Goal: Task Accomplishment & Management: Complete application form

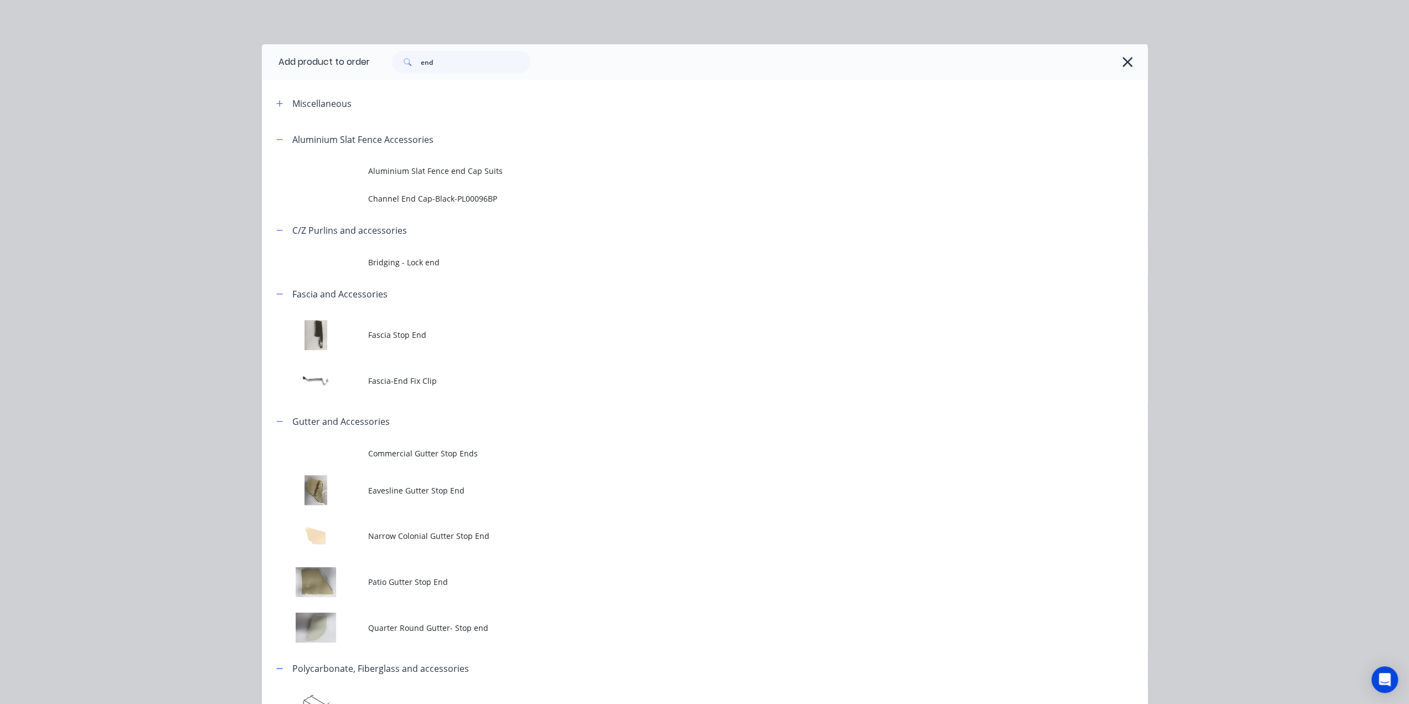
scroll to position [22, 0]
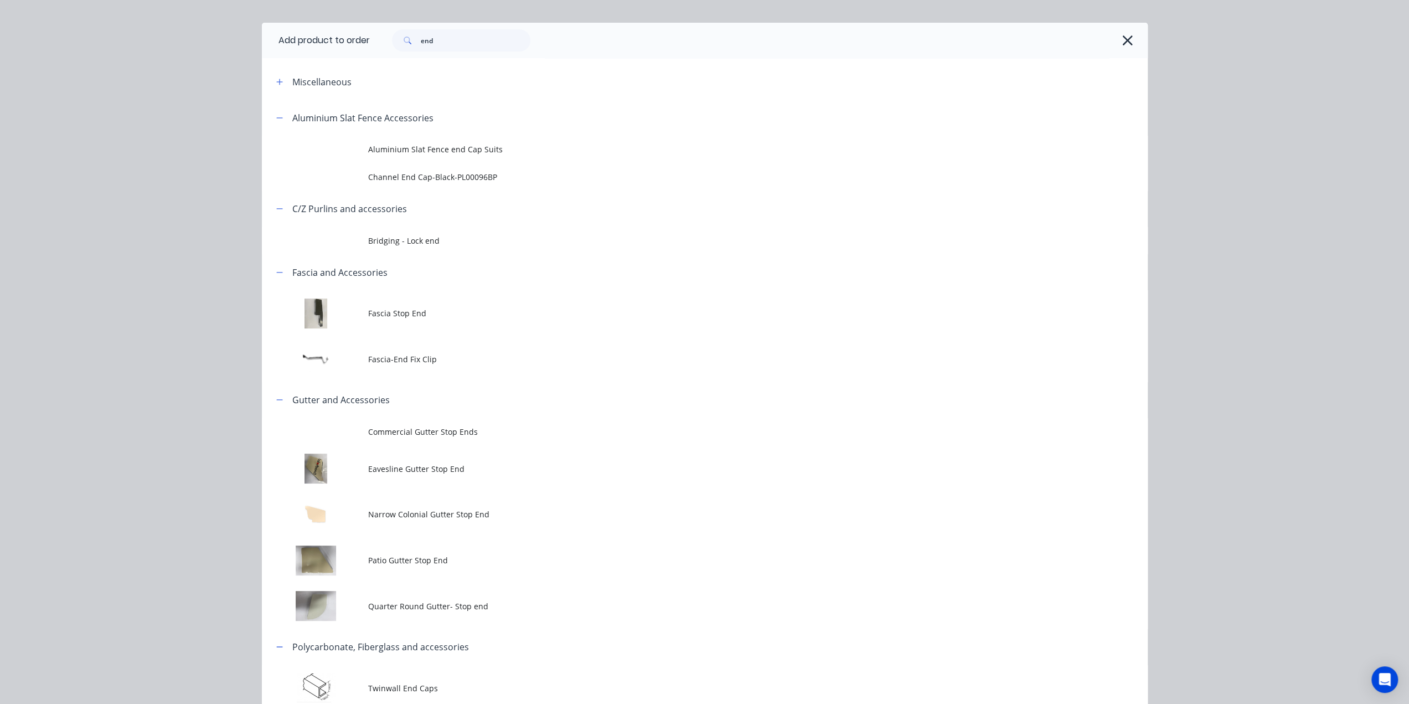
click at [1264, 164] on div "Add product to order end Miscellaneous Aluminium Slat Fence Accessories Alumini…" at bounding box center [704, 352] width 1409 height 704
click at [1121, 39] on icon "button" at bounding box center [1127, 40] width 12 height 15
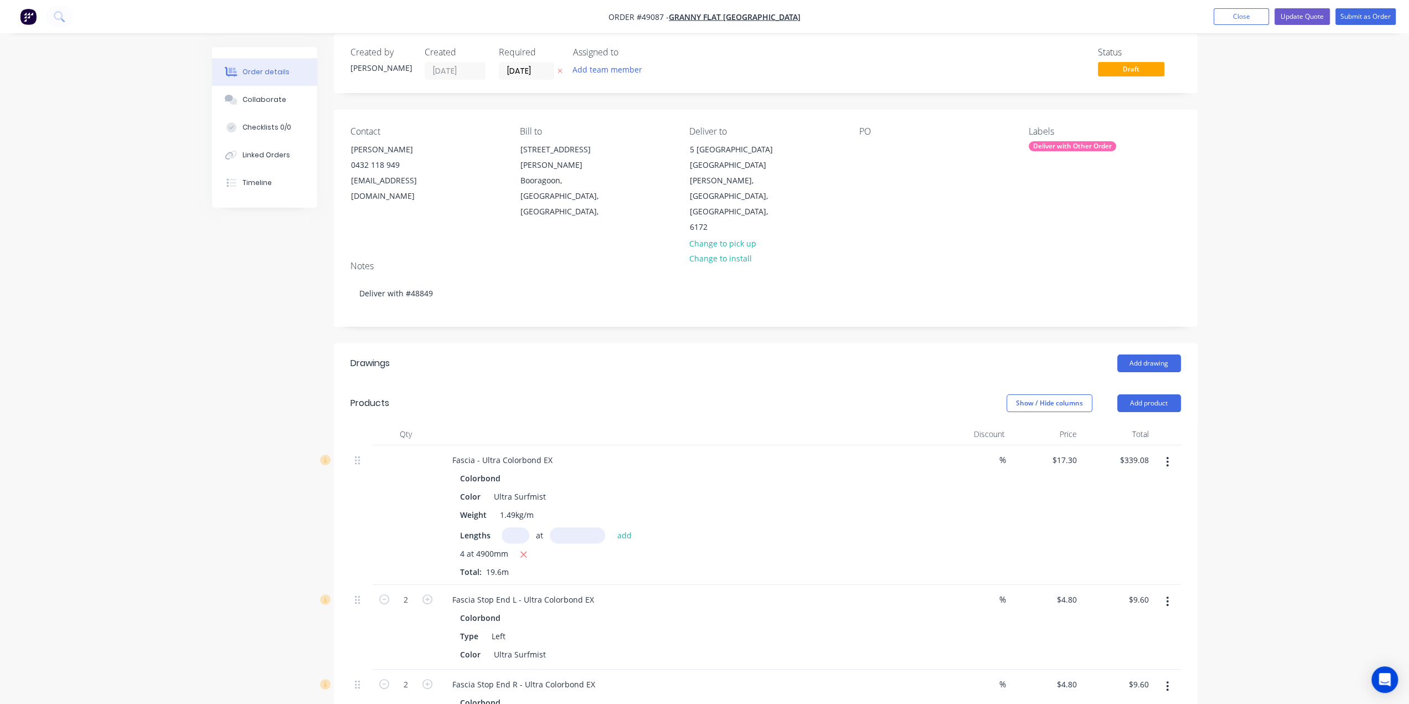
scroll to position [0, 0]
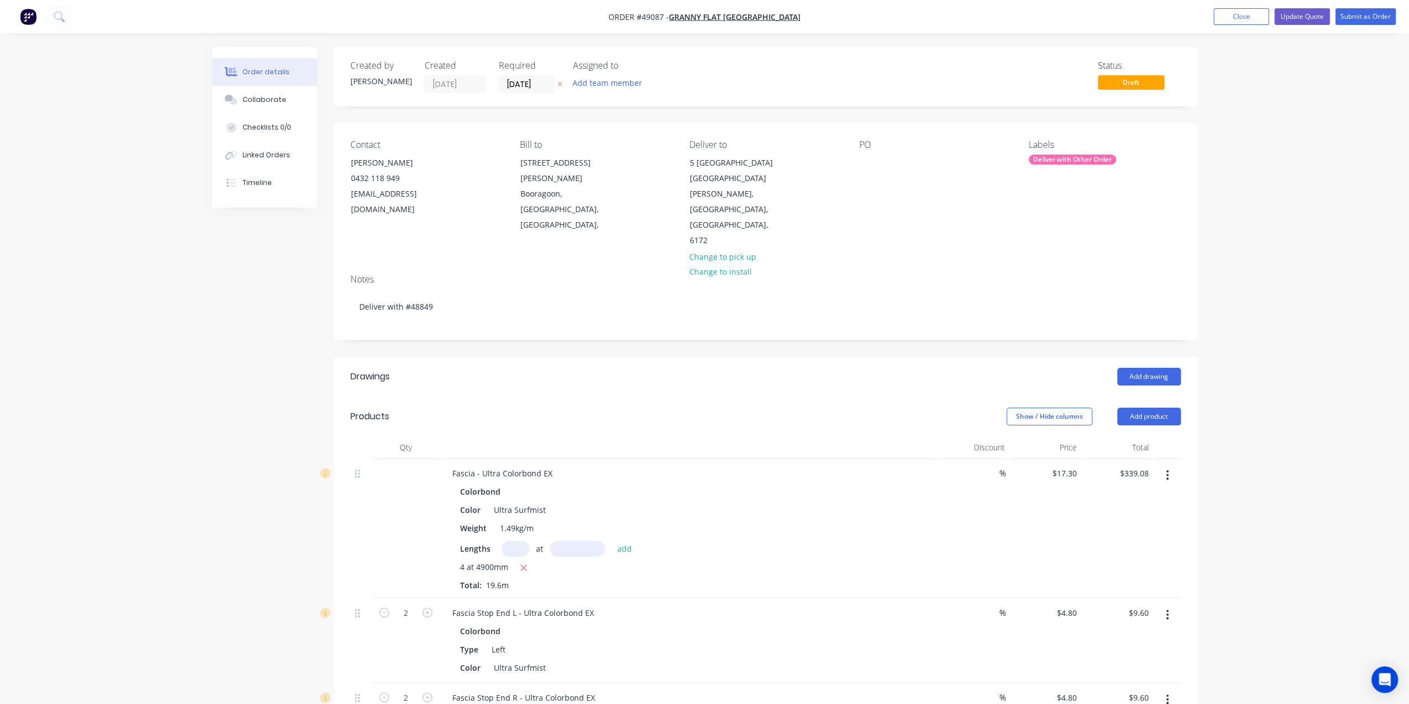
click at [769, 288] on div "Notes Deliver with #48849" at bounding box center [765, 302] width 863 height 74
click at [644, 291] on div "Notes Deliver with #48849" at bounding box center [765, 302] width 863 height 74
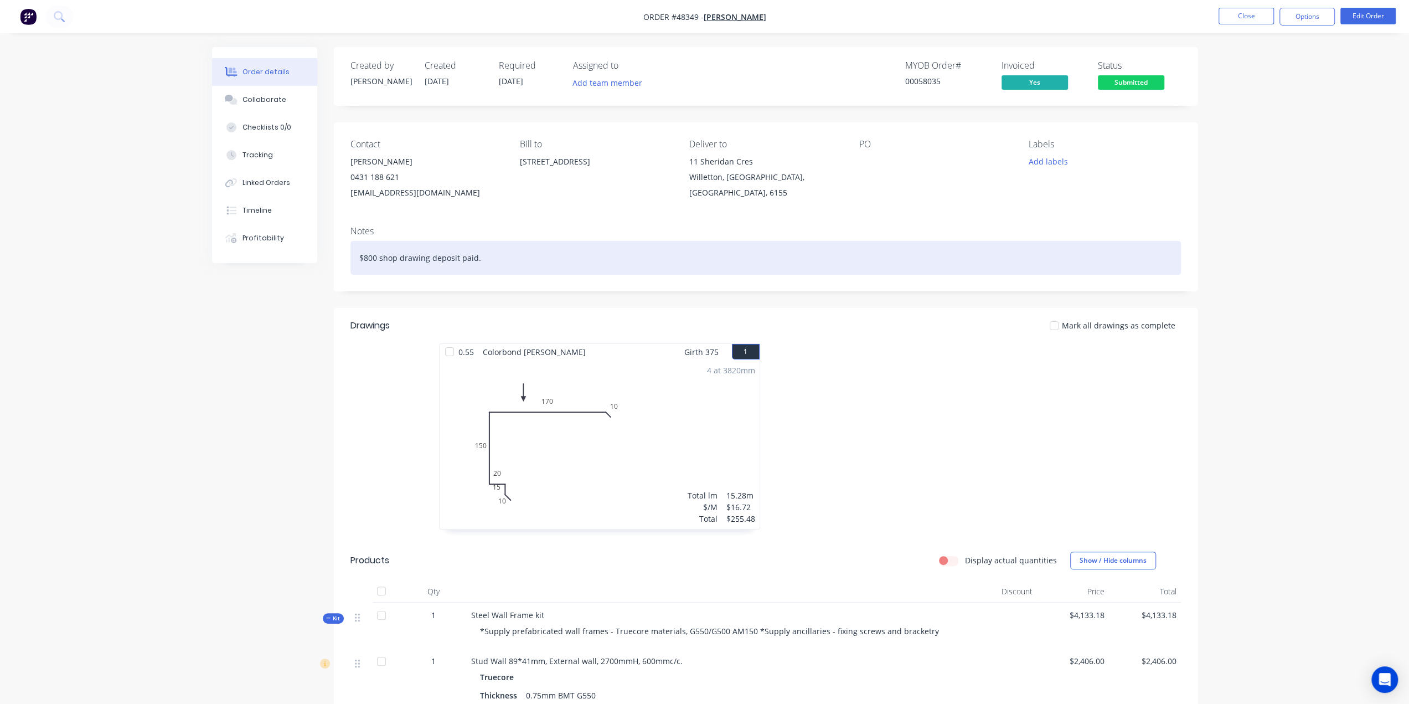
click at [614, 258] on div "$800 shop drawing deposit paid." at bounding box center [765, 258] width 830 height 34
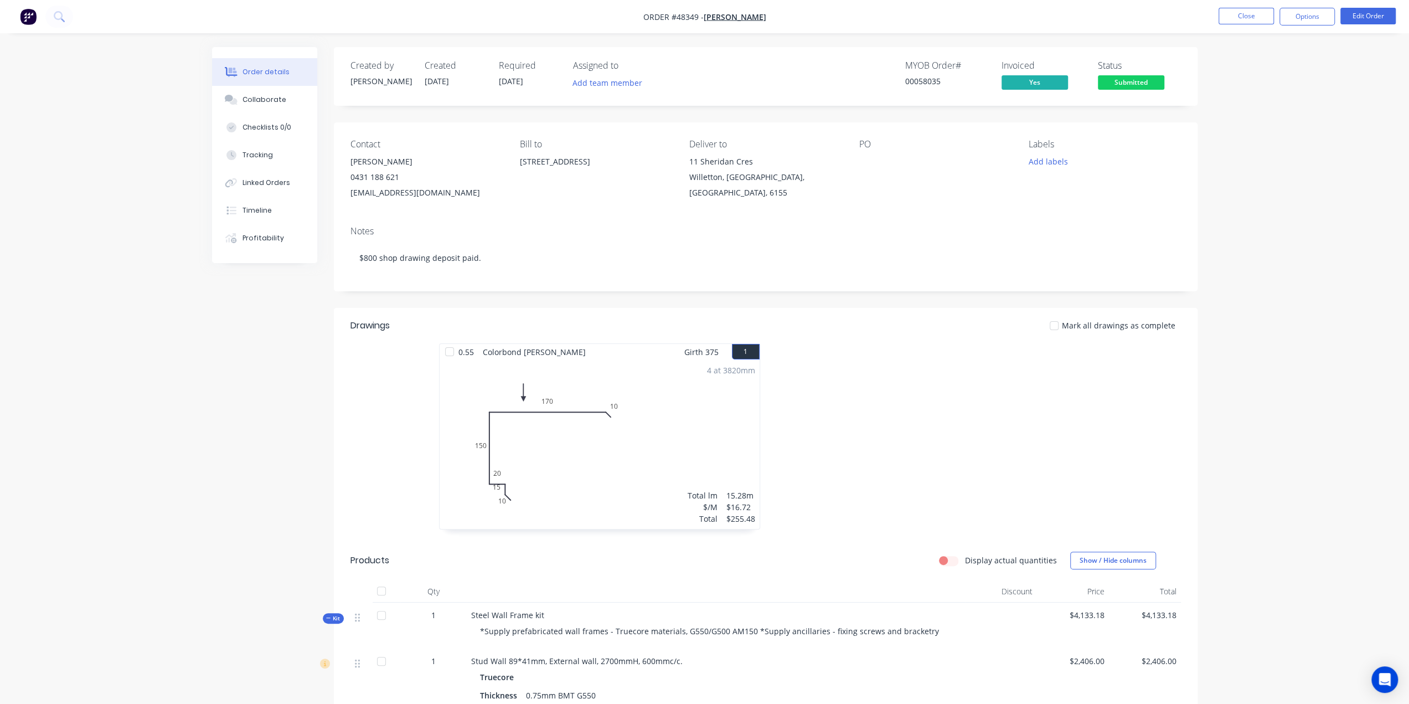
click at [628, 225] on div "Notes $800 shop drawing deposit paid." at bounding box center [765, 254] width 863 height 74
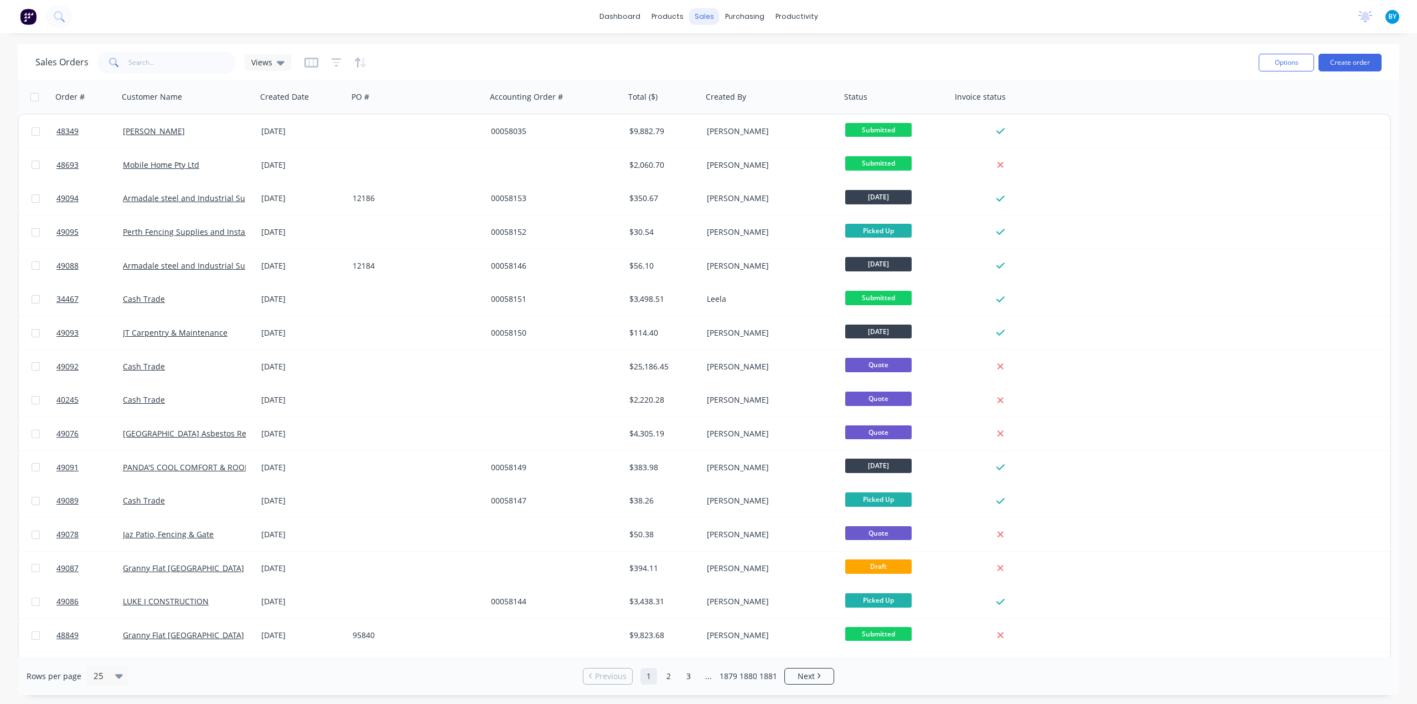
click at [715, 18] on div "sales" at bounding box center [704, 16] width 30 height 17
click at [717, 54] on div at bounding box center [711, 53] width 17 height 10
click at [166, 73] on input "text" at bounding box center [182, 62] width 108 height 22
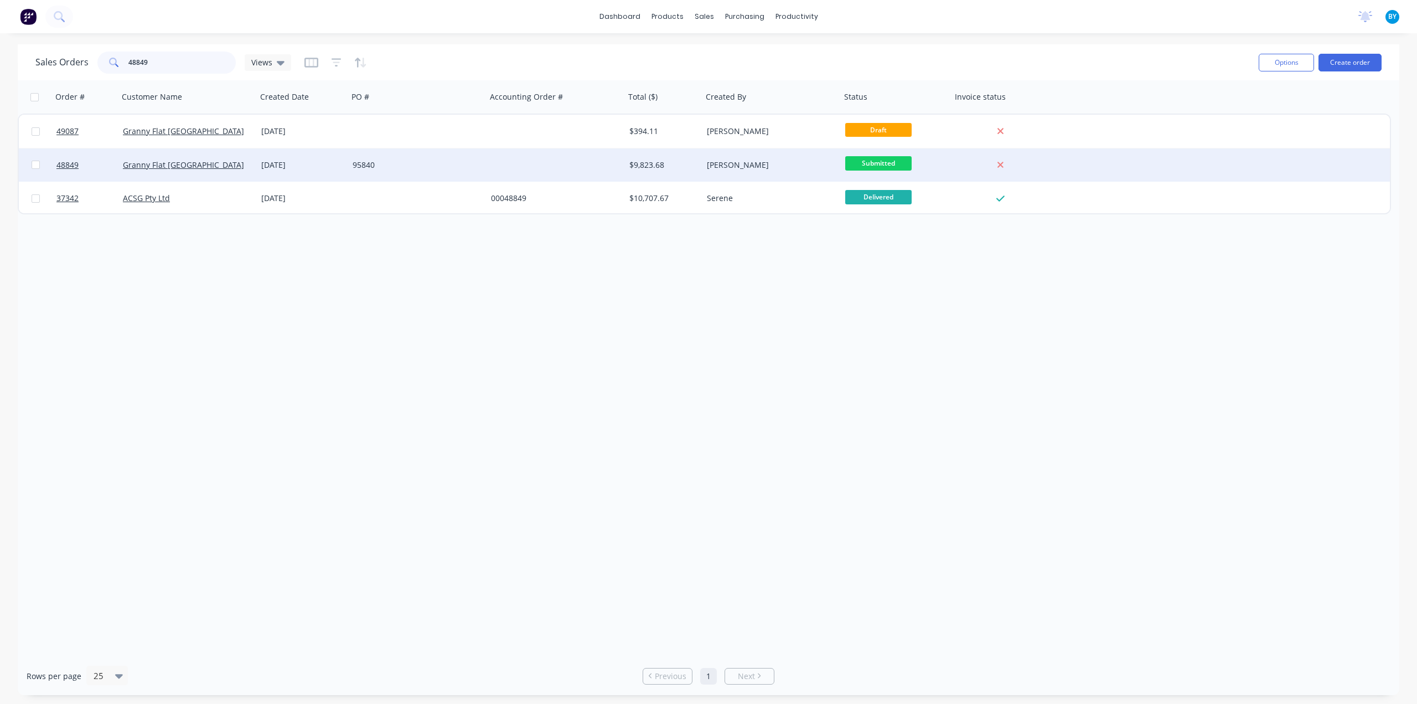
type input "48849"
click at [244, 167] on div "Granny Flat [GEOGRAPHIC_DATA]" at bounding box center [184, 164] width 123 height 11
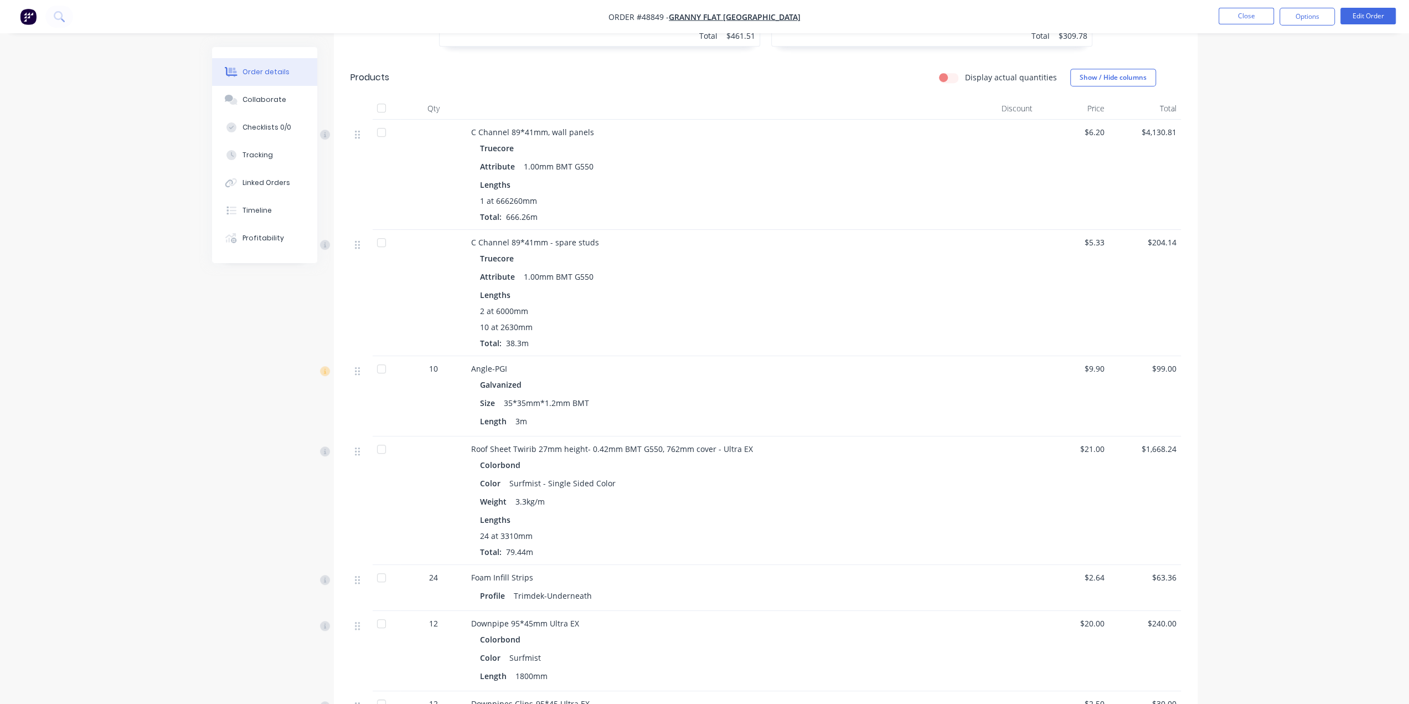
scroll to position [738, 0]
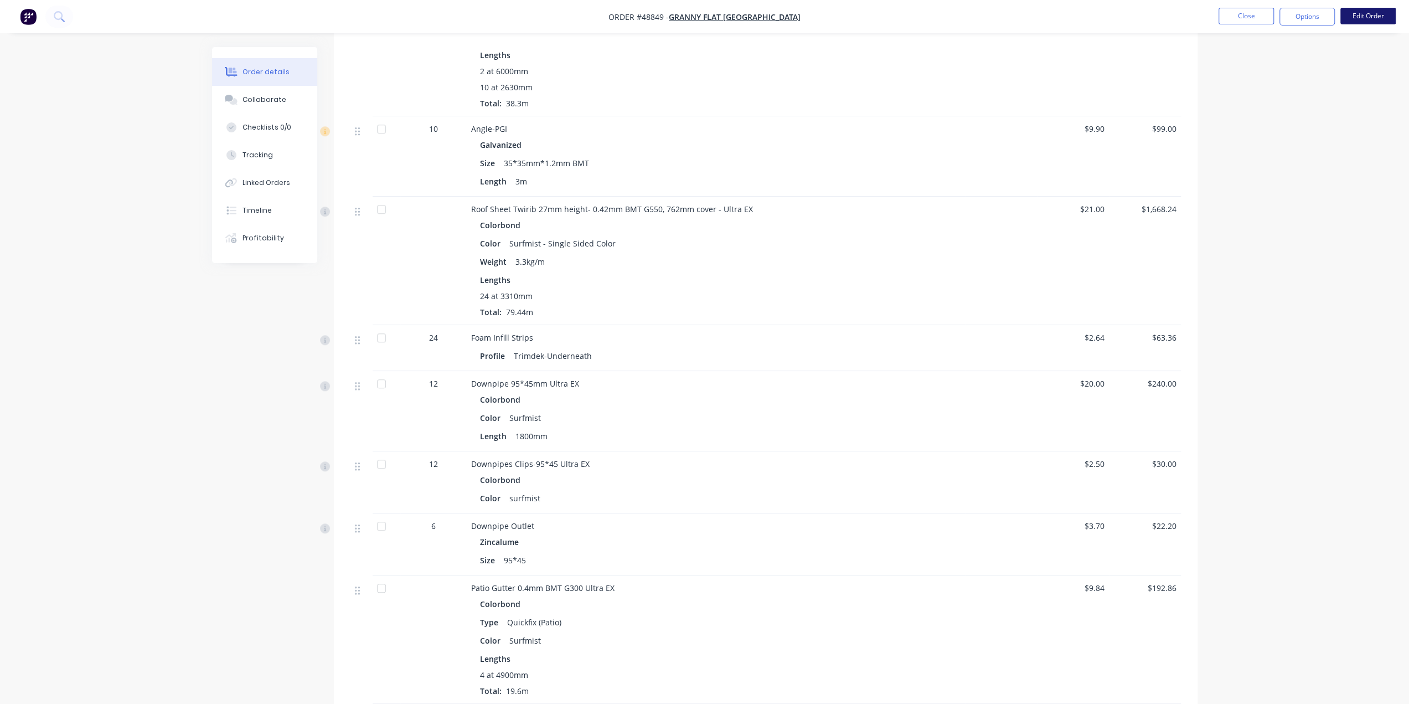
click at [1362, 15] on button "Edit Order" at bounding box center [1367, 16] width 55 height 17
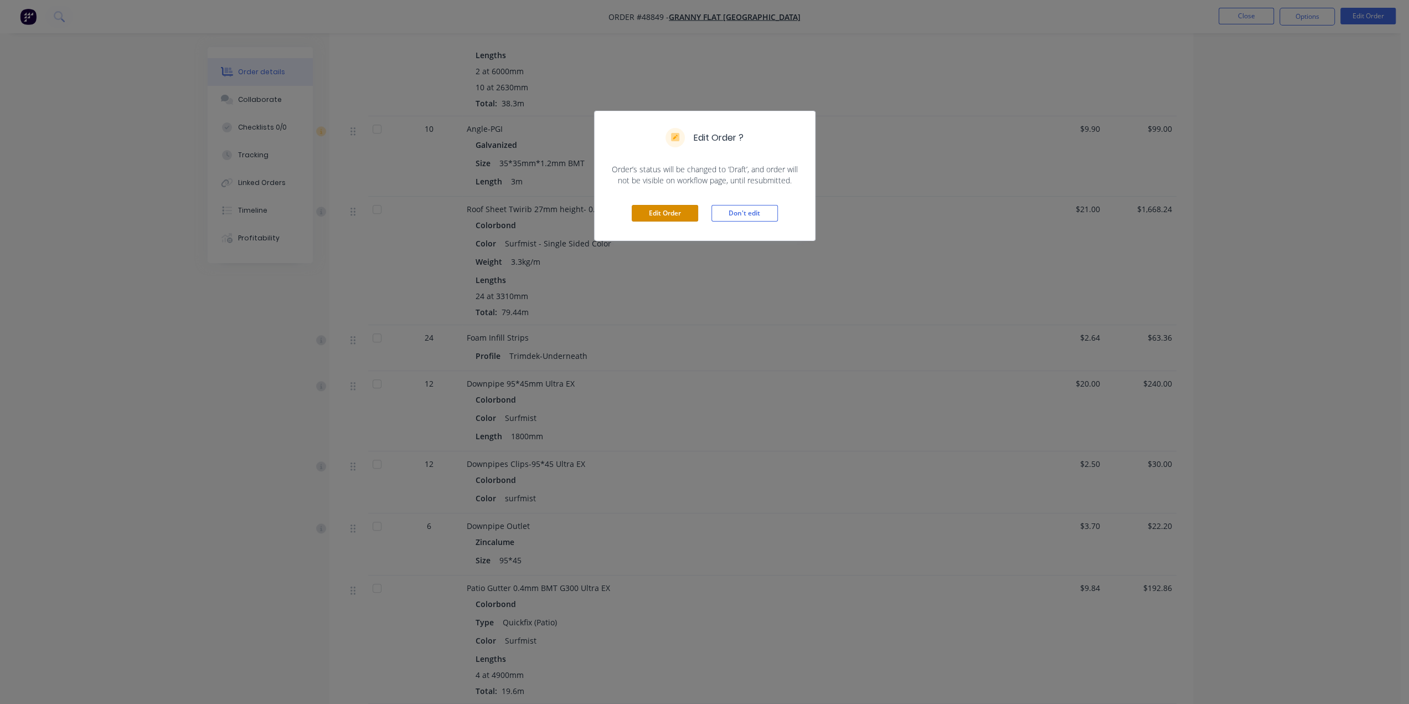
click at [682, 219] on button "Edit Order" at bounding box center [665, 213] width 66 height 17
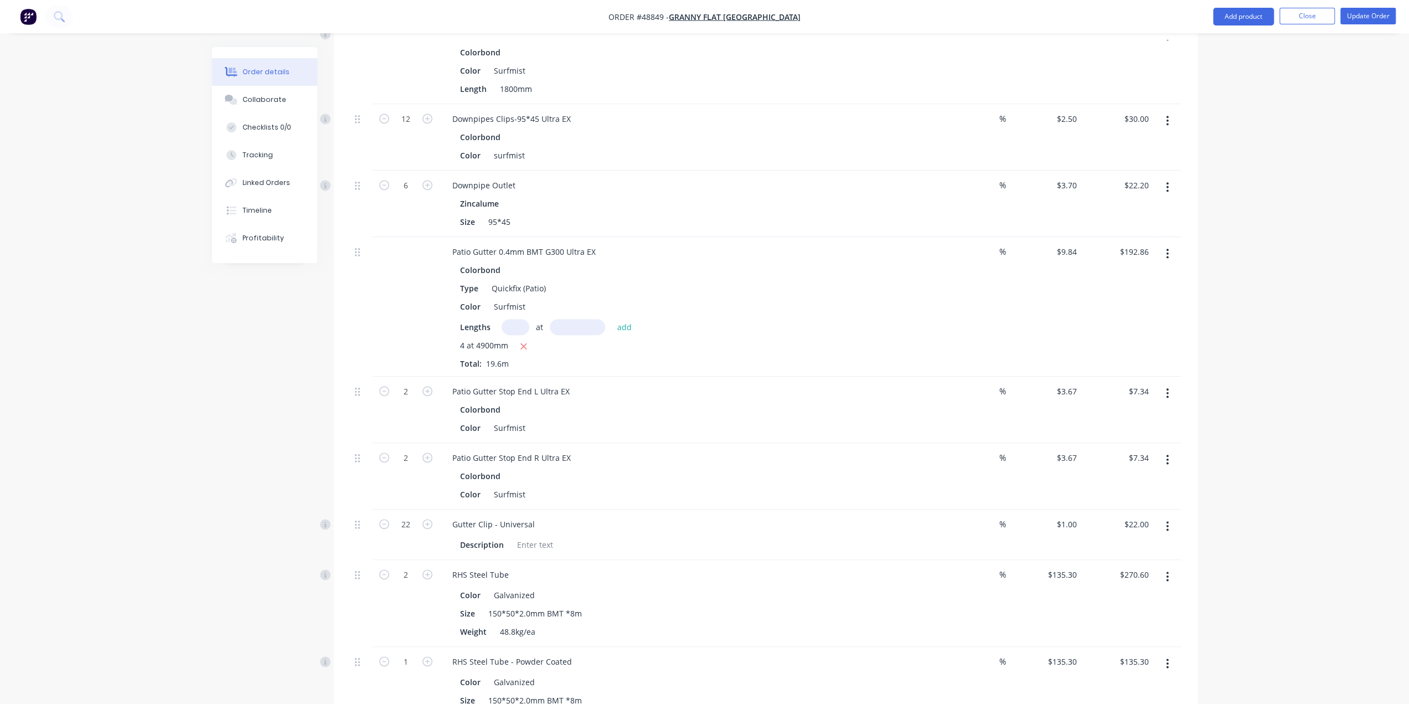
scroll to position [1157, 0]
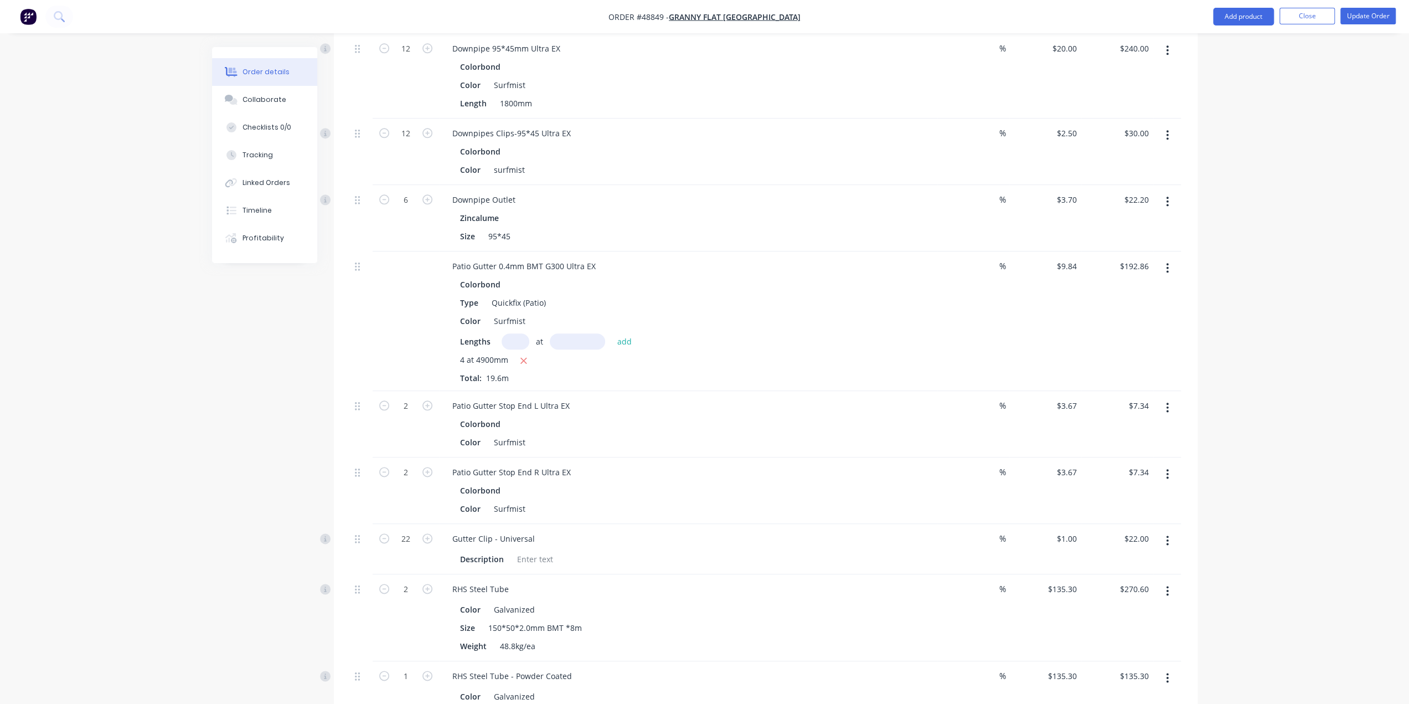
drag, startPoint x: 1310, startPoint y: 320, endPoint x: 1297, endPoint y: 315, distance: 13.5
click at [1310, 319] on div "Order details Collaborate Checklists 0/0 Tracking Linked Orders Timeline Profit…" at bounding box center [704, 66] width 1409 height 2447
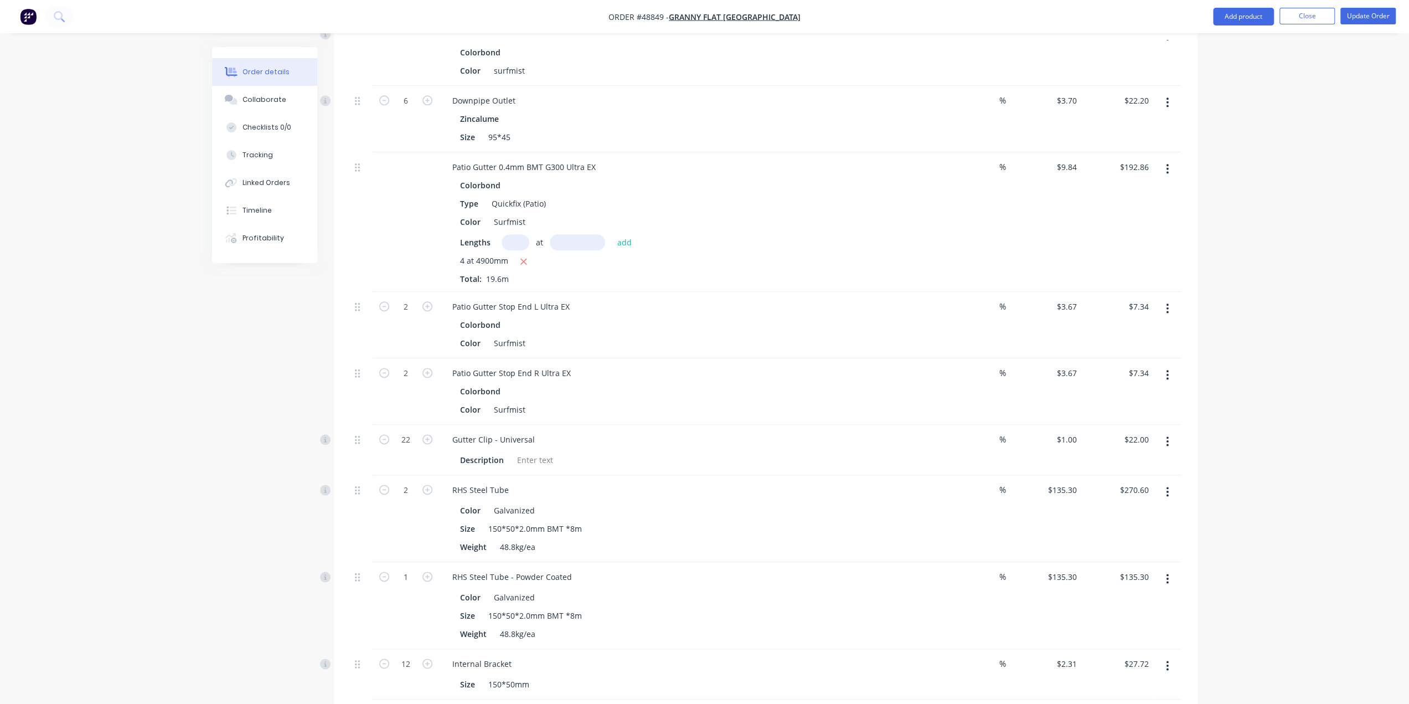
scroll to position [1176, 0]
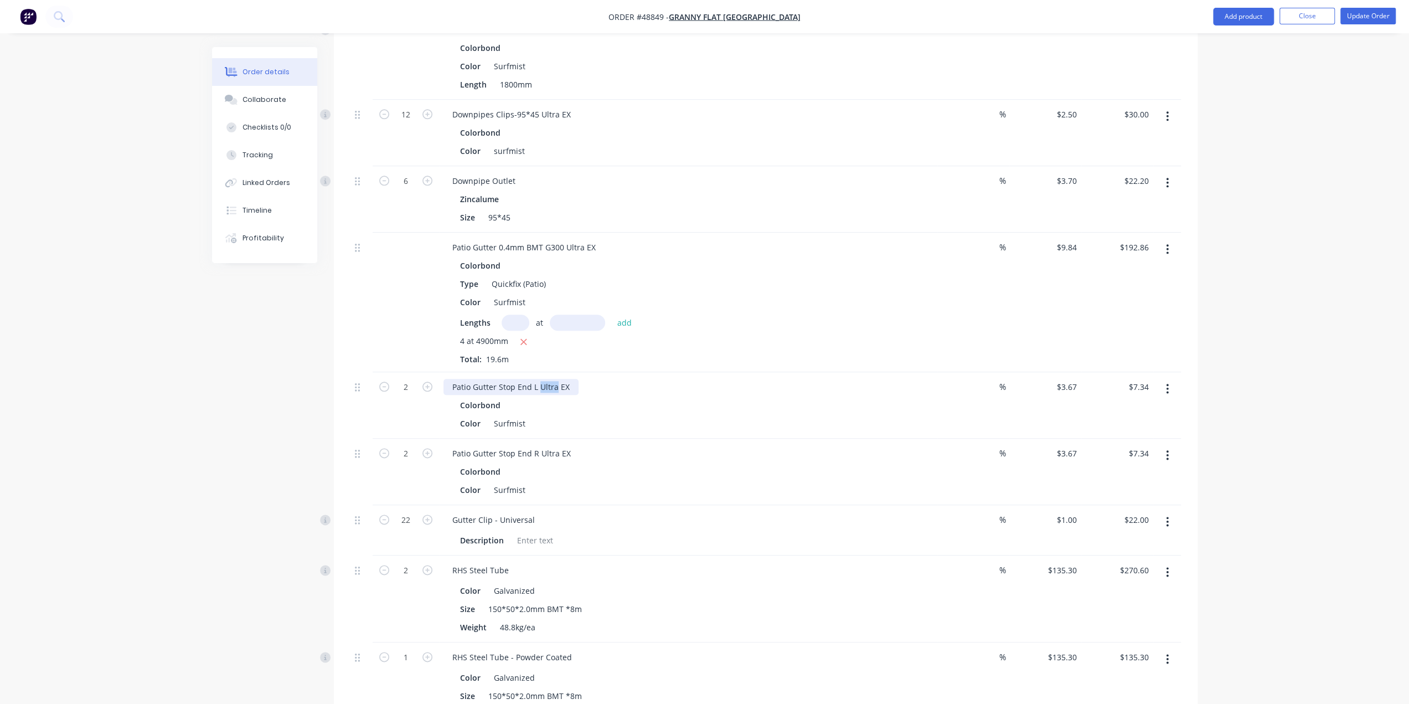
drag, startPoint x: 537, startPoint y: 337, endPoint x: 554, endPoint y: 336, distance: 16.6
click at [554, 379] on div "Patio Gutter Stop End L Ultra EX" at bounding box center [510, 387] width 135 height 16
drag, startPoint x: 539, startPoint y: 402, endPoint x: 557, endPoint y: 402, distance: 18.3
click at [557, 445] on div "Patio Gutter Stop End R Ultra EX" at bounding box center [511, 453] width 136 height 16
click at [537, 445] on div "Patio Gutter Stop End R Ultra EX" at bounding box center [511, 453] width 136 height 16
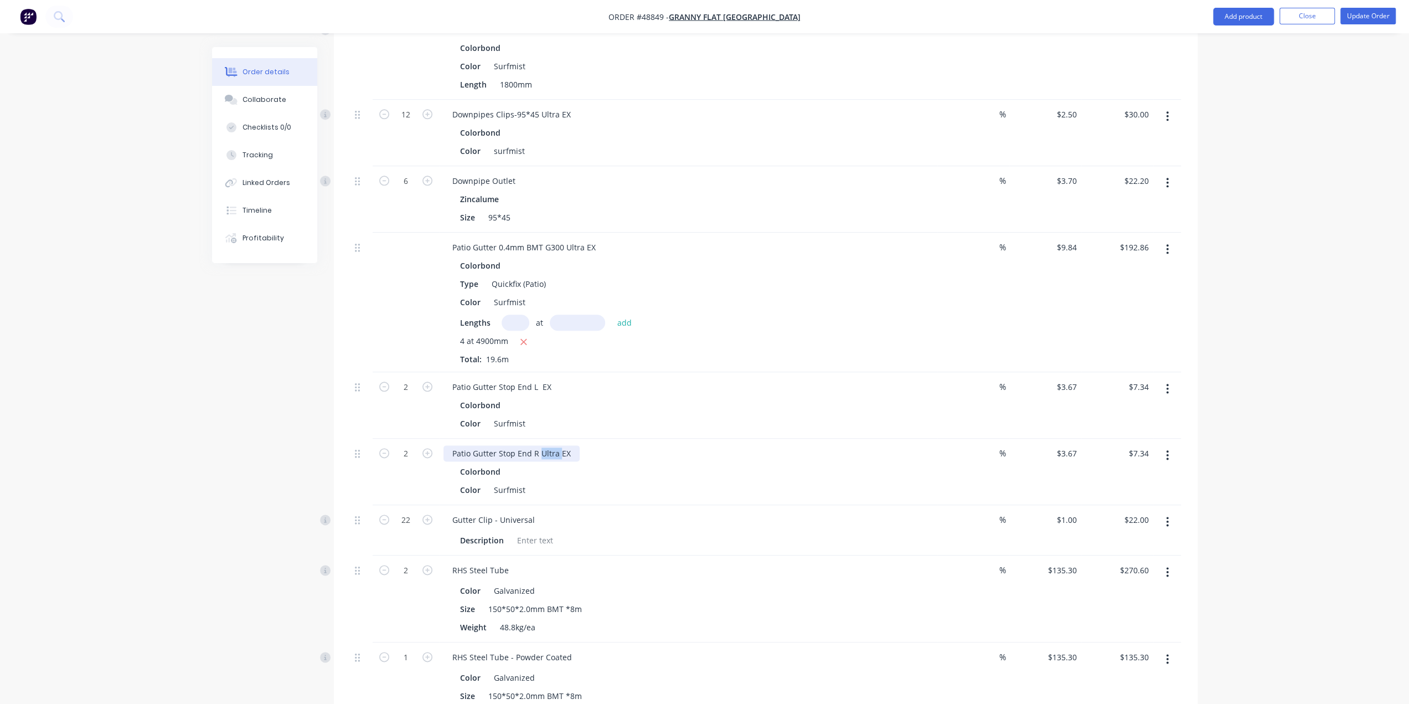
drag, startPoint x: 558, startPoint y: 401, endPoint x: 542, endPoint y: 402, distance: 16.1
click at [540, 445] on div "Patio Gutter Stop End R Ultra EX" at bounding box center [511, 453] width 136 height 16
click at [541, 379] on div "Patio Gutter Stop End L EX" at bounding box center [501, 387] width 117 height 16
click at [556, 239] on div "Patio Gutter 0.4mm BMT G300 Ultra EX" at bounding box center [523, 247] width 161 height 16
drag, startPoint x: 567, startPoint y: 195, endPoint x: 586, endPoint y: 195, distance: 18.8
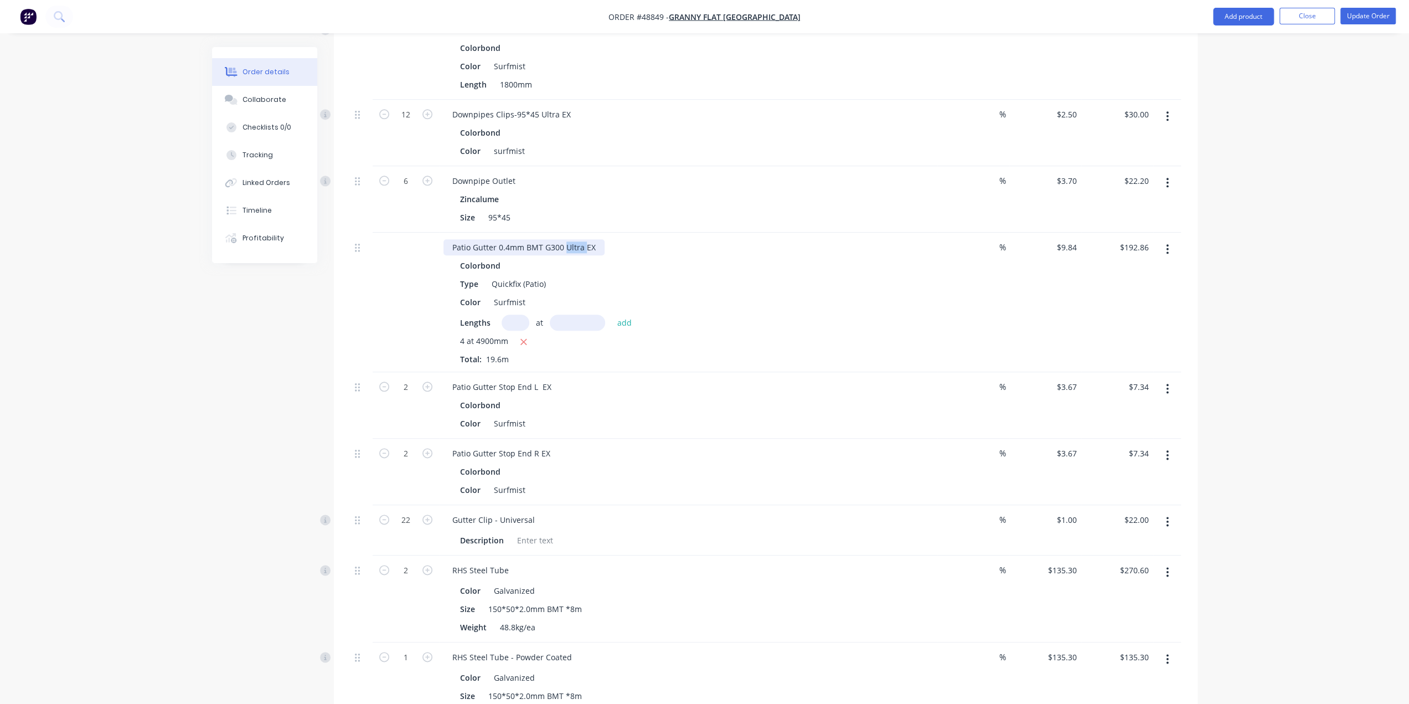
click at [586, 239] on div "Patio Gutter 0.4mm BMT G300 Ultra EX" at bounding box center [523, 247] width 161 height 16
click at [697, 276] on div "Type Quickfix (Patio)" at bounding box center [686, 284] width 461 height 16
drag, startPoint x: 720, startPoint y: 237, endPoint x: 712, endPoint y: 240, distance: 8.2
click at [718, 276] on div "Type Quickfix (Patio)" at bounding box center [686, 284] width 461 height 16
click at [829, 314] on div "Lengths at add" at bounding box center [688, 322] width 456 height 16
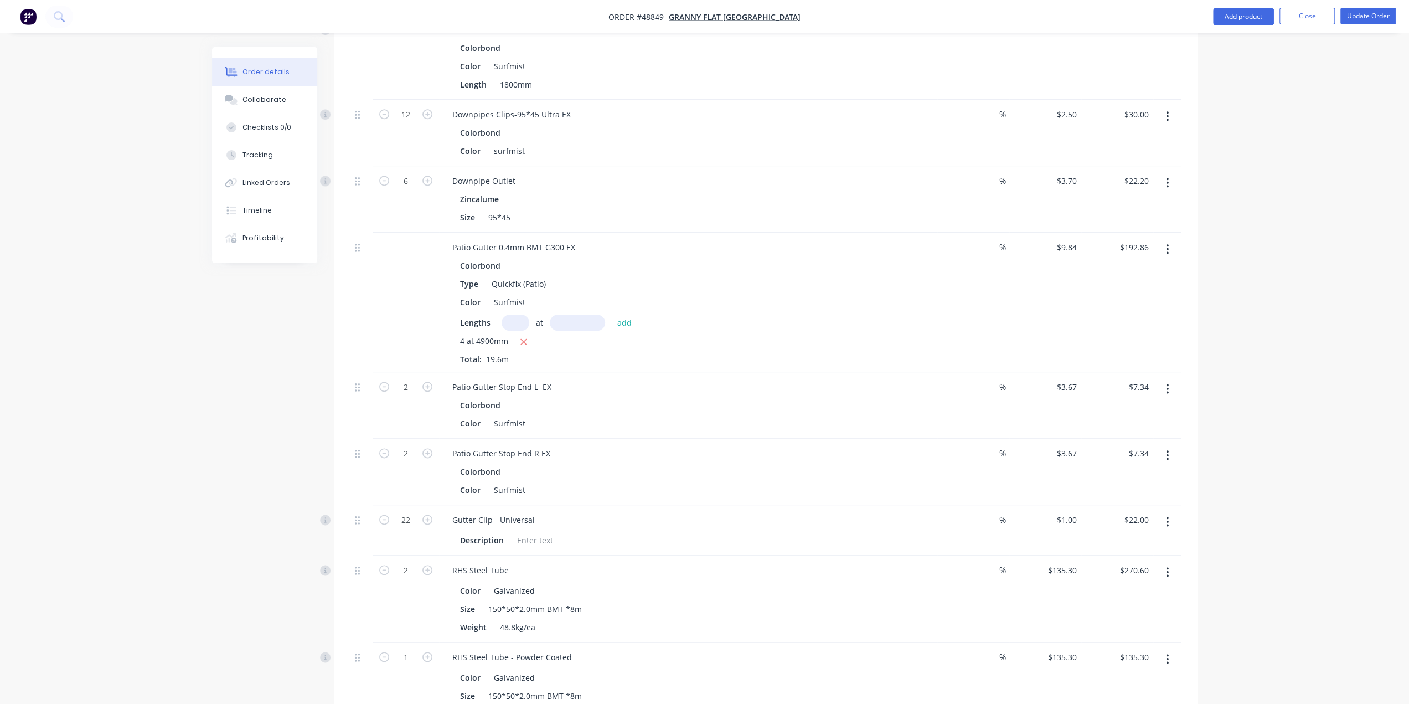
click at [830, 314] on div "Lengths at add" at bounding box center [688, 322] width 456 height 16
click at [797, 294] on div "Color Surfmist" at bounding box center [686, 302] width 461 height 16
click at [824, 276] on div "Type Quickfix (Patio)" at bounding box center [686, 284] width 461 height 16
click at [899, 232] on div "Patio Gutter 0.4mm BMT G300 EX Colorbond Type Quickfix (Patio) Color Surfmist L…" at bounding box center [688, 301] width 498 height 139
click at [1237, 251] on div "Order details Collaborate Checklists 0/0 Tracking Linked Orders Timeline Profit…" at bounding box center [704, 47] width 1409 height 2447
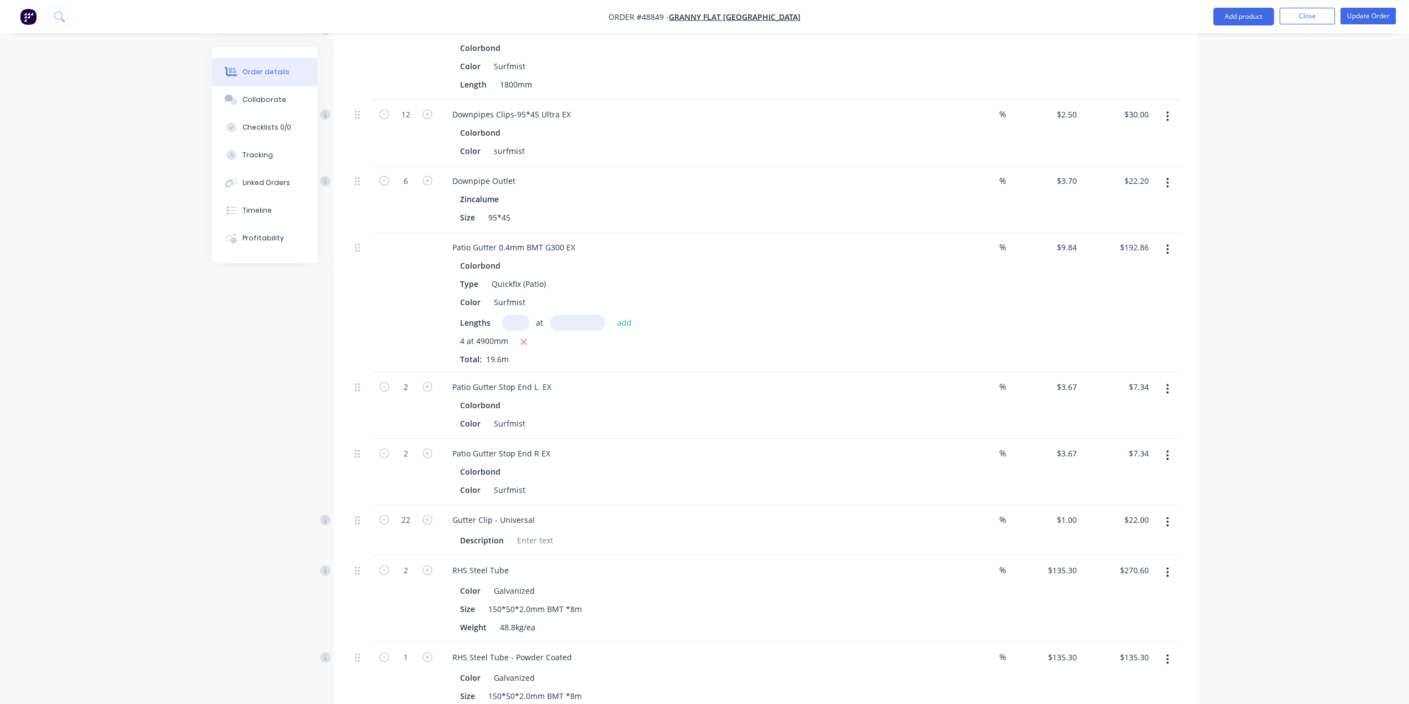
click at [908, 264] on div "Colorbond Type Quickfix (Patio) Color Surfmist Lengths at add 4 at 4900mm Total…" at bounding box center [687, 310] width 489 height 107
click at [928, 271] on div "Colorbond Type Quickfix (Patio) Color Surfmist Lengths at add 4 at 4900mm Total…" at bounding box center [687, 310] width 489 height 107
click at [1232, 17] on button "Add product" at bounding box center [1243, 17] width 61 height 18
click at [1228, 43] on div "Product catalogue" at bounding box center [1220, 45] width 85 height 16
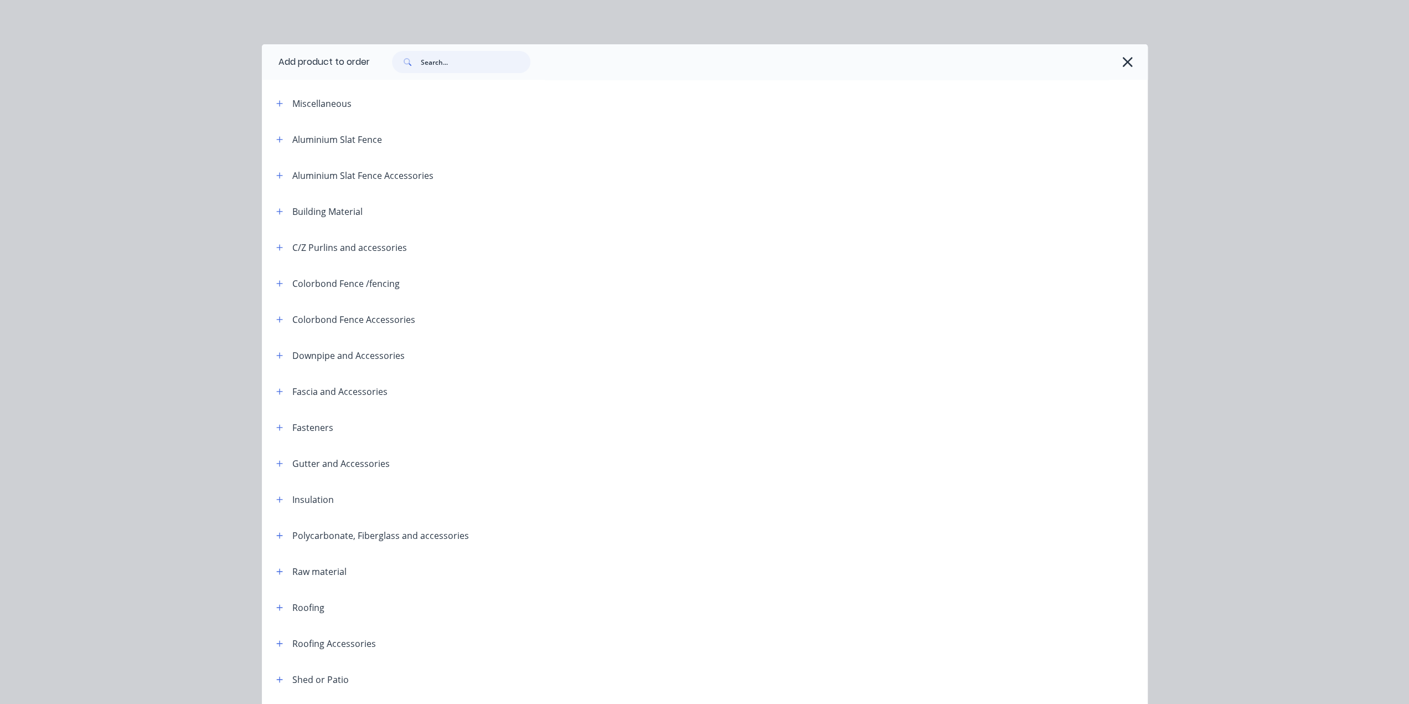
drag, startPoint x: 482, startPoint y: 69, endPoint x: 475, endPoint y: 68, distance: 6.1
click at [481, 69] on input "text" at bounding box center [476, 62] width 110 height 22
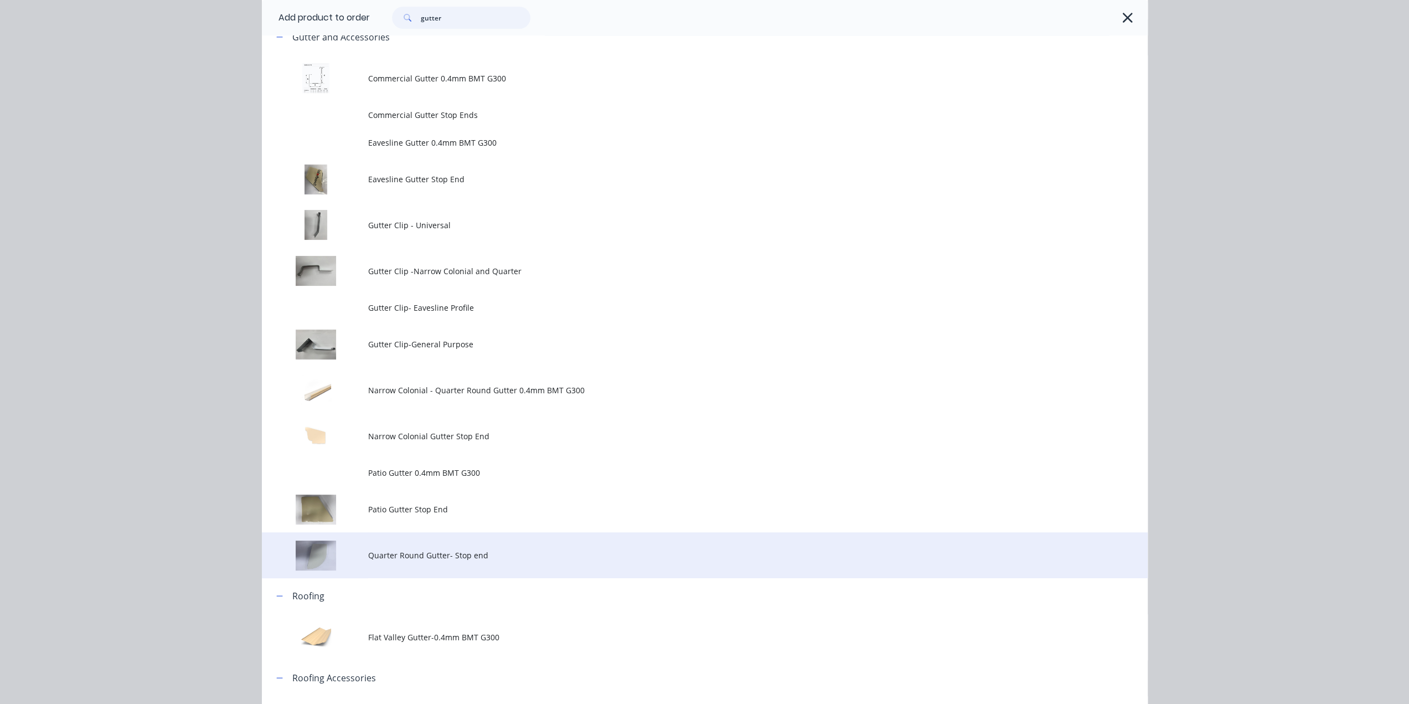
scroll to position [240, 0]
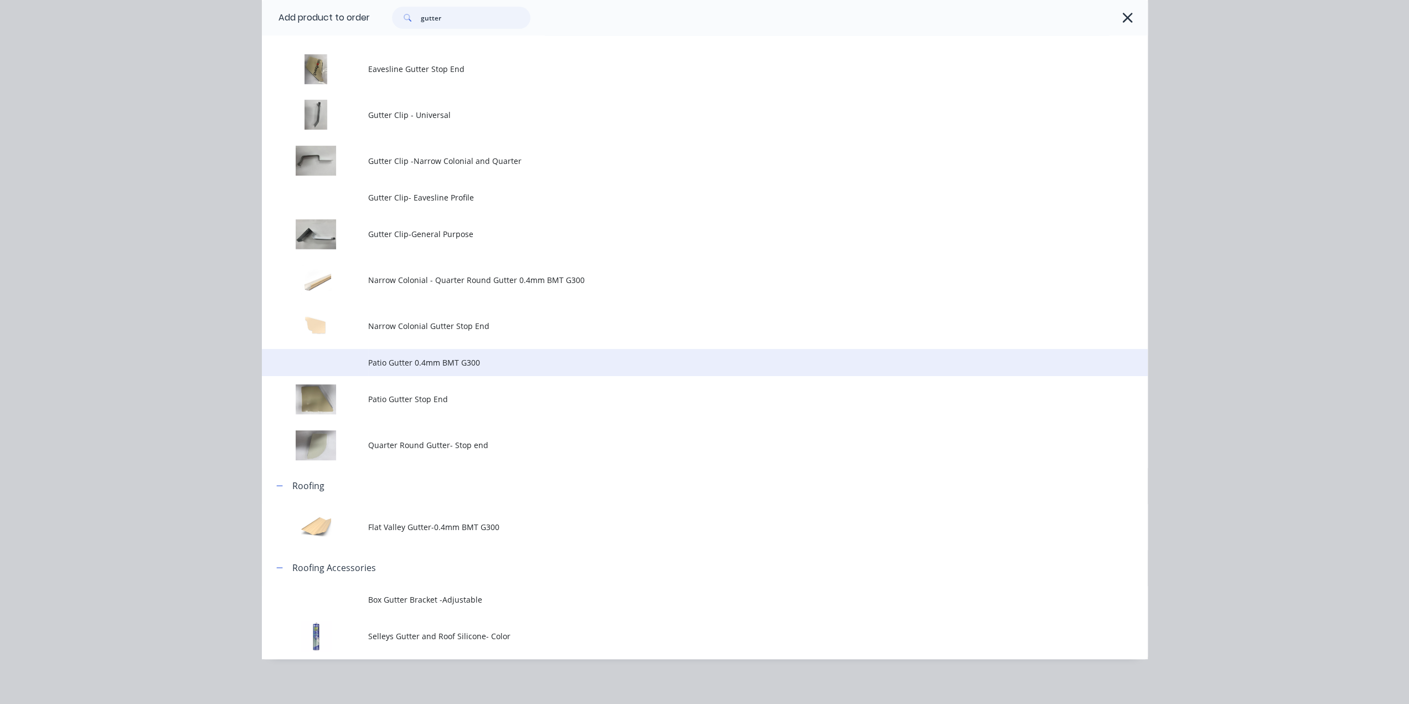
type input "gutter"
click at [483, 363] on span "Patio Gutter 0.4mm BMT G300" at bounding box center [679, 362] width 623 height 12
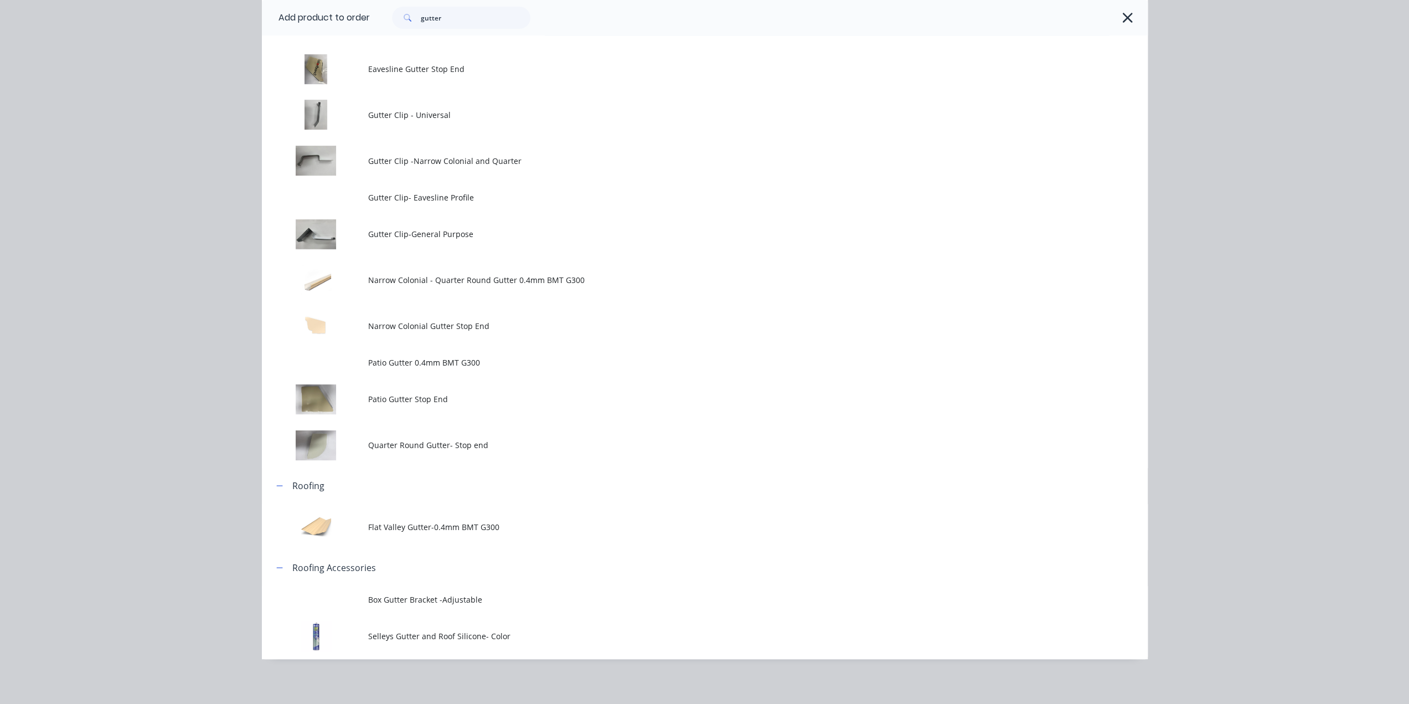
scroll to position [0, 0]
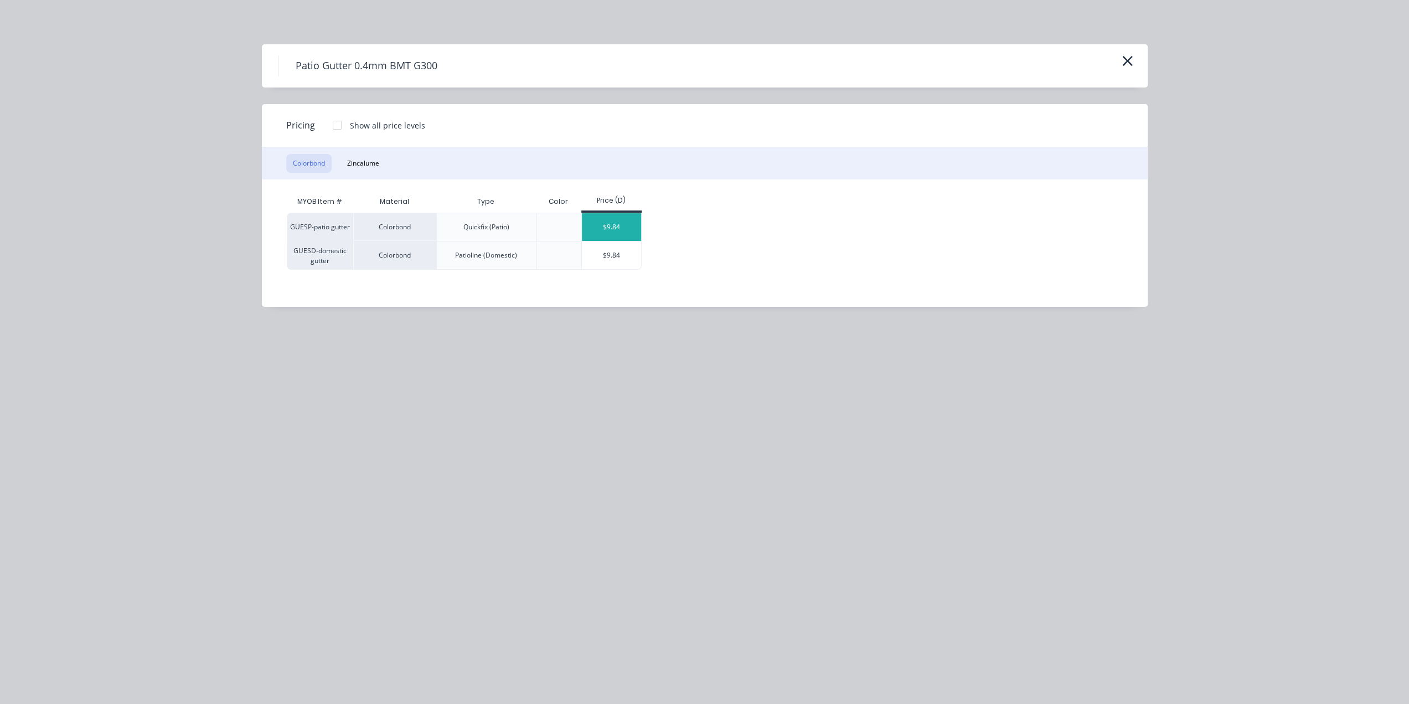
click at [614, 221] on div "$9.84" at bounding box center [611, 227] width 59 height 28
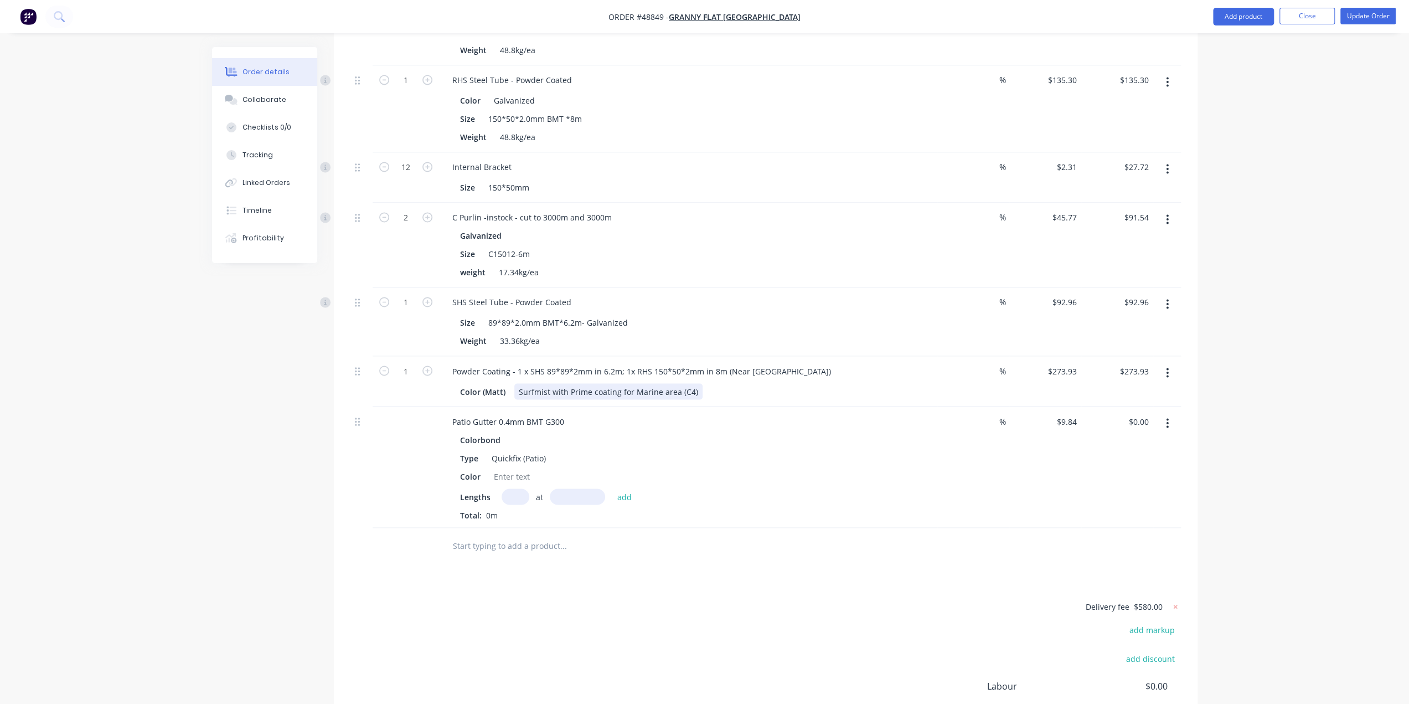
scroll to position [1813, 0]
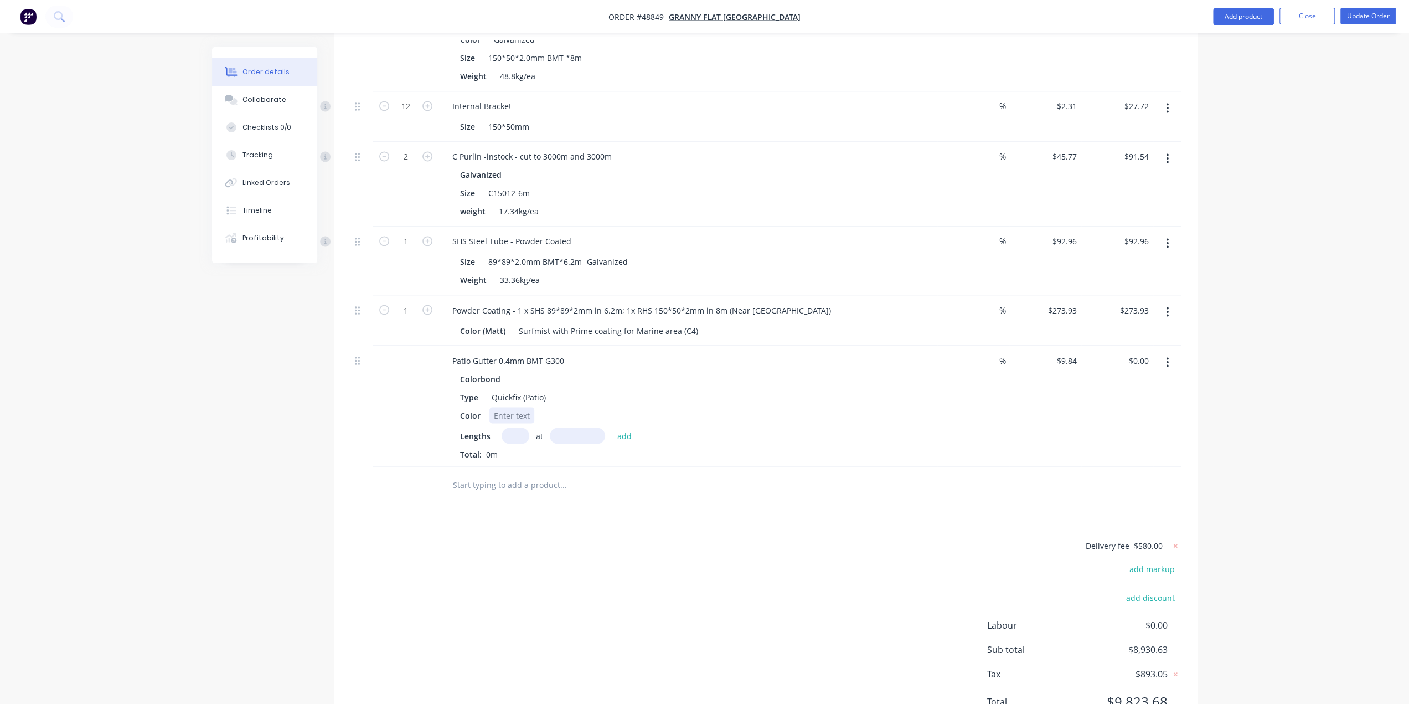
click at [509, 407] on div at bounding box center [511, 415] width 45 height 16
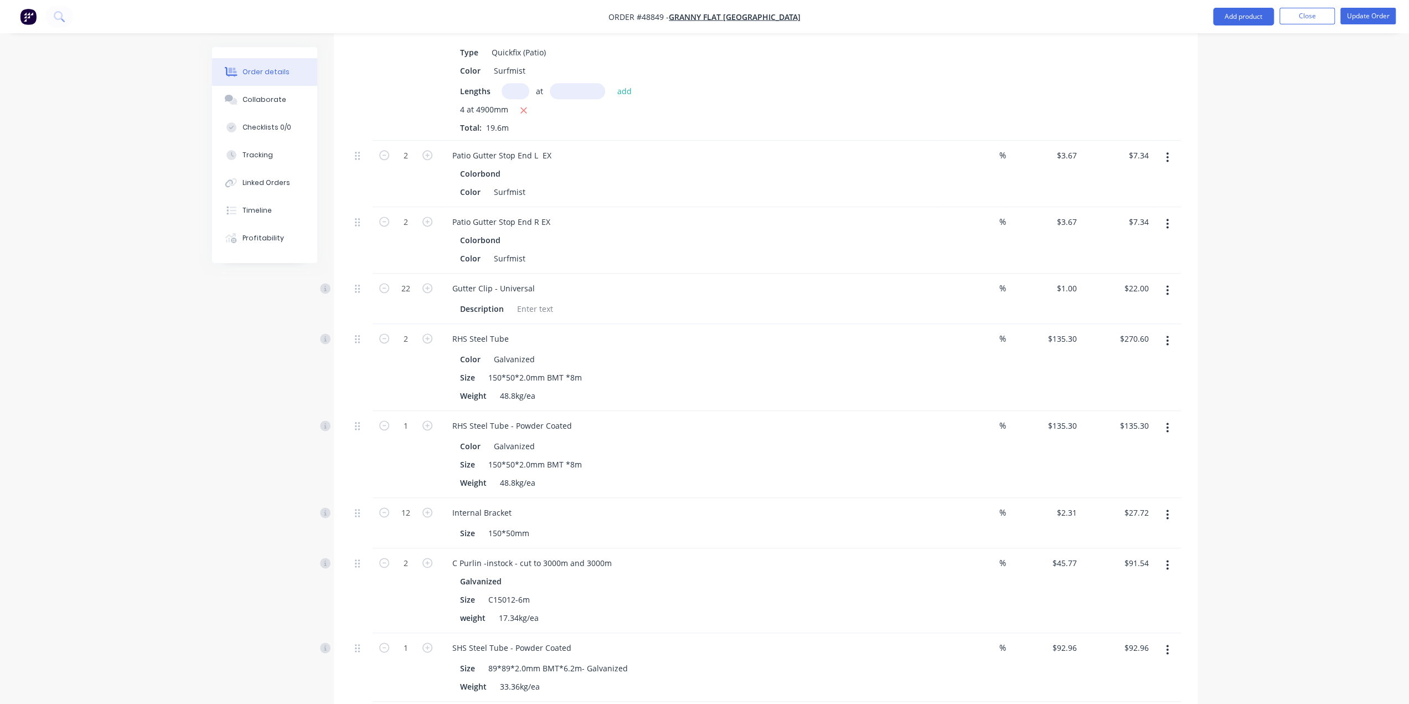
scroll to position [1333, 0]
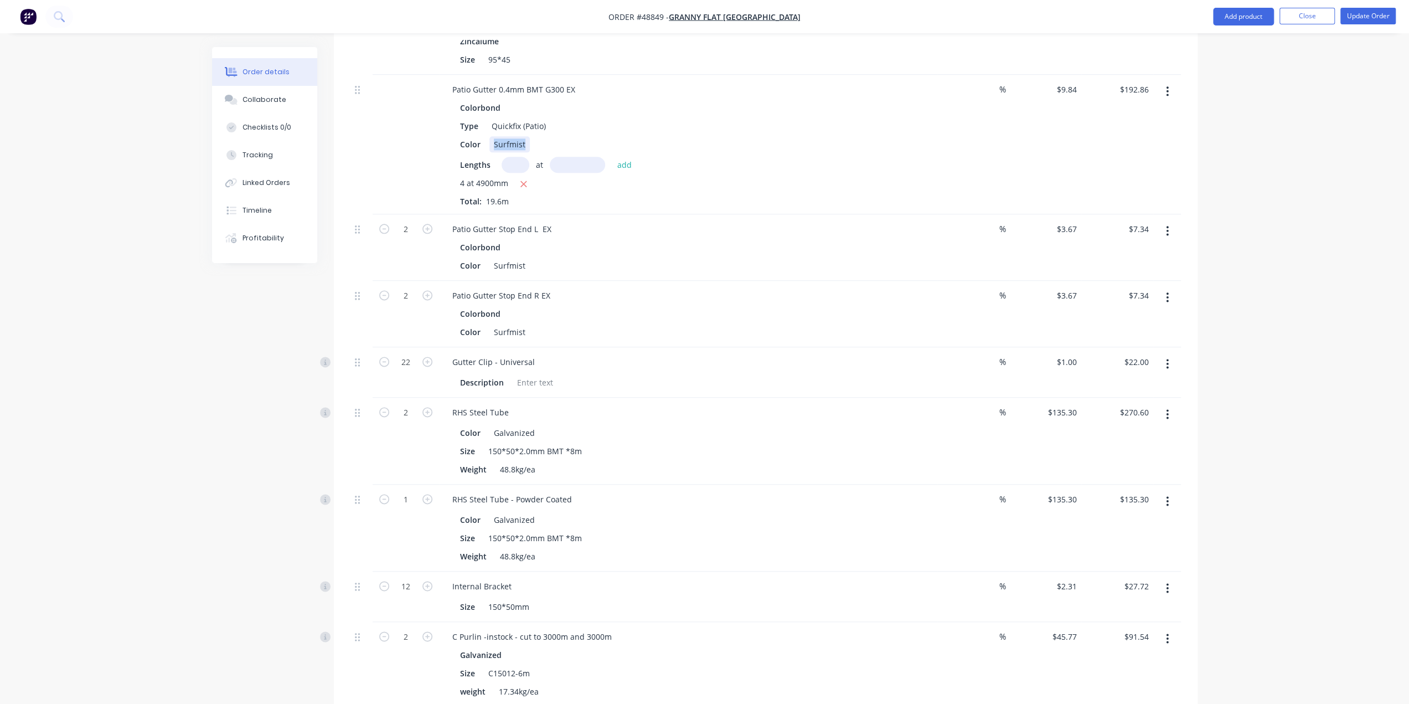
drag, startPoint x: 490, startPoint y: 92, endPoint x: 576, endPoint y: 94, distance: 85.8
click at [576, 136] on div "Color Surfmist" at bounding box center [686, 144] width 461 height 16
copy div "Surfmist"
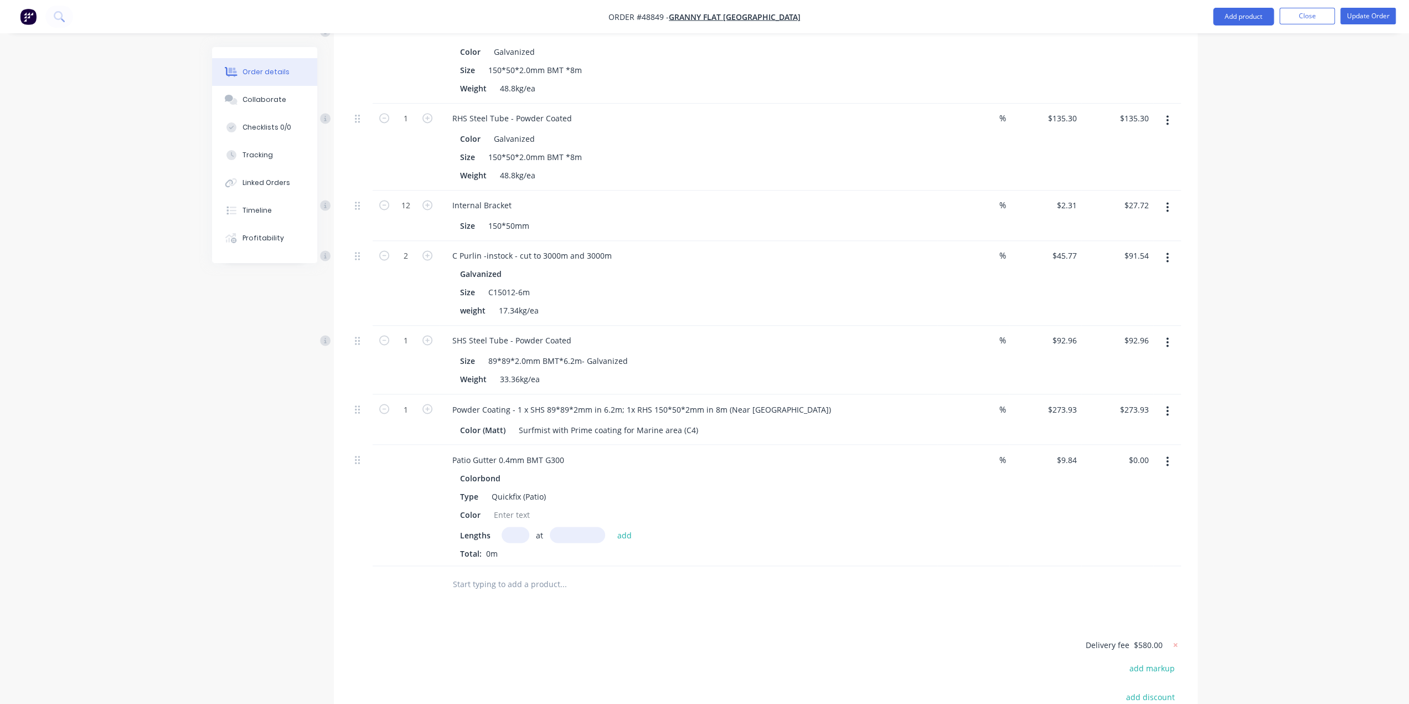
scroll to position [1776, 0]
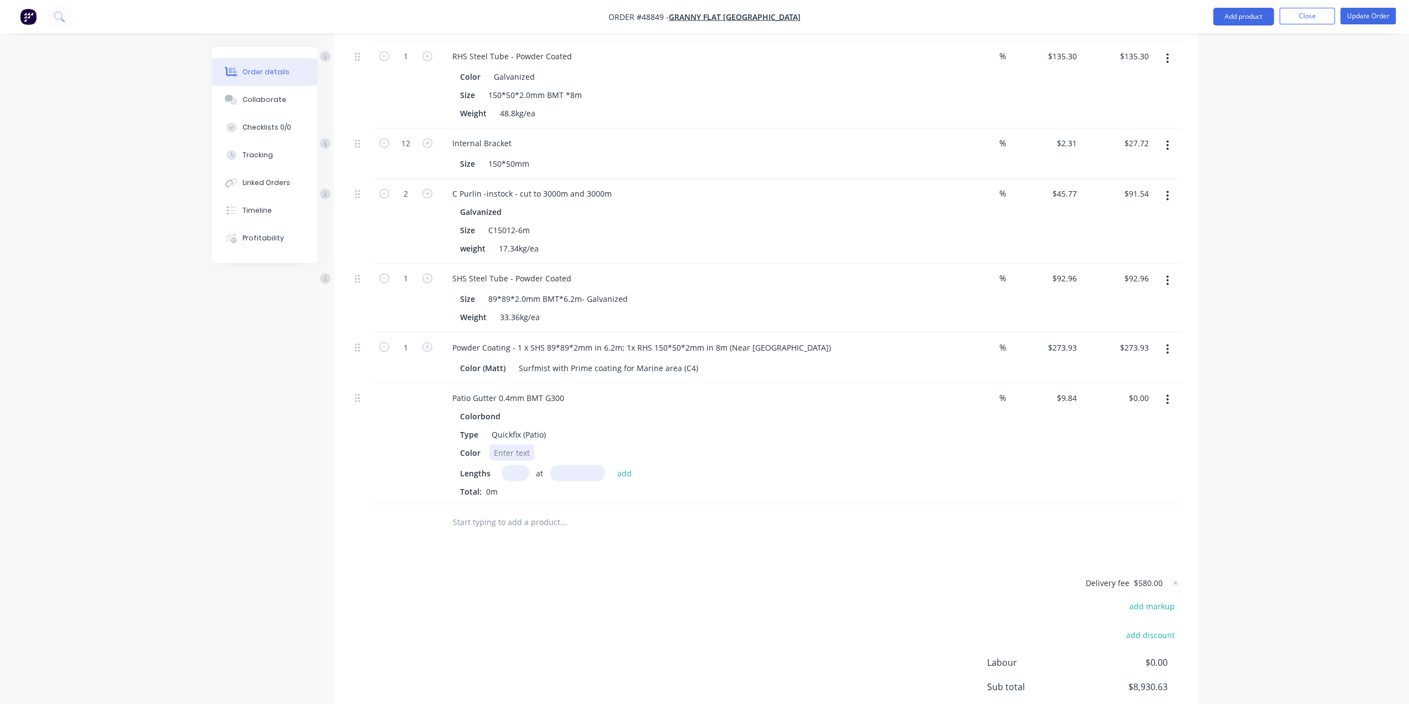
click at [512, 444] on div at bounding box center [511, 452] width 45 height 16
paste div
click at [510, 464] on input "text" at bounding box center [515, 472] width 28 height 16
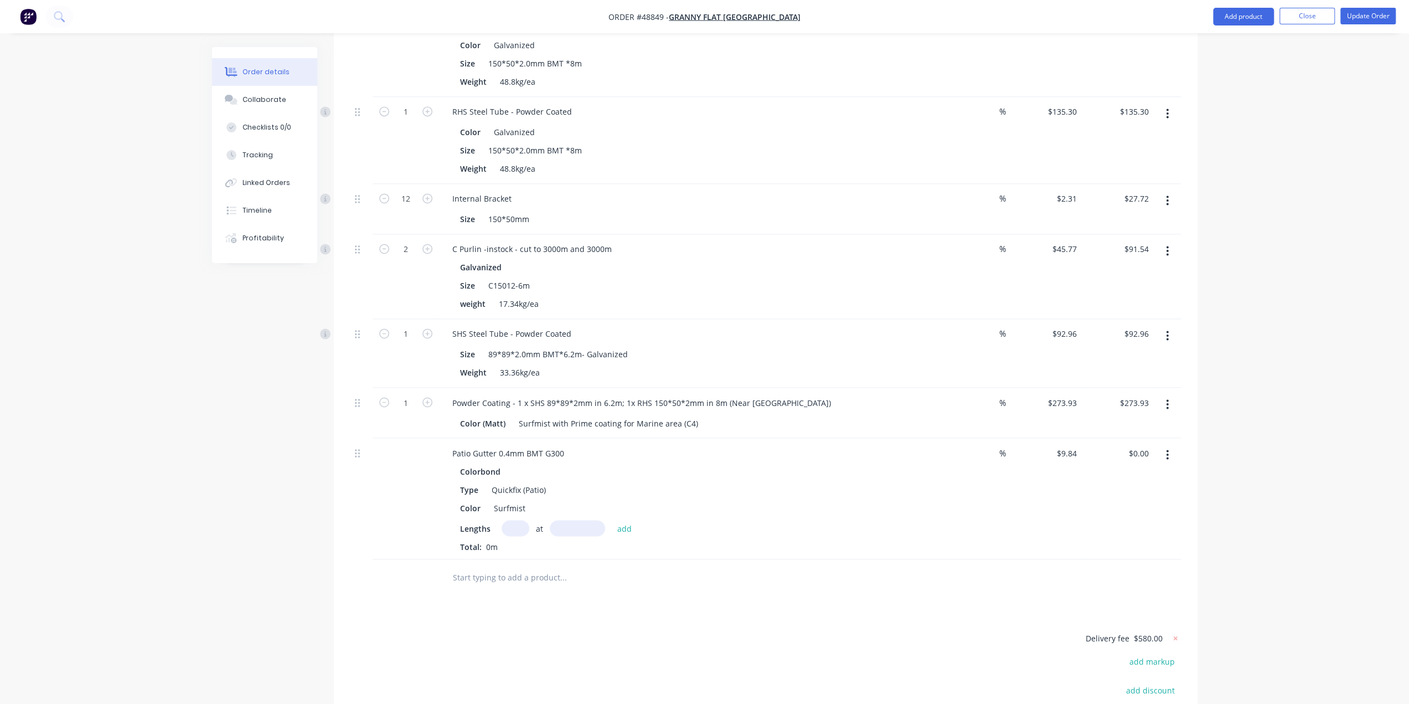
scroll to position [1813, 0]
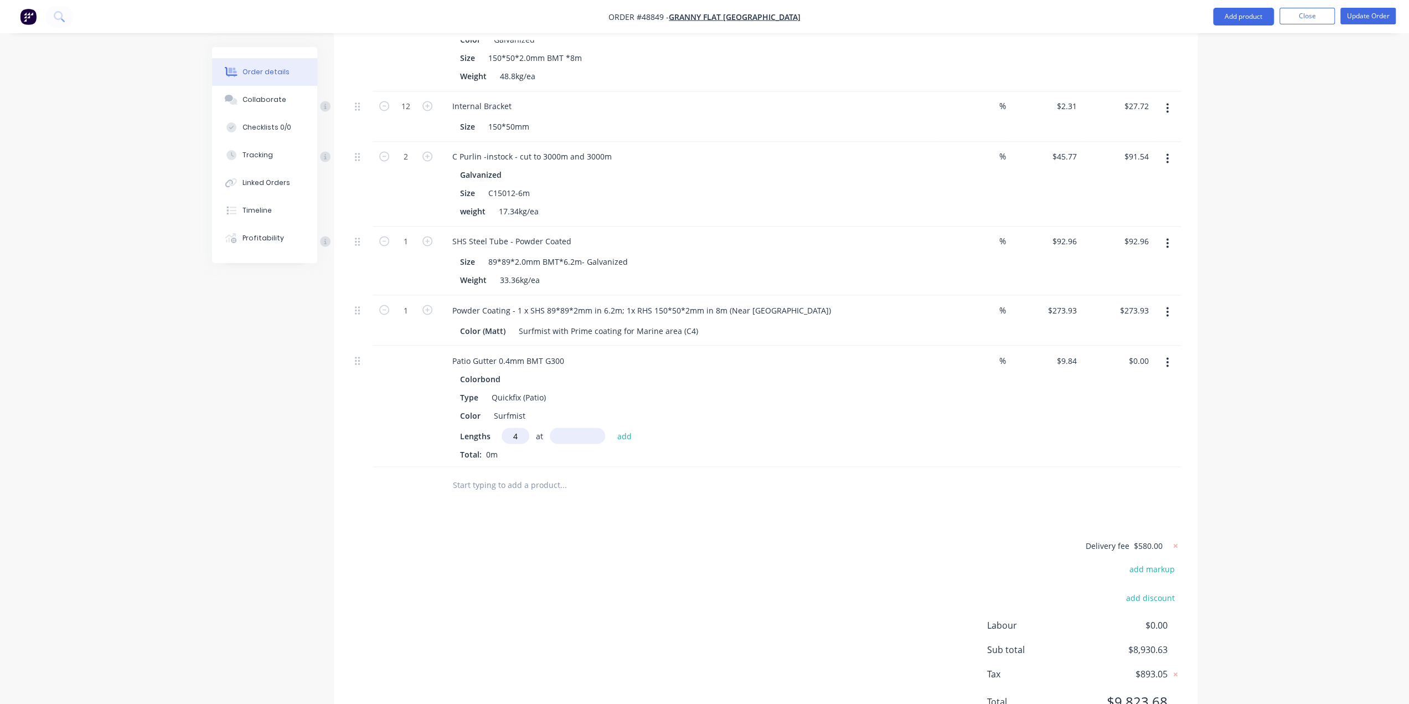
type input "4"
type input "4900"
click at [612, 427] on button "add" at bounding box center [625, 434] width 26 height 15
type input "$192.86"
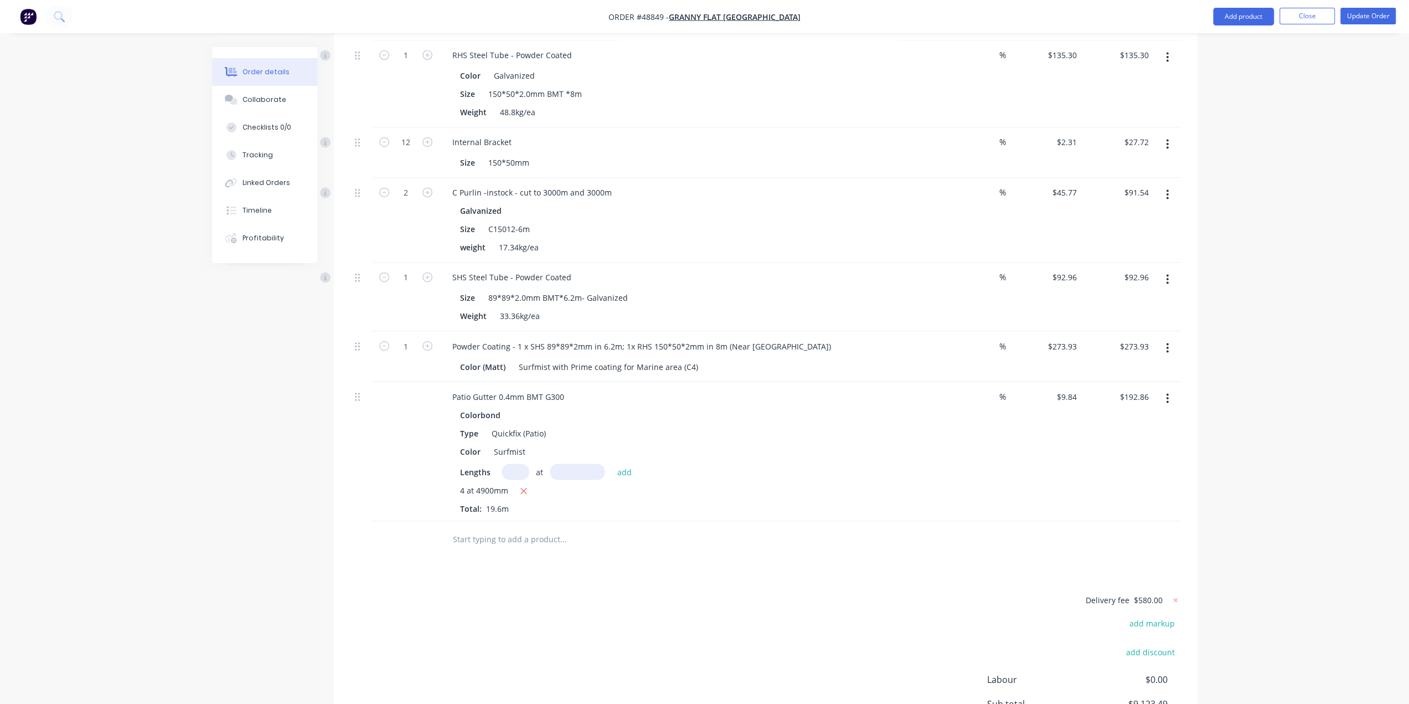
scroll to position [1776, 0]
click at [790, 464] on div "Lengths at add 4 at 4900mm Total: 19.6m" at bounding box center [688, 489] width 456 height 50
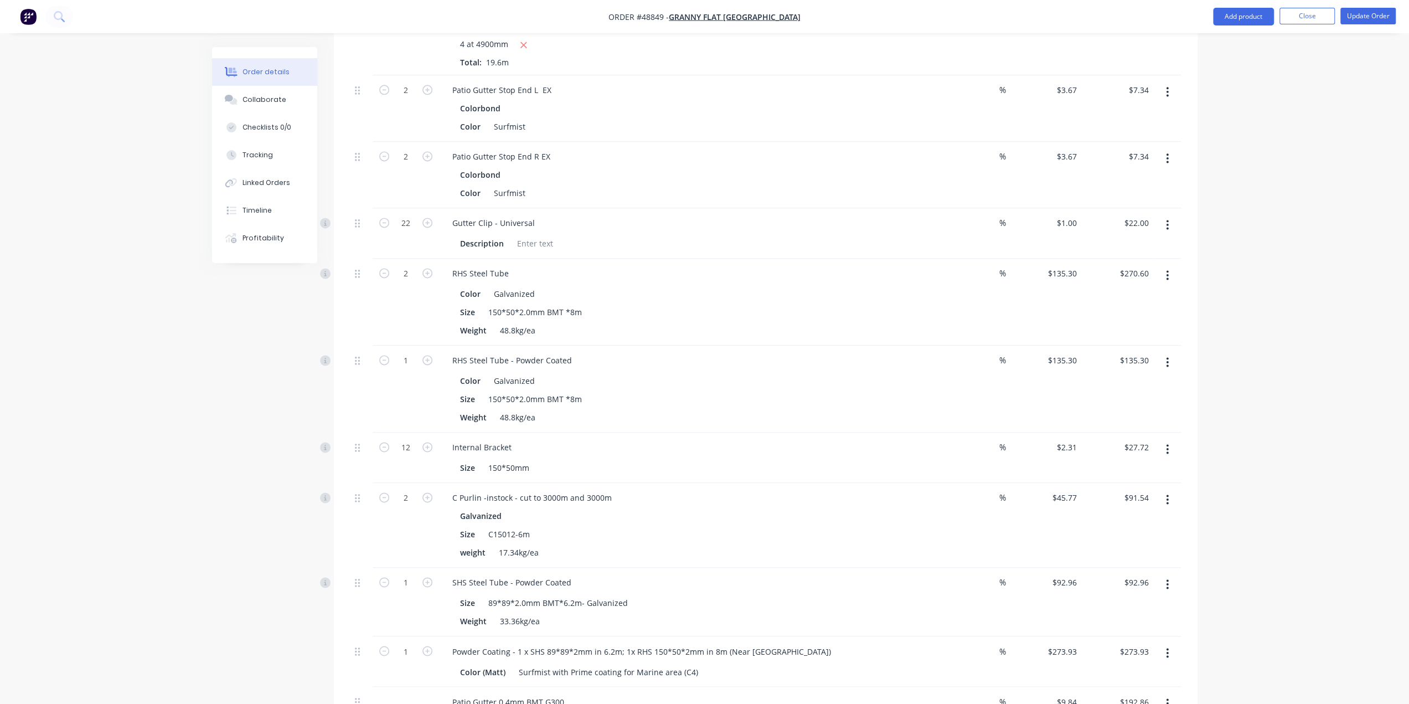
scroll to position [1592, 0]
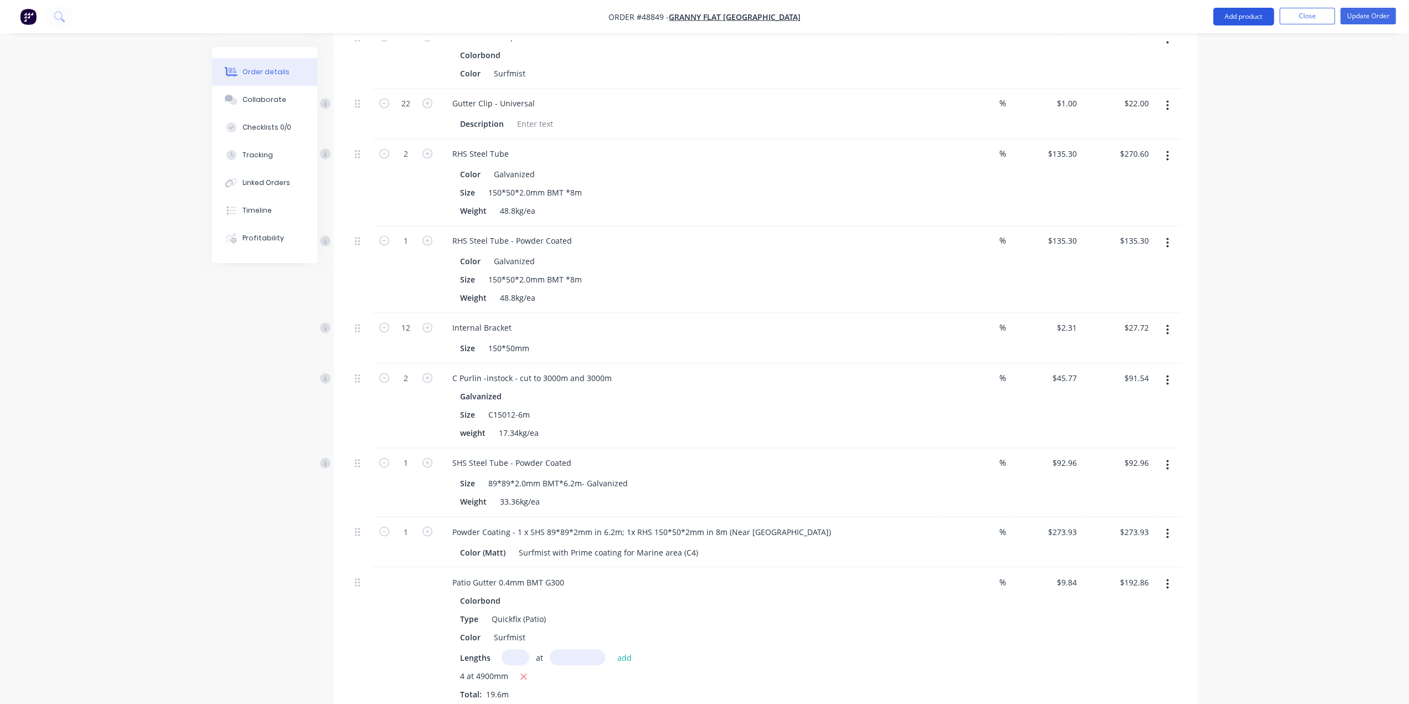
click at [1232, 16] on button "Add product" at bounding box center [1243, 17] width 61 height 18
click at [1201, 43] on div "Product catalogue" at bounding box center [1220, 45] width 85 height 16
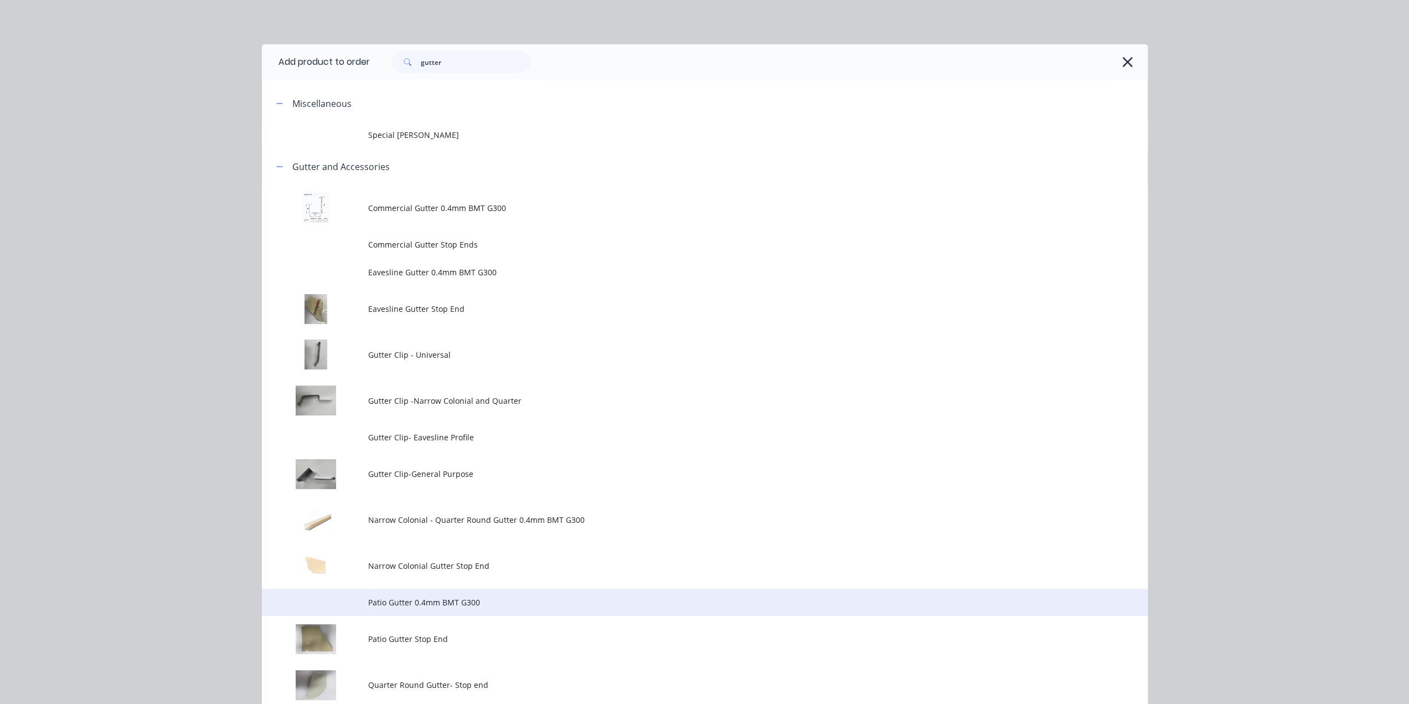
click at [500, 600] on span "Patio Gutter 0.4mm BMT G300" at bounding box center [679, 602] width 623 height 12
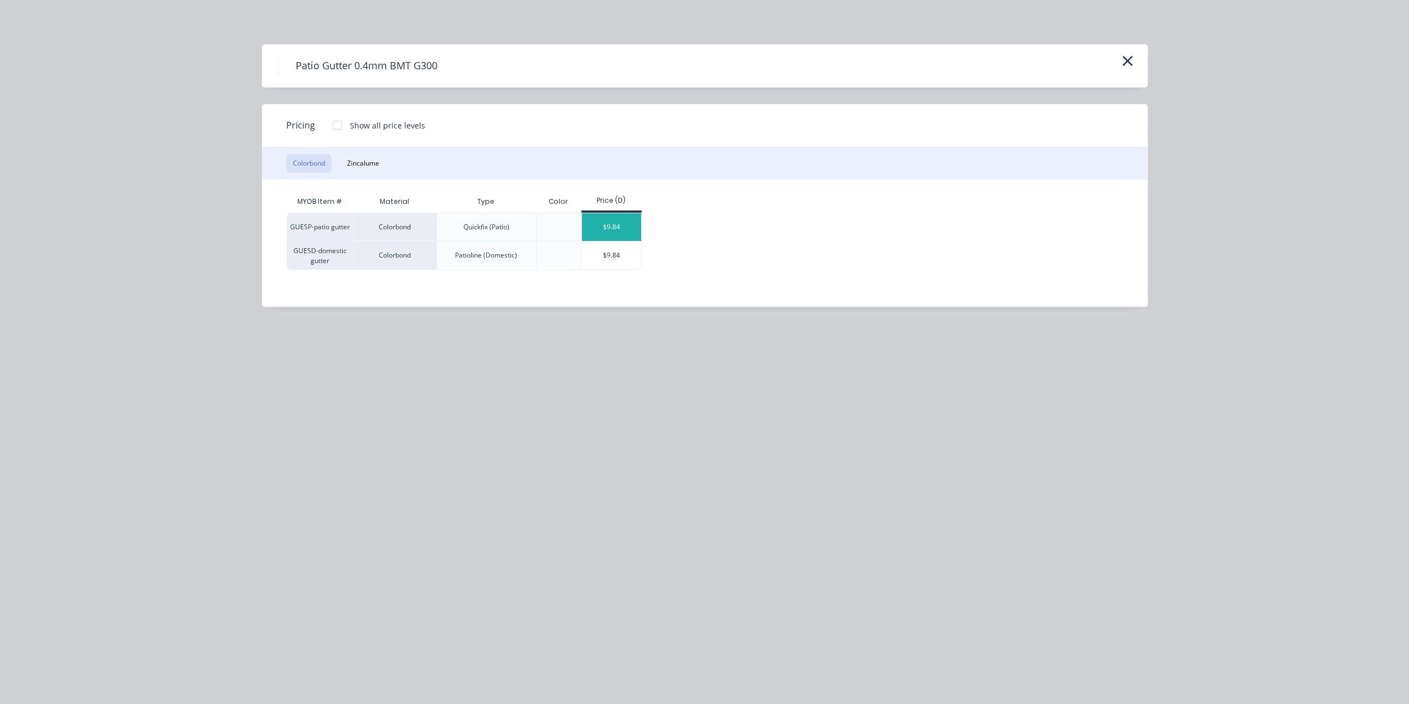
click at [610, 225] on div "$9.84" at bounding box center [611, 227] width 59 height 28
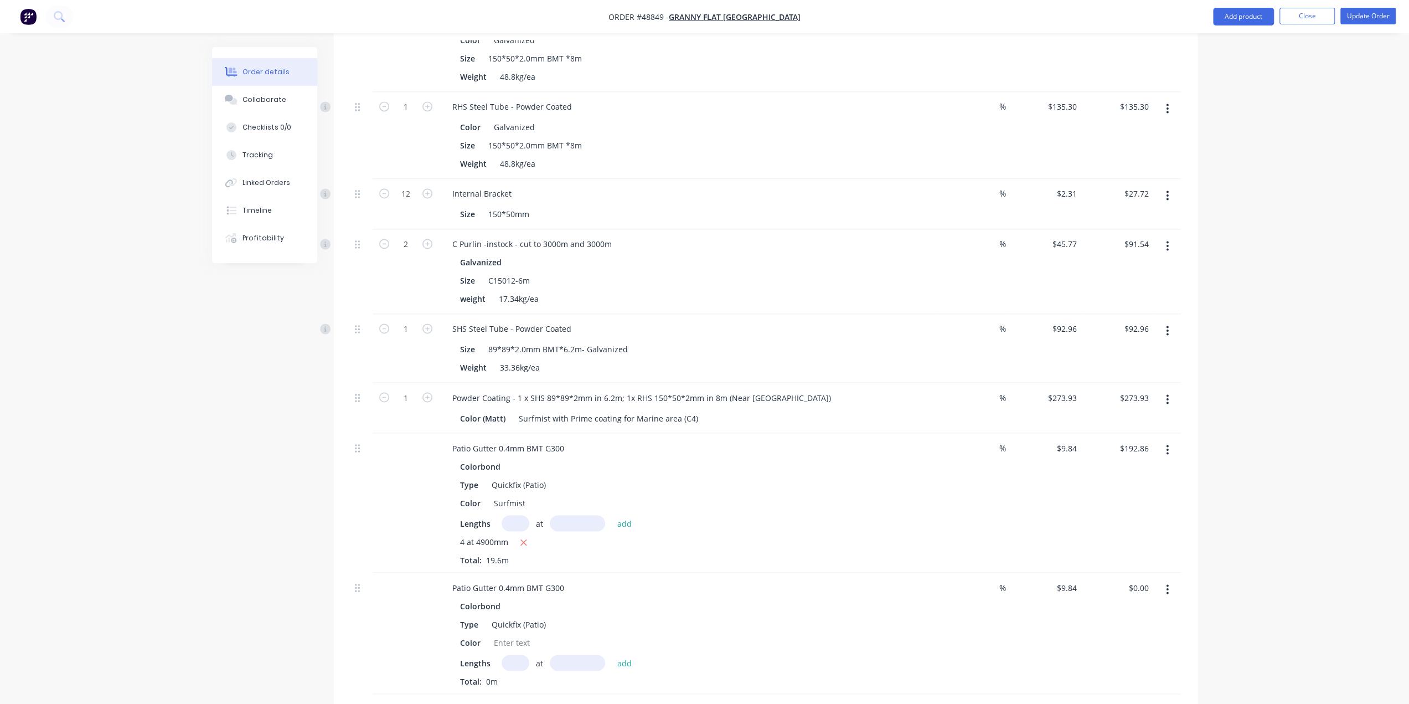
scroll to position [1813, 0]
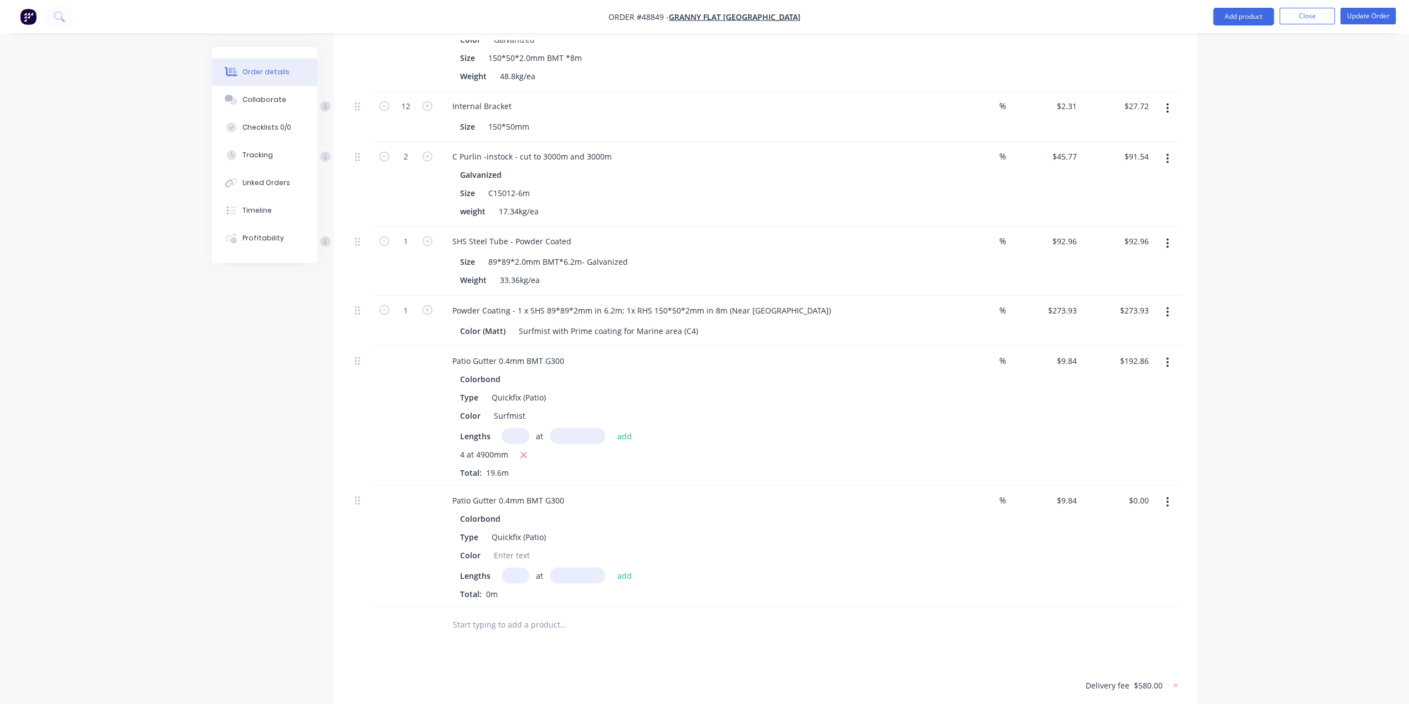
click at [514, 567] on input "text" at bounding box center [515, 575] width 28 height 16
click at [1168, 496] on icon "button" at bounding box center [1167, 501] width 2 height 10
click at [1127, 589] on div "Delete" at bounding box center [1127, 597] width 85 height 16
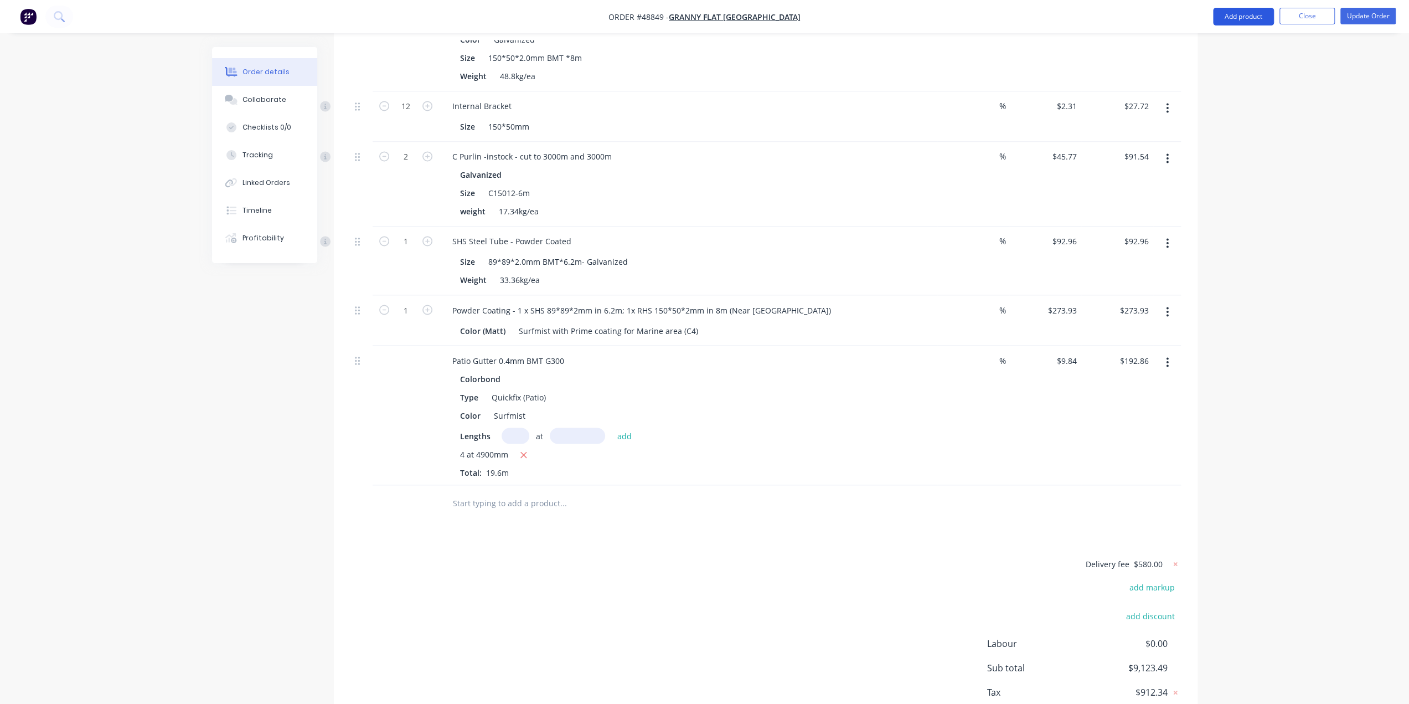
click at [1232, 22] on button "Add product" at bounding box center [1243, 17] width 61 height 18
click at [1211, 42] on div "Product catalogue" at bounding box center [1220, 45] width 85 height 16
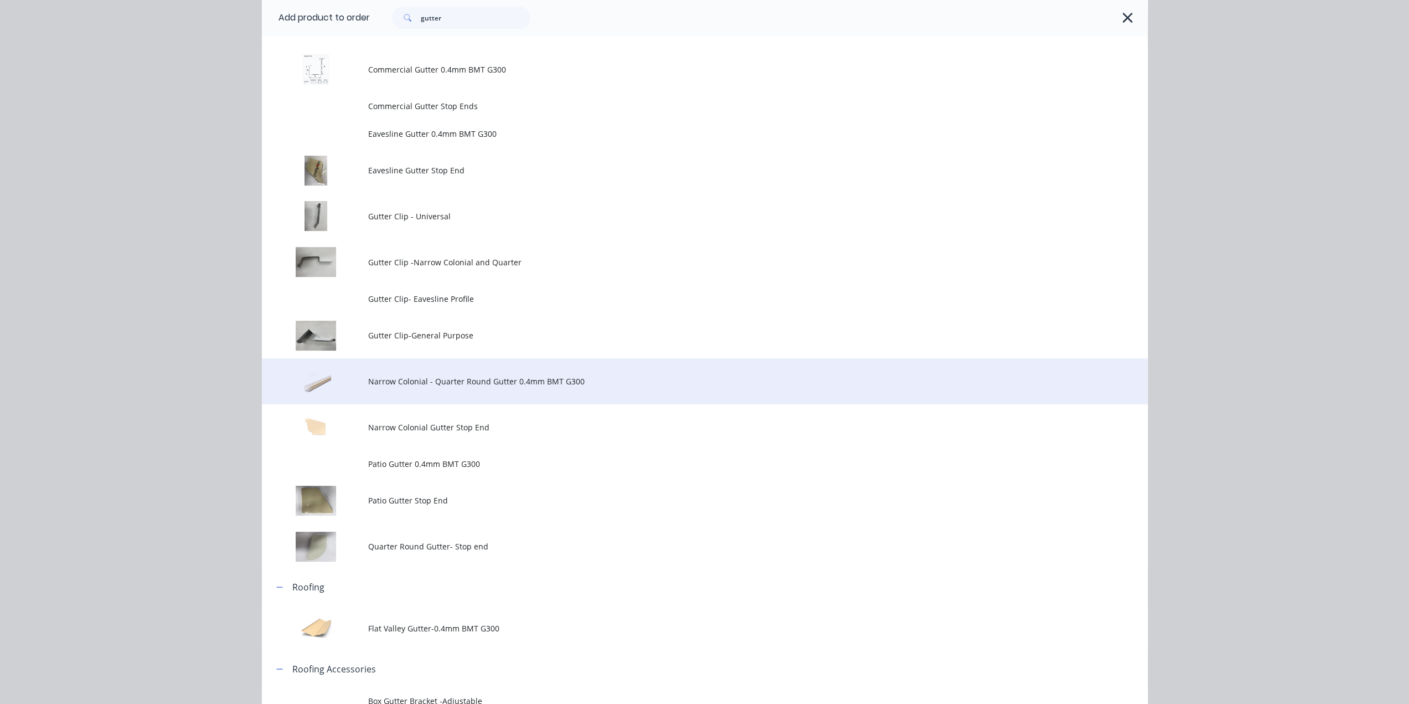
scroll to position [221, 0]
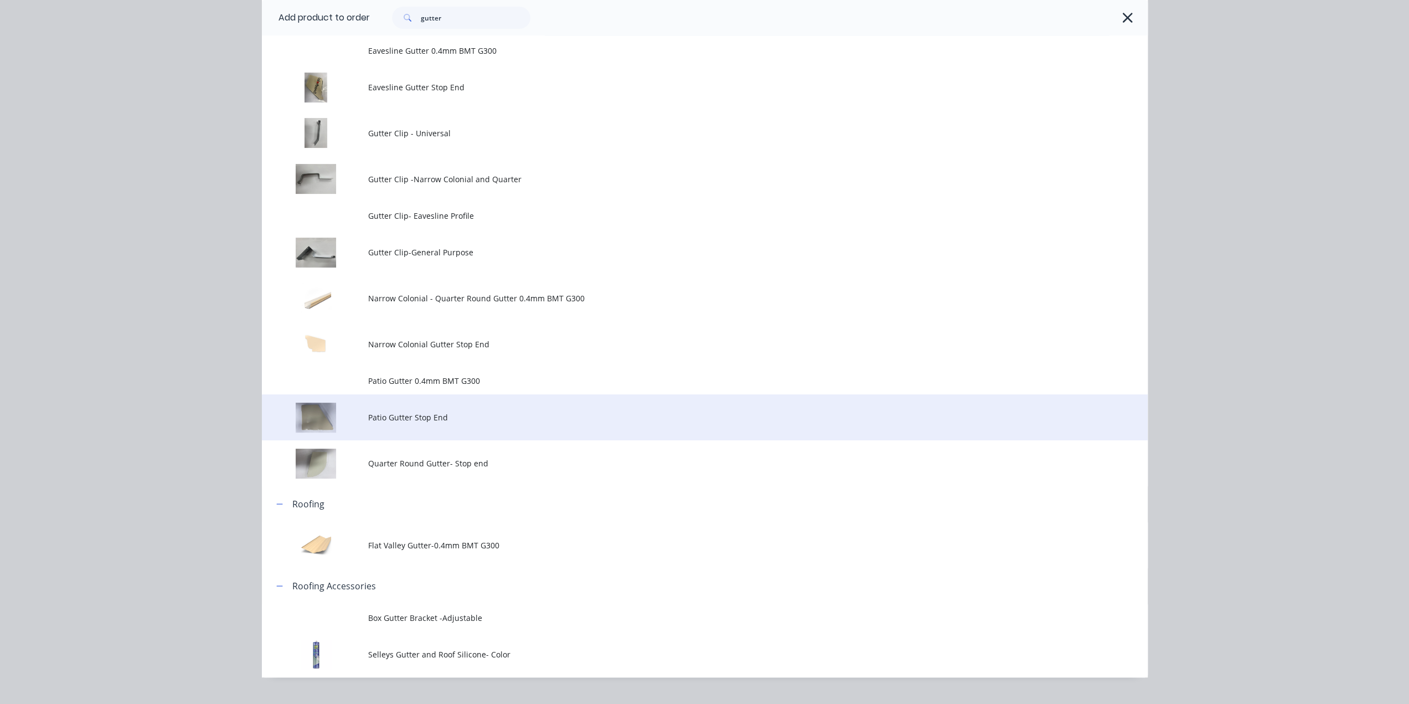
click at [510, 405] on td "Patio Gutter Stop End" at bounding box center [757, 417] width 779 height 46
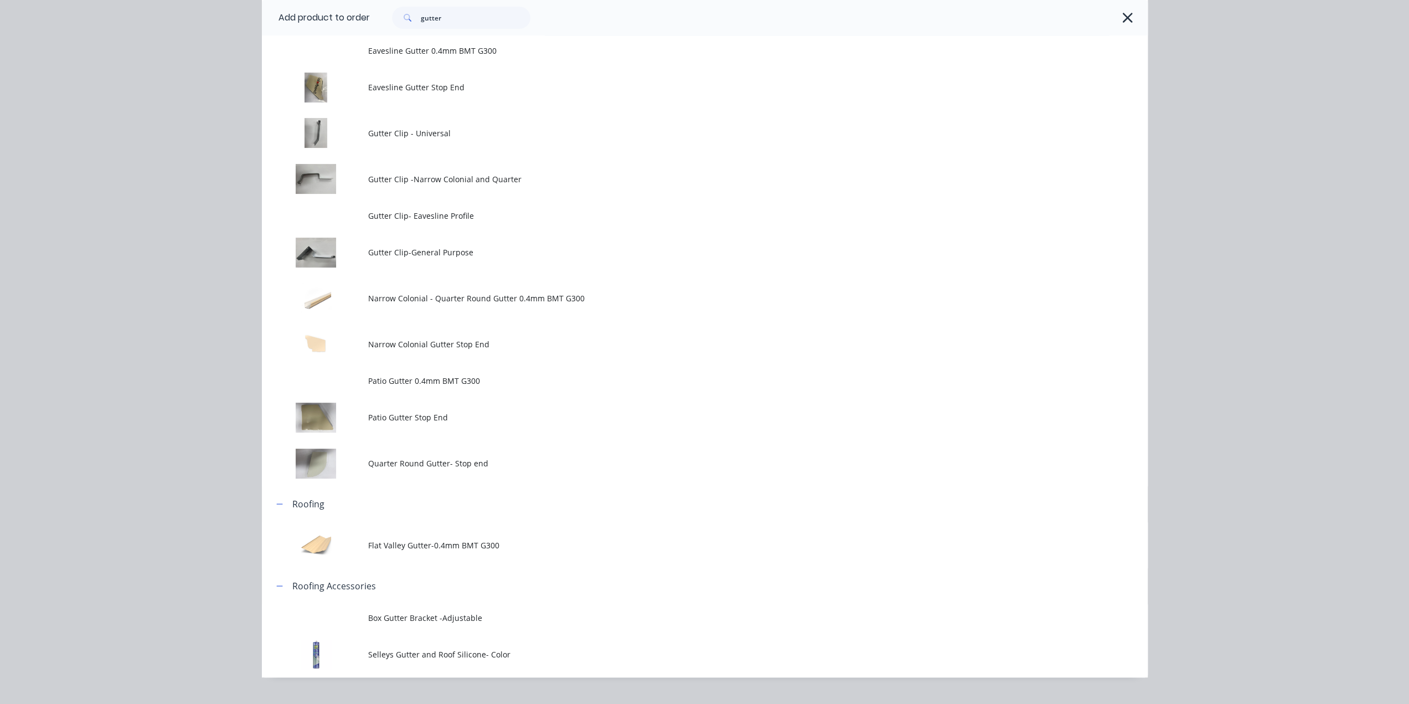
scroll to position [0, 0]
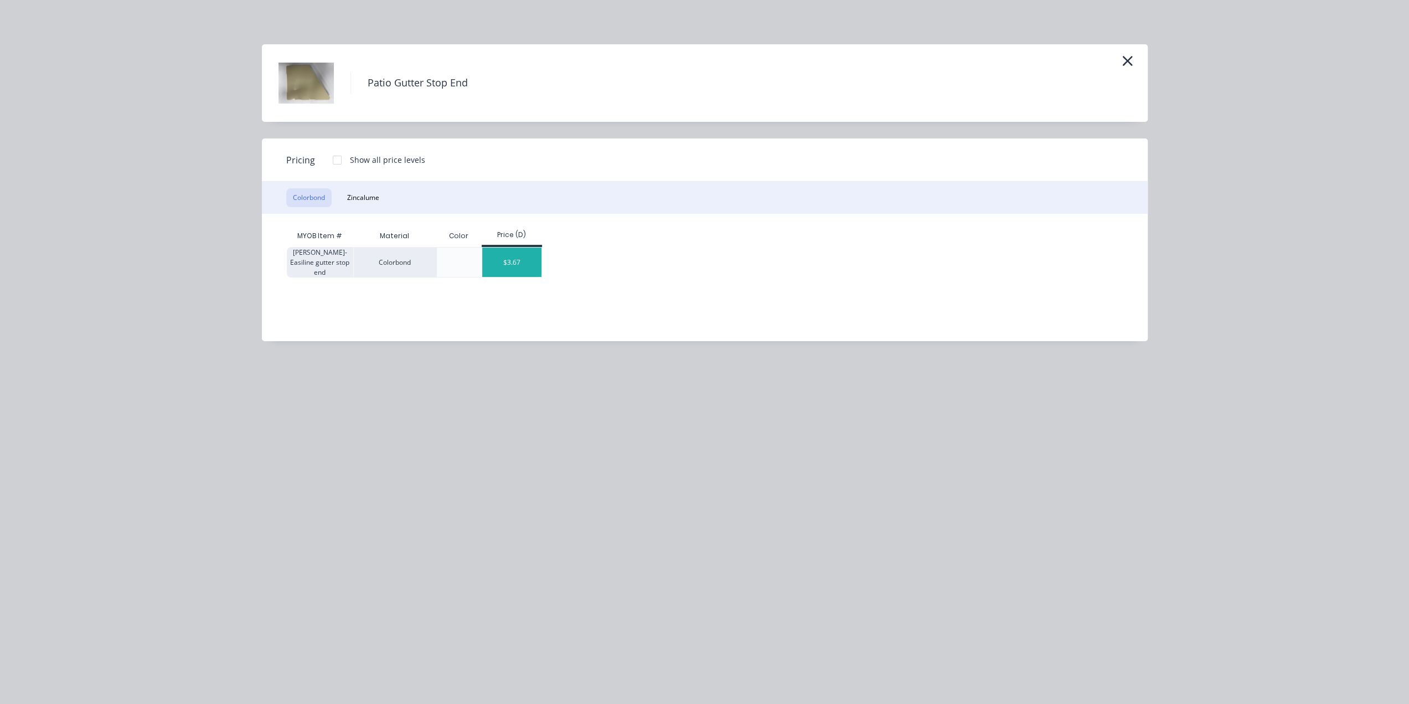
click at [523, 265] on div "$3.67" at bounding box center [511, 261] width 59 height 29
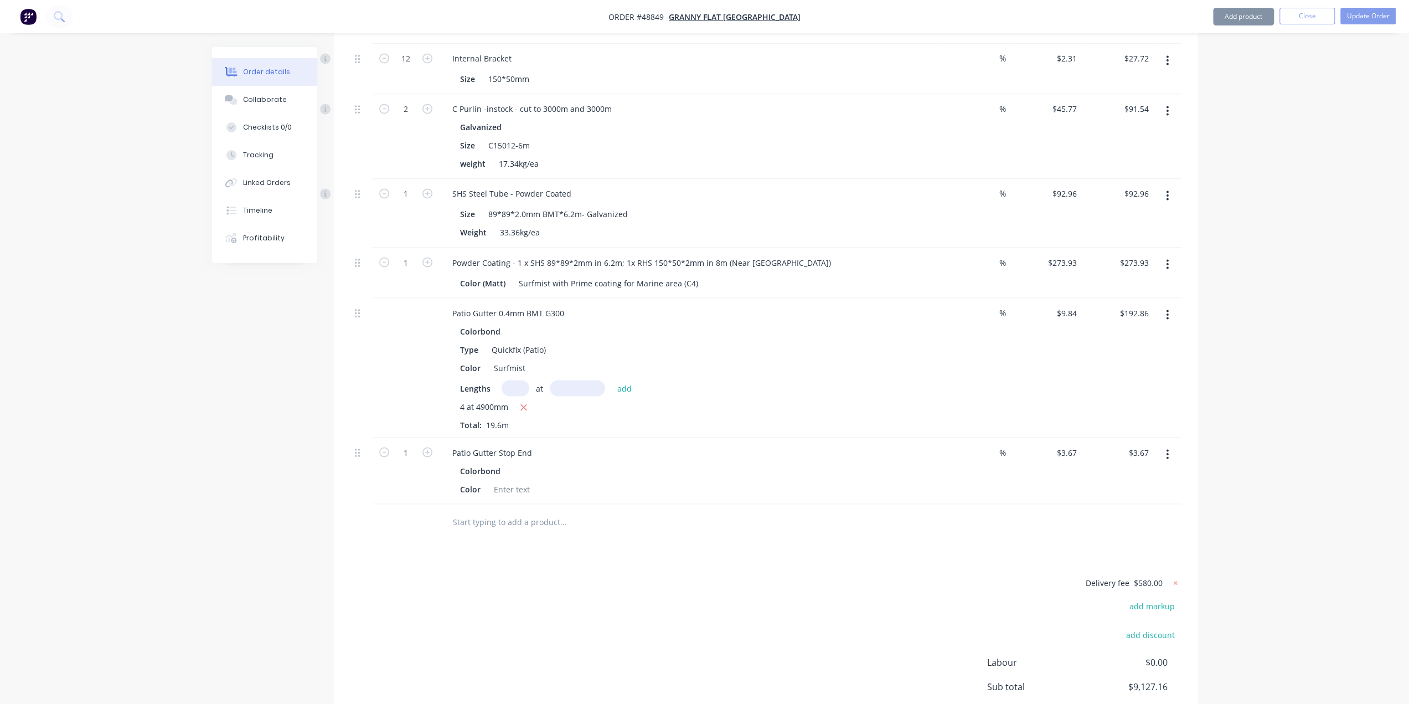
scroll to position [1897, 0]
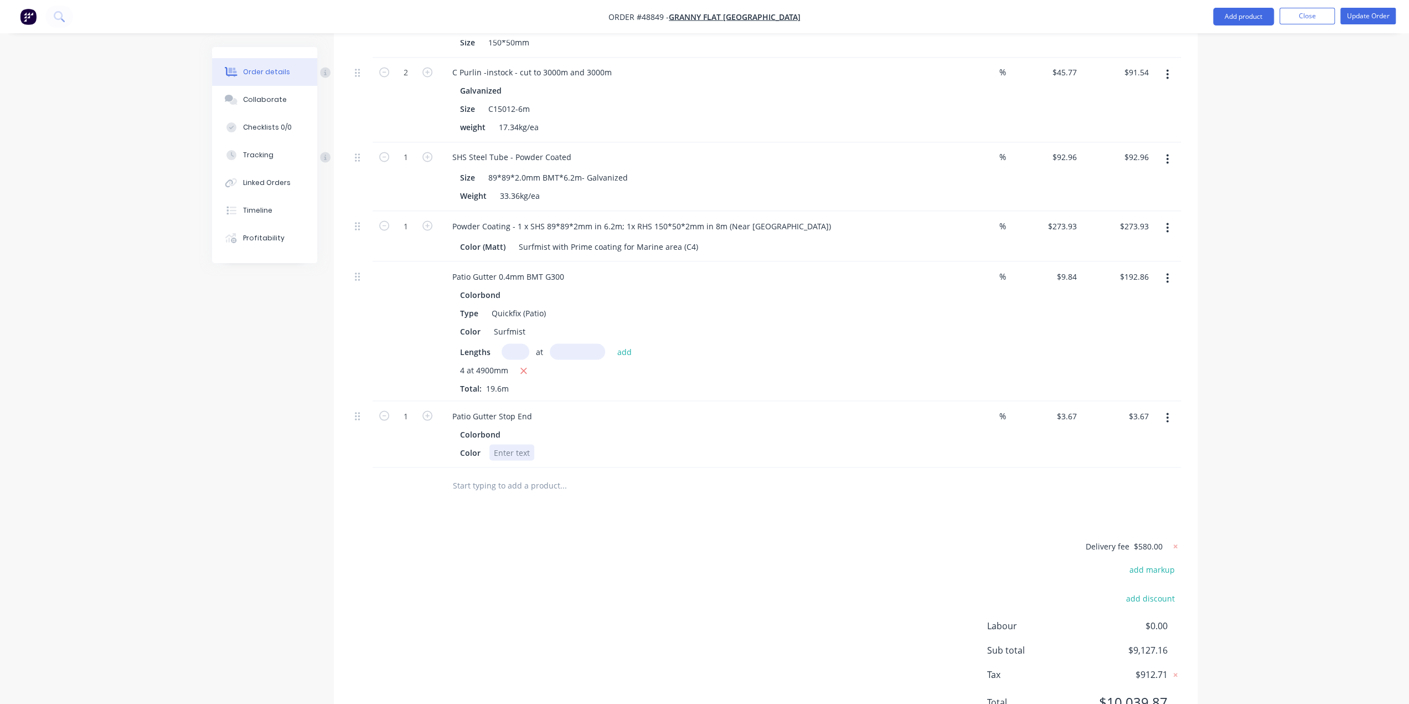
click at [511, 444] on div at bounding box center [511, 452] width 45 height 16
click at [407, 407] on input "1" at bounding box center [405, 415] width 29 height 17
type input "2"
type input "$7.34"
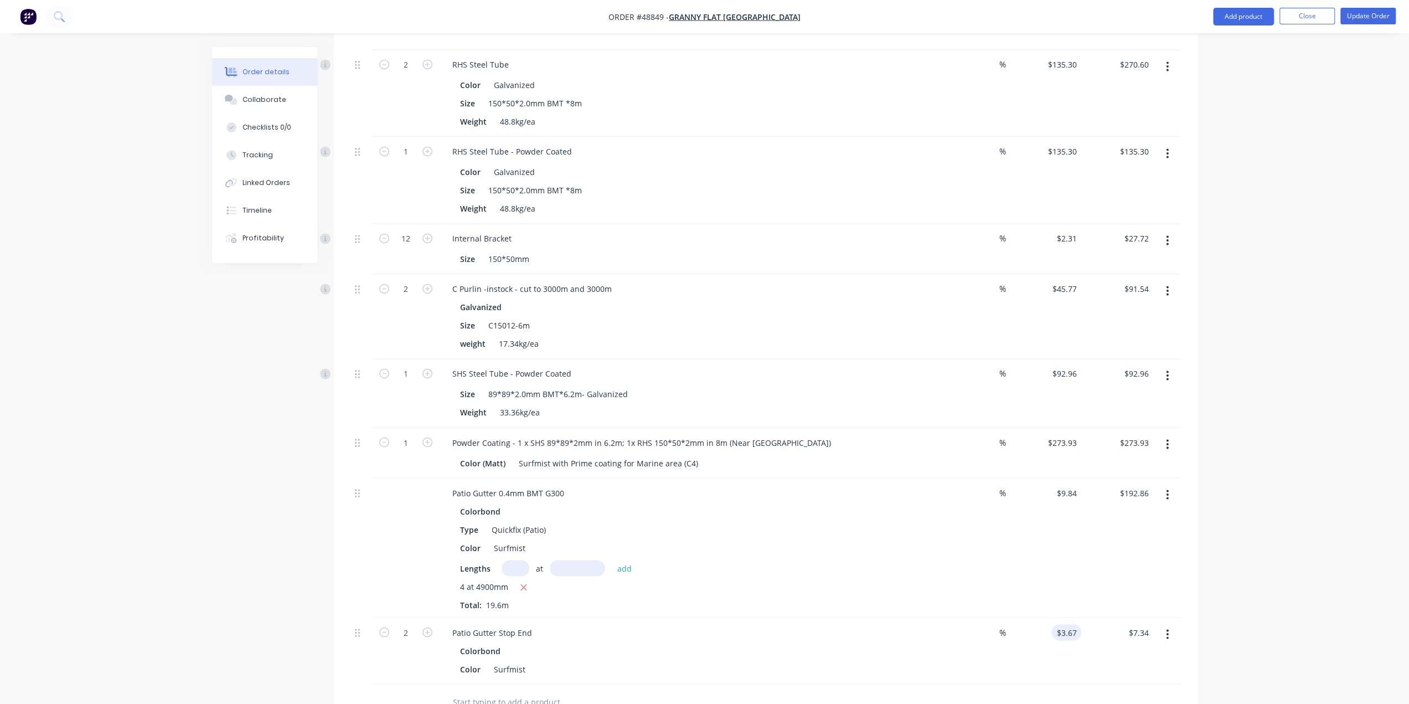
scroll to position [1787, 0]
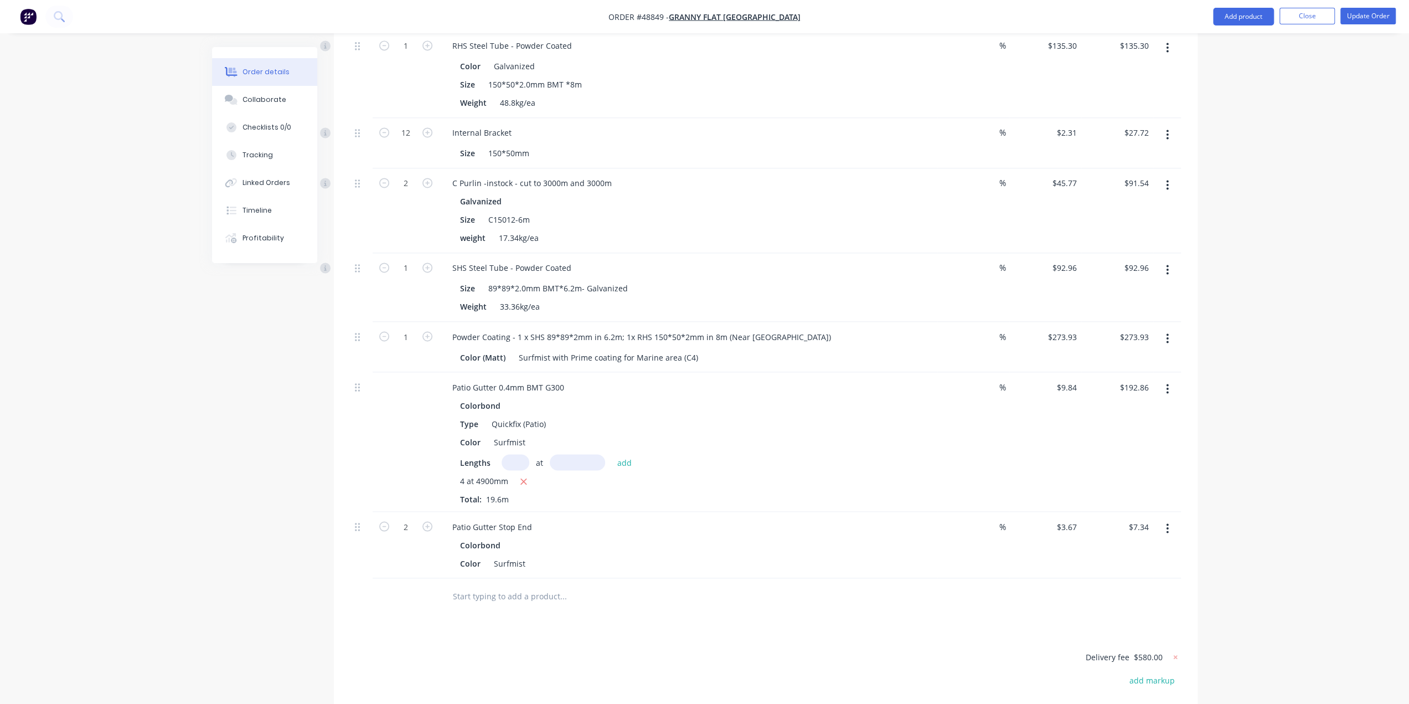
click at [1172, 518] on button "button" at bounding box center [1167, 528] width 26 height 20
click at [1131, 615] on div "Delete" at bounding box center [1127, 623] width 85 height 16
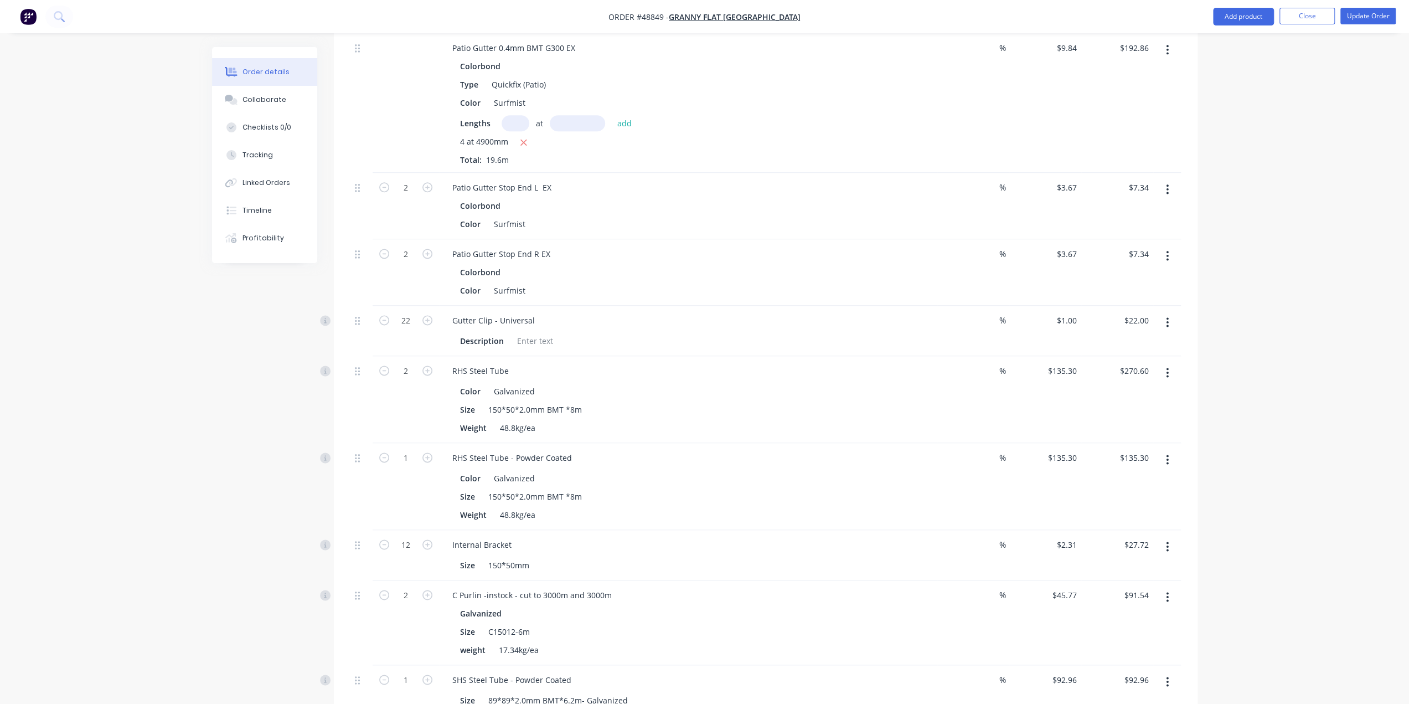
scroll to position [1518, 0]
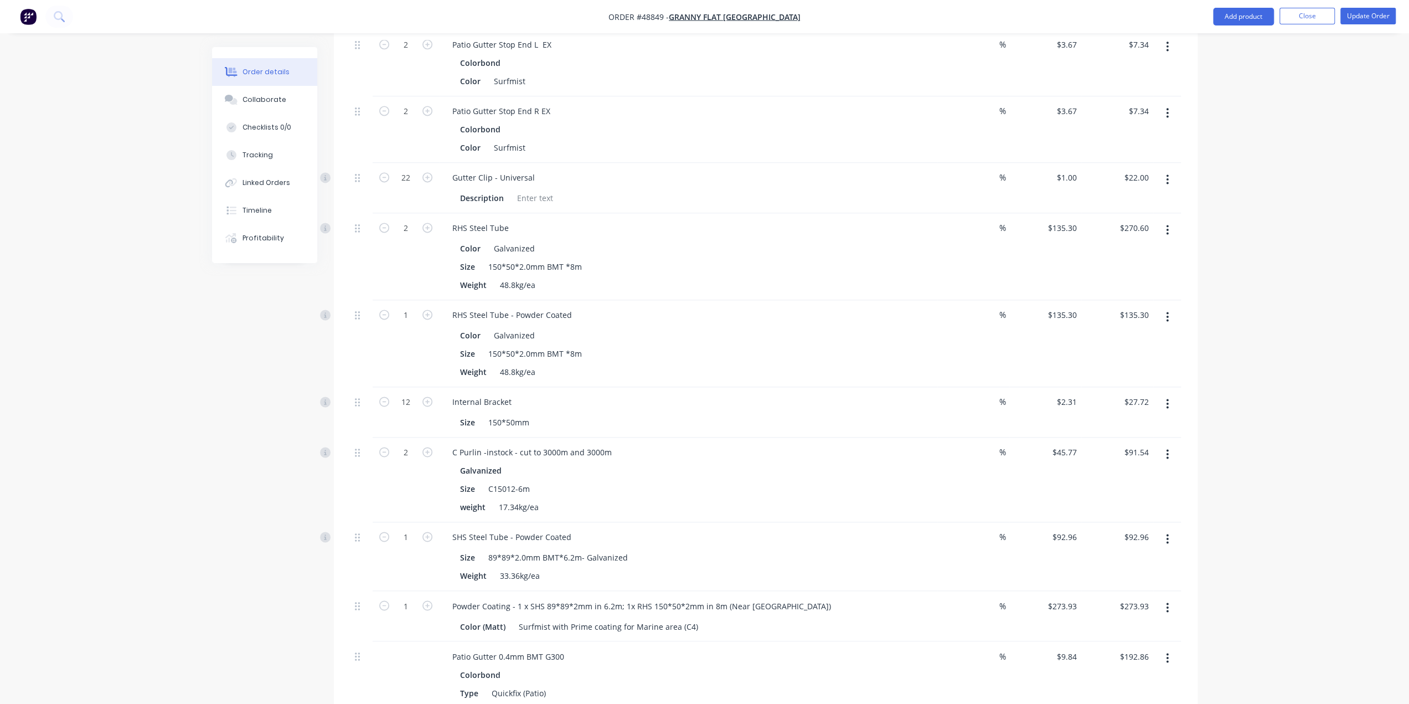
click at [1165, 648] on button "button" at bounding box center [1167, 658] width 26 height 20
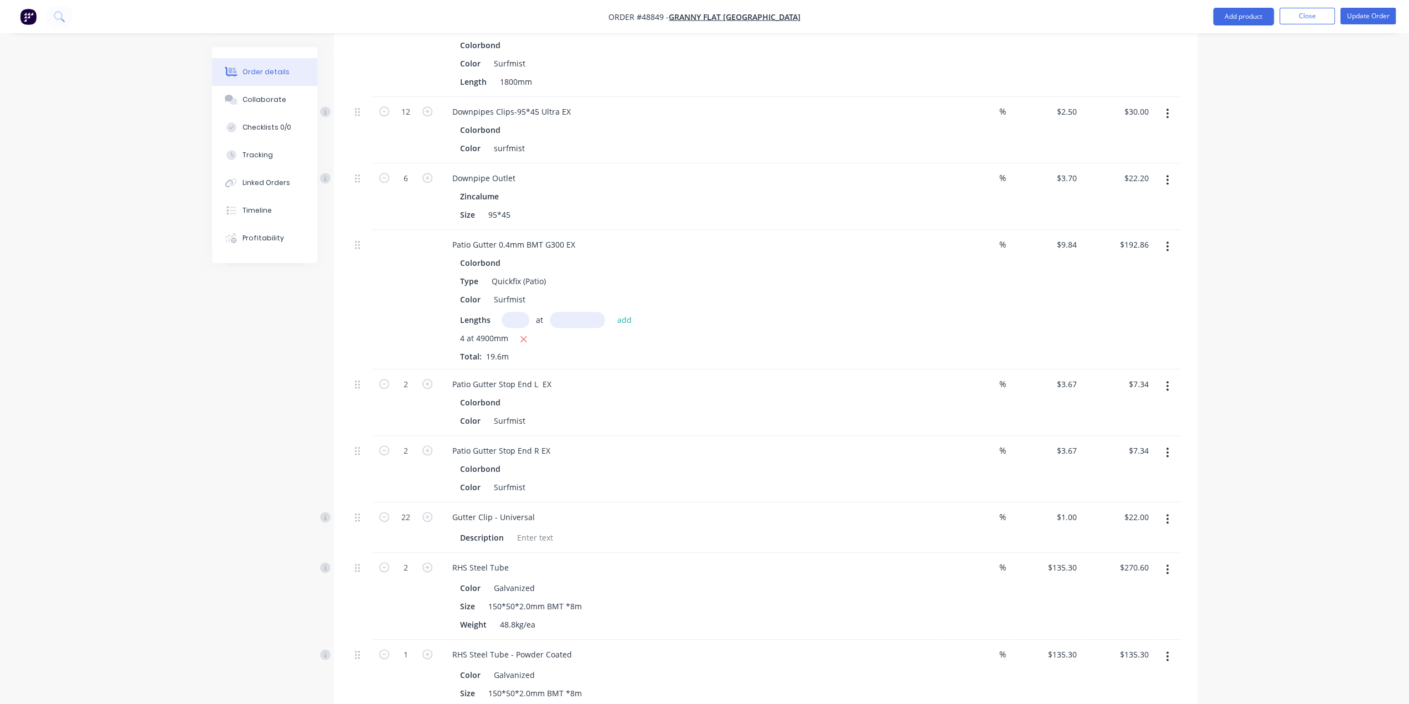
scroll to position [1167, 0]
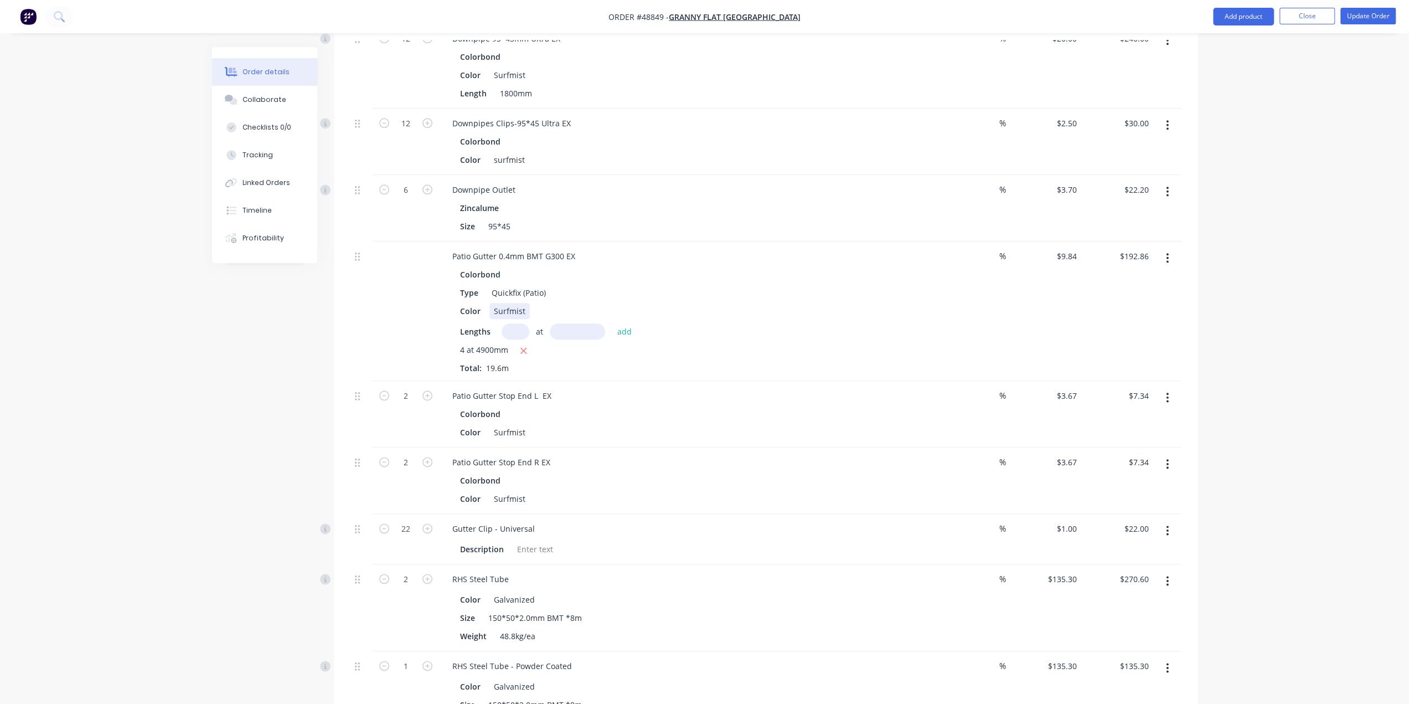
drag, startPoint x: 788, startPoint y: 260, endPoint x: 797, endPoint y: 263, distance: 9.5
click at [788, 303] on div "Color Surfmist" at bounding box center [686, 311] width 461 height 16
click at [821, 285] on div "Type Quickfix (Patio)" at bounding box center [686, 293] width 461 height 16
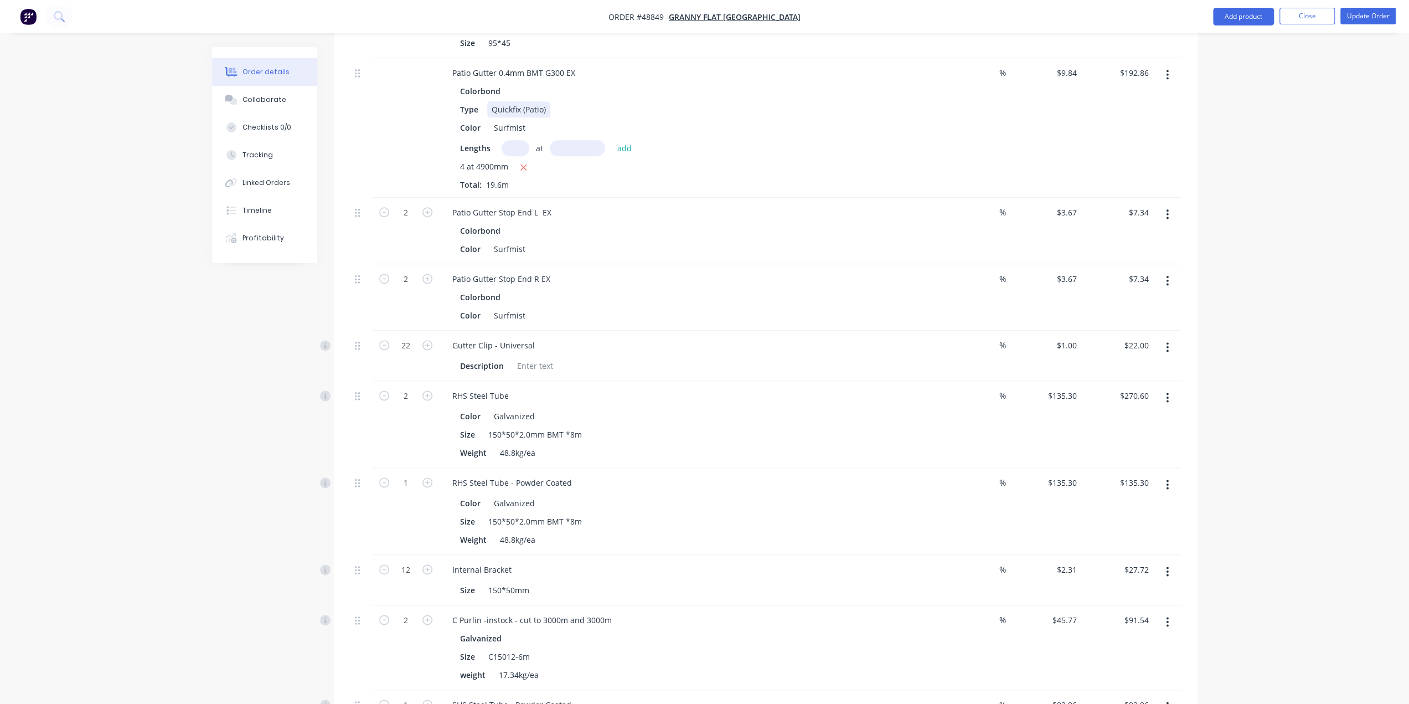
scroll to position [1513, 0]
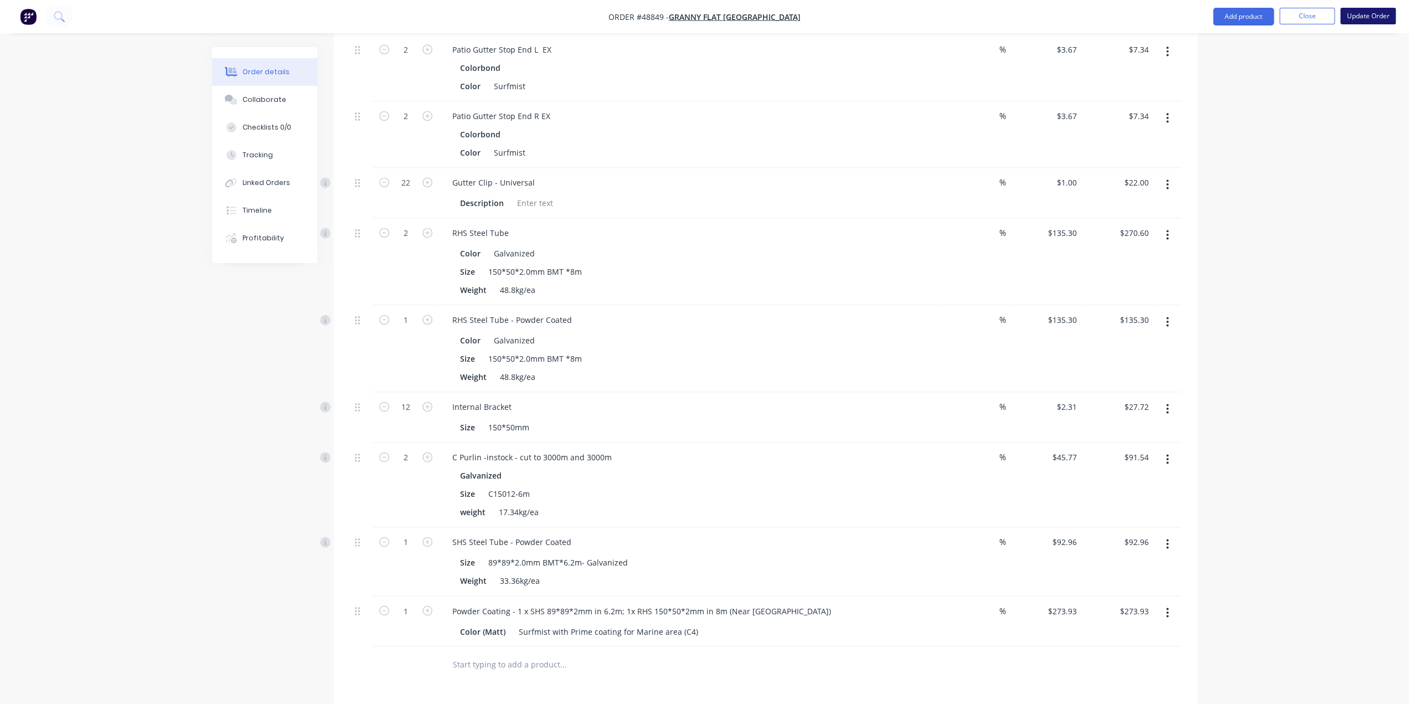
click at [1375, 12] on button "Update Order" at bounding box center [1367, 16] width 55 height 17
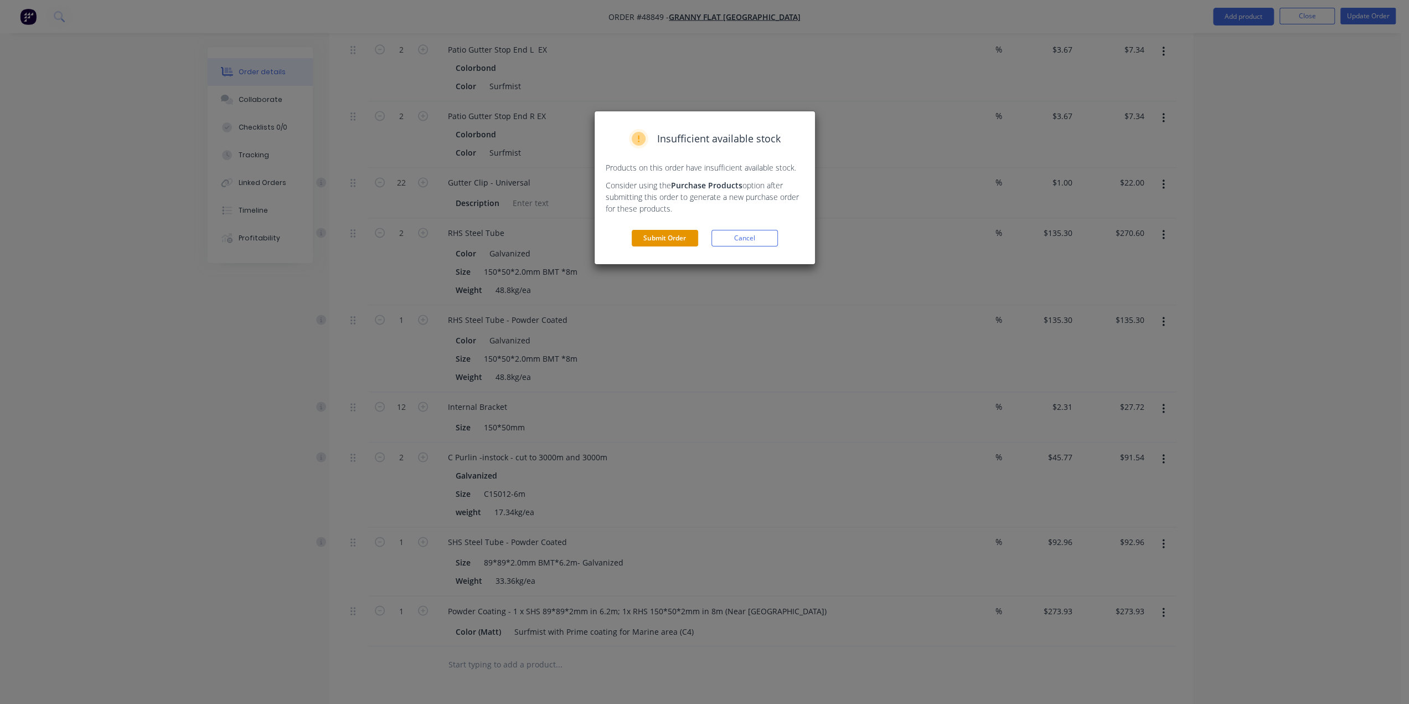
click at [646, 240] on button "Submit Order" at bounding box center [665, 238] width 66 height 17
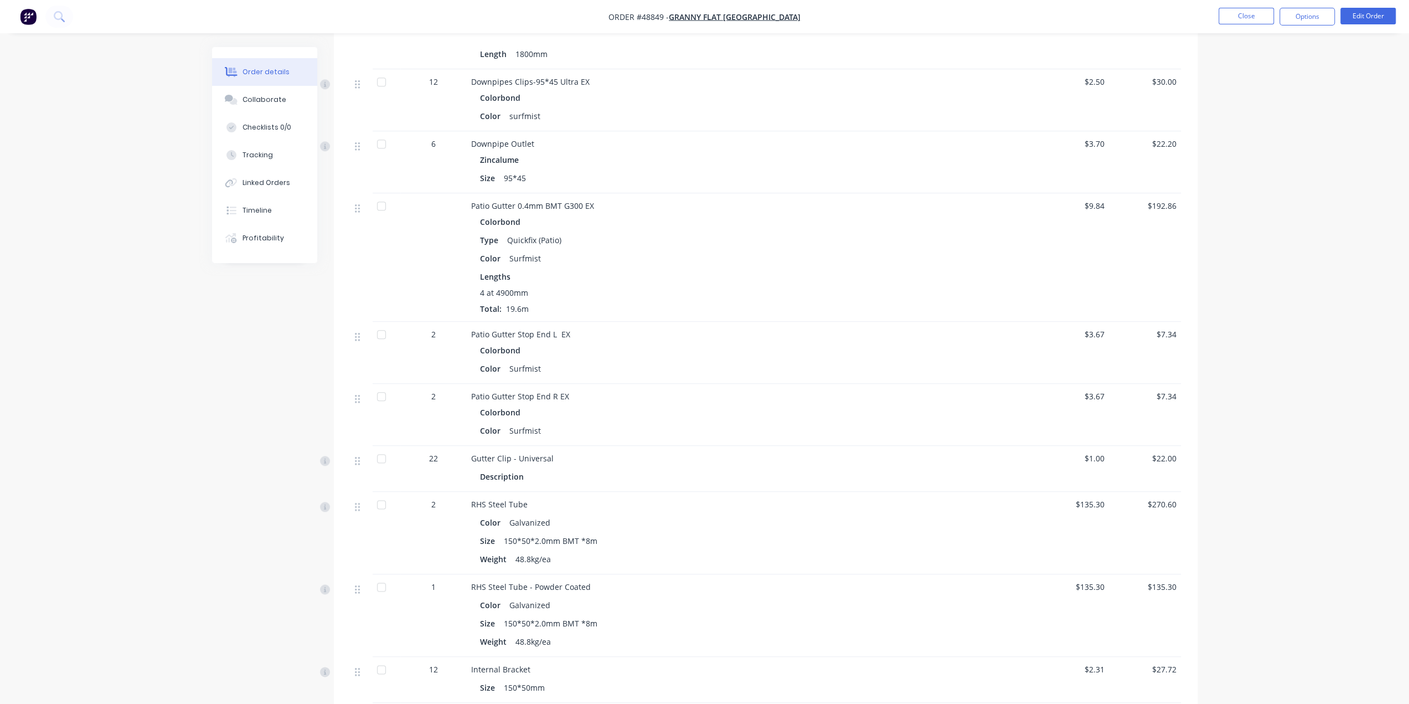
scroll to position [1118, 0]
click at [1312, 20] on button "Options" at bounding box center [1306, 17] width 55 height 18
click at [1300, 13] on button "Options" at bounding box center [1306, 17] width 55 height 18
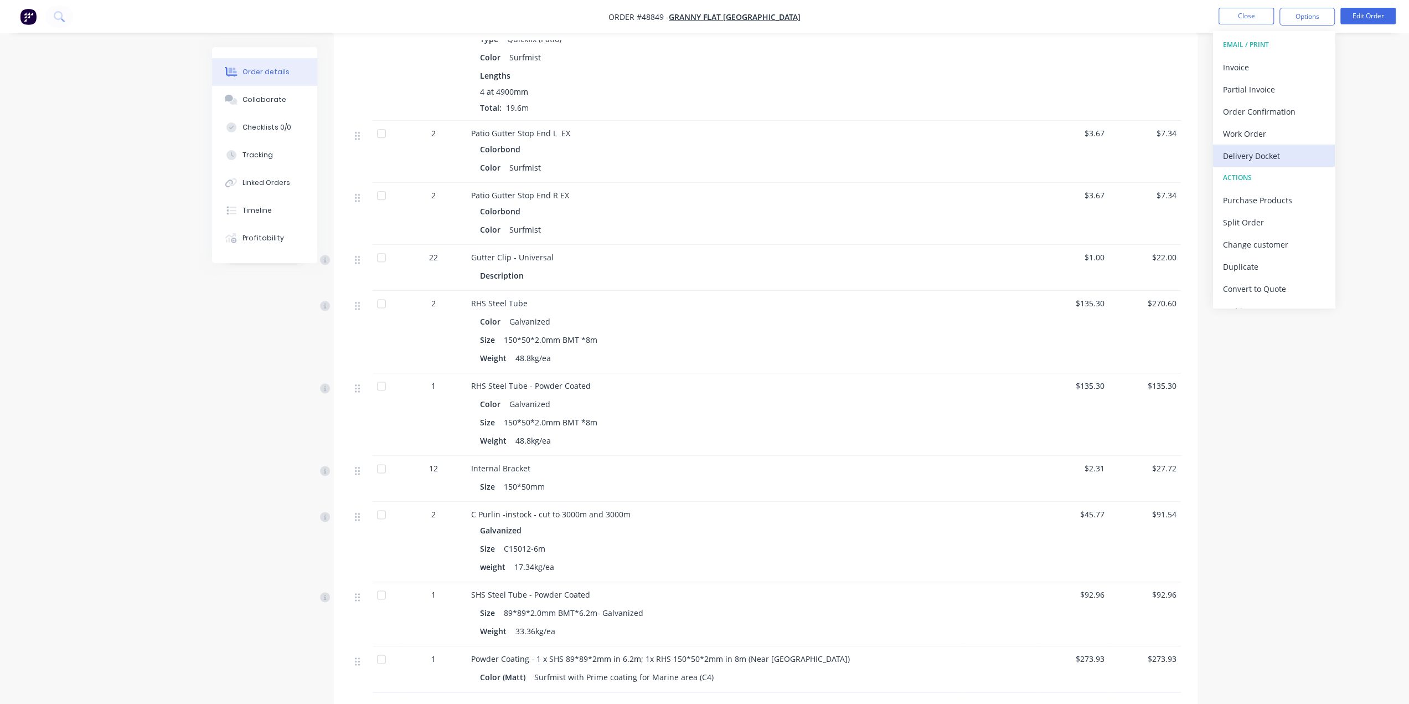
click at [1259, 154] on div "Delivery Docket" at bounding box center [1274, 156] width 102 height 16
click at [1258, 136] on div "Custom" at bounding box center [1274, 134] width 102 height 16
click at [1261, 117] on div "Without pricing" at bounding box center [1274, 112] width 102 height 16
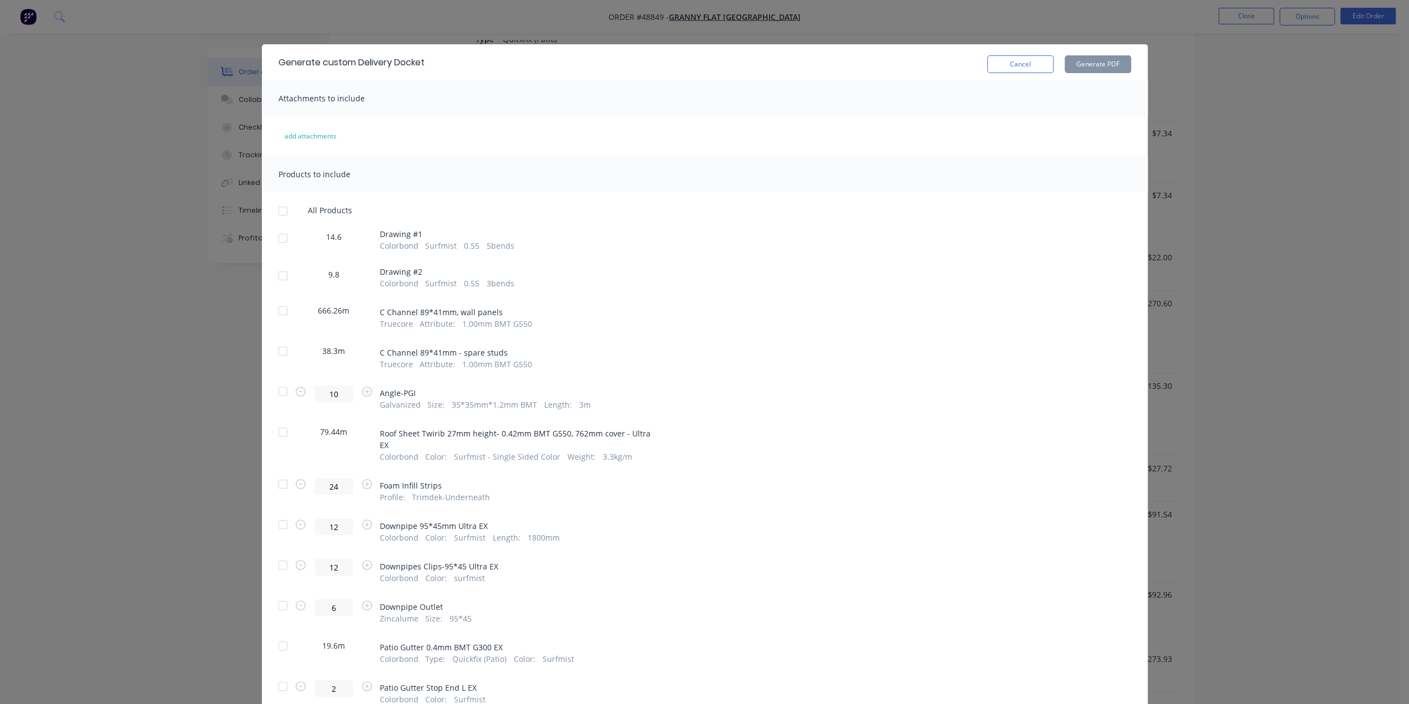
click at [1309, 122] on div "Generate custom Delivery Docket Cancel Generate PDF Attachments to include add …" at bounding box center [704, 352] width 1409 height 704
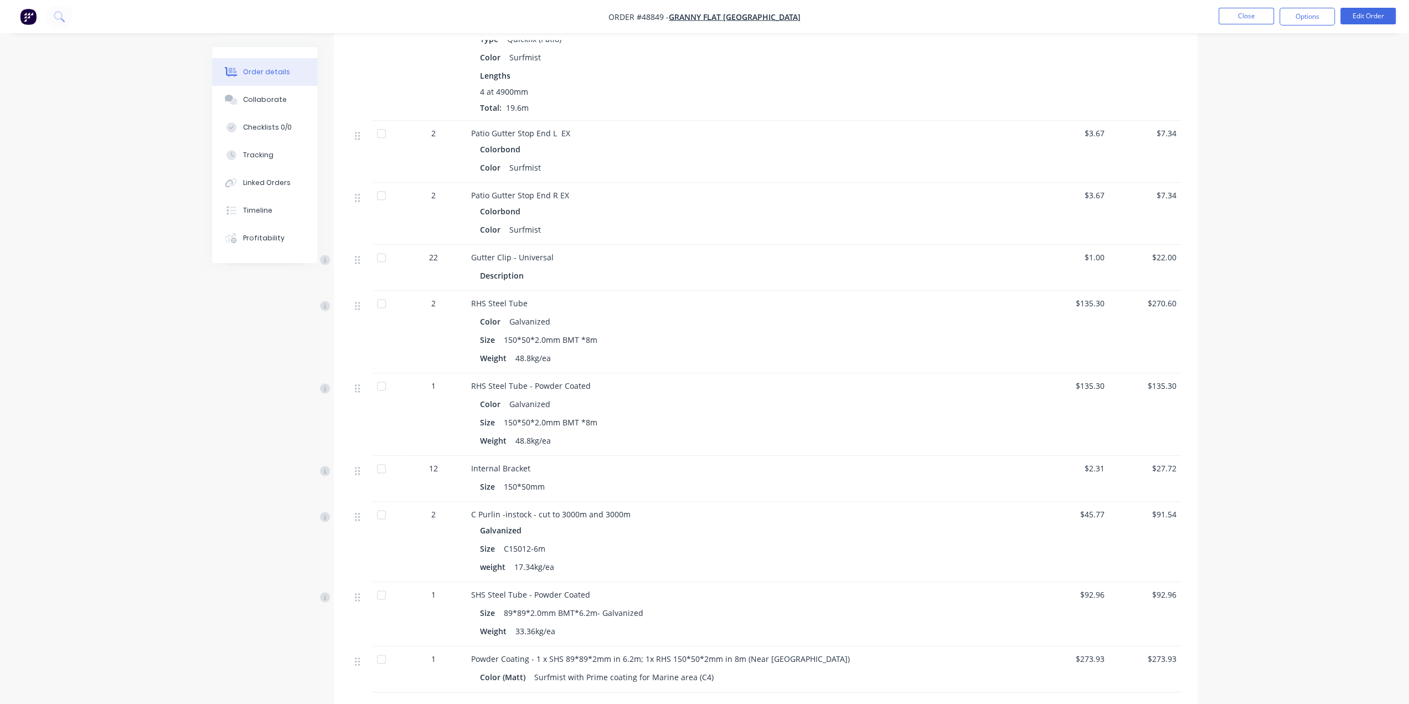
click at [1300, 7] on nav "Order #48849 - Granny Flat WA Close Options Edit Order" at bounding box center [704, 16] width 1409 height 33
click at [1301, 17] on button "Options" at bounding box center [1306, 17] width 55 height 18
click at [1261, 148] on div "Delivery Docket" at bounding box center [1274, 156] width 102 height 16
click at [1273, 109] on div "Without pricing" at bounding box center [1274, 112] width 102 height 16
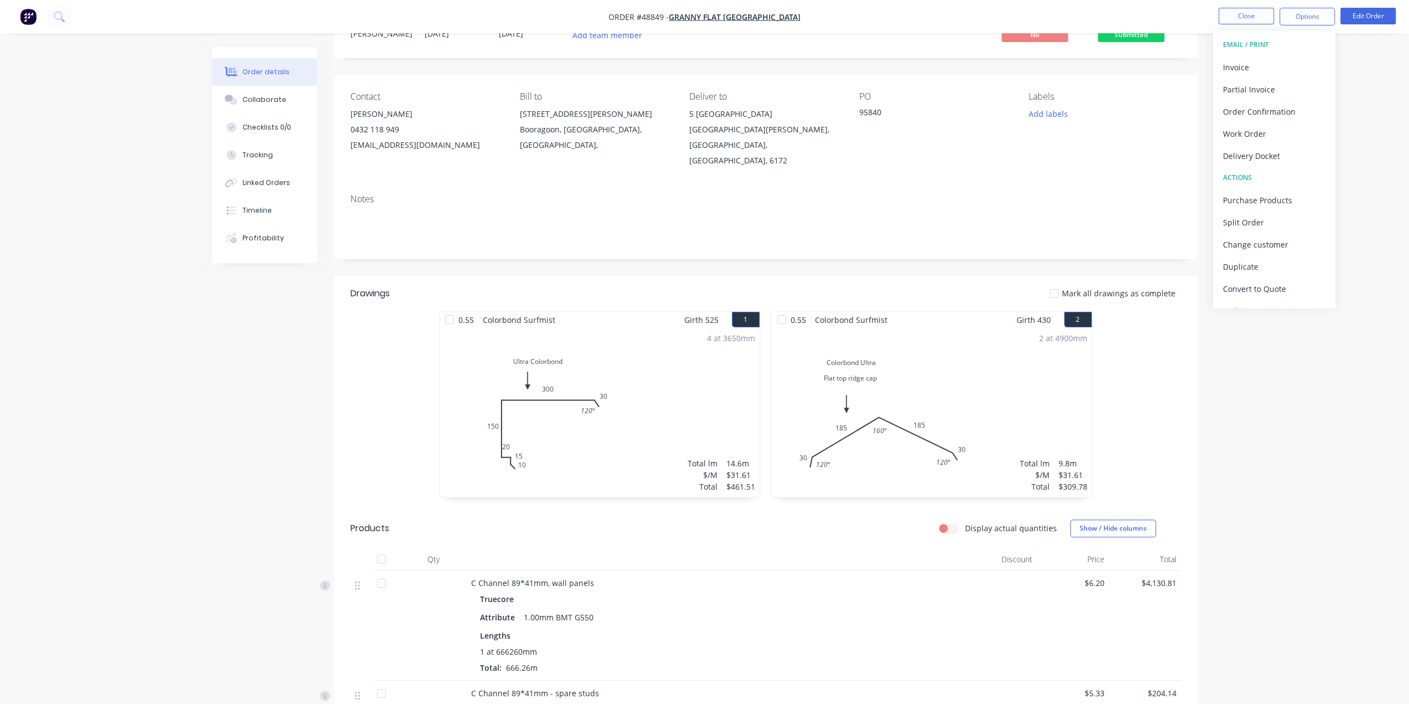
scroll to position [0, 0]
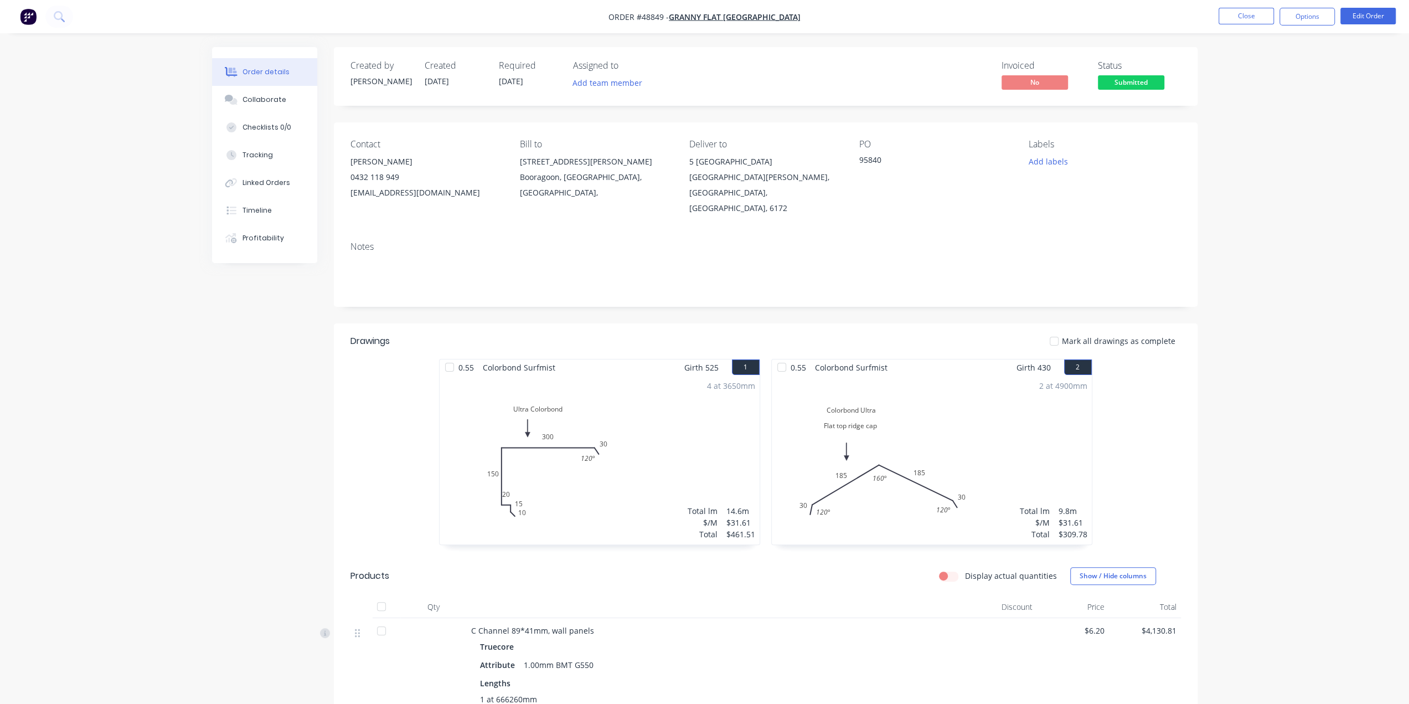
click at [1308, 15] on button "Options" at bounding box center [1306, 17] width 55 height 18
click at [263, 207] on div "Timeline" at bounding box center [256, 210] width 29 height 10
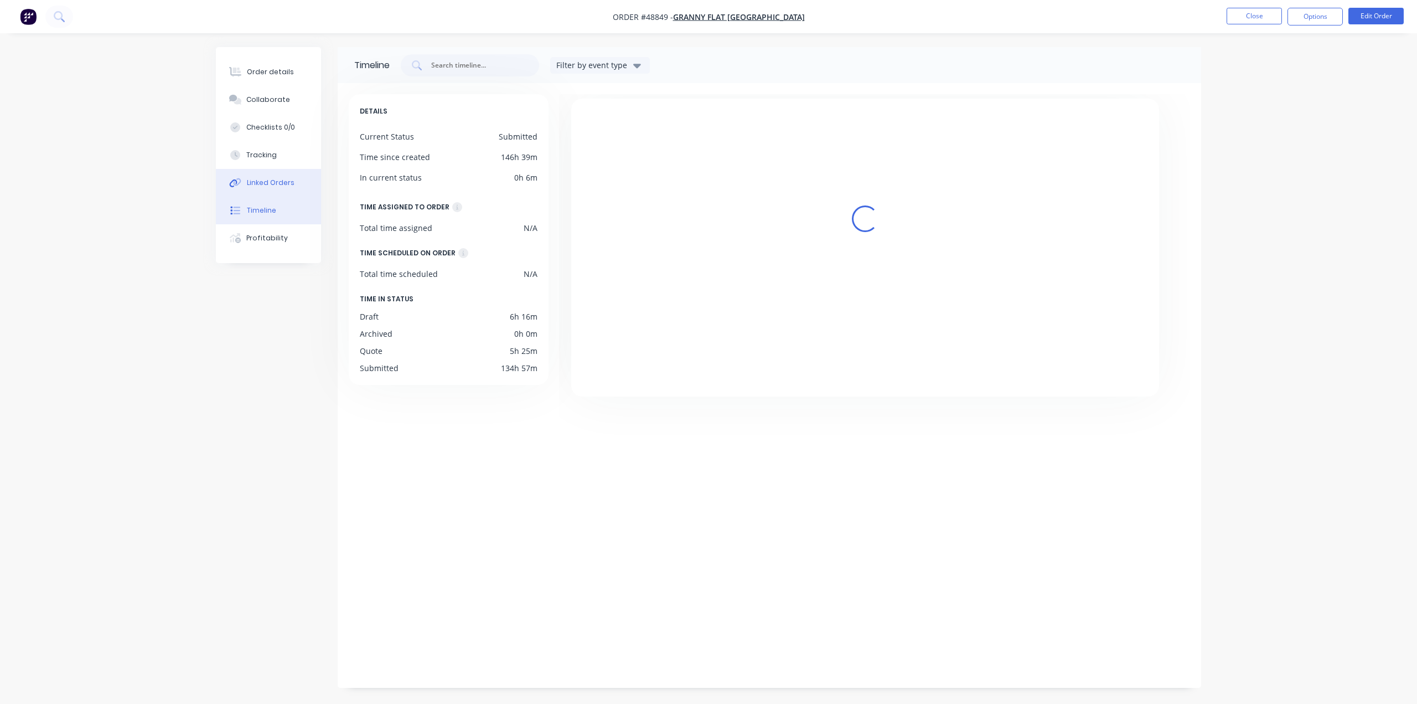
click at [266, 187] on div "Linked Orders" at bounding box center [271, 183] width 48 height 10
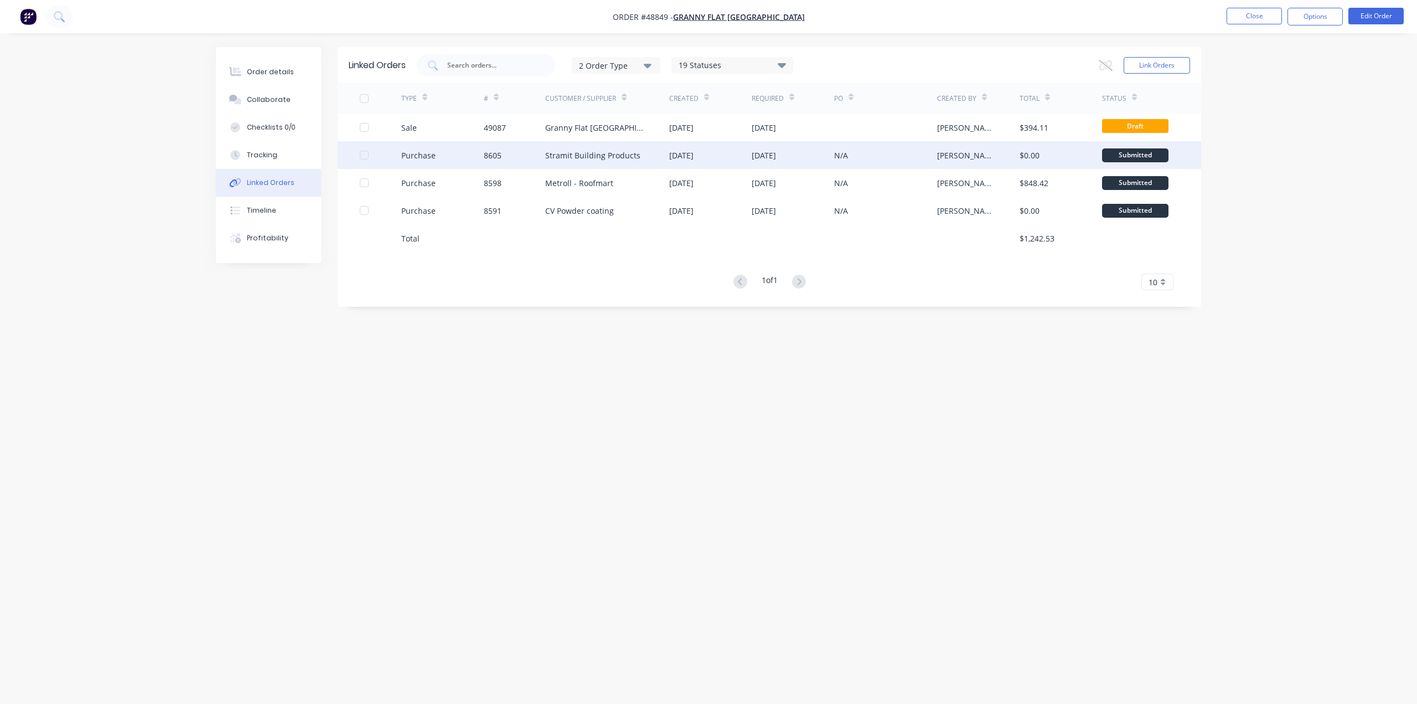
click at [535, 159] on div "8605" at bounding box center [515, 155] width 62 height 28
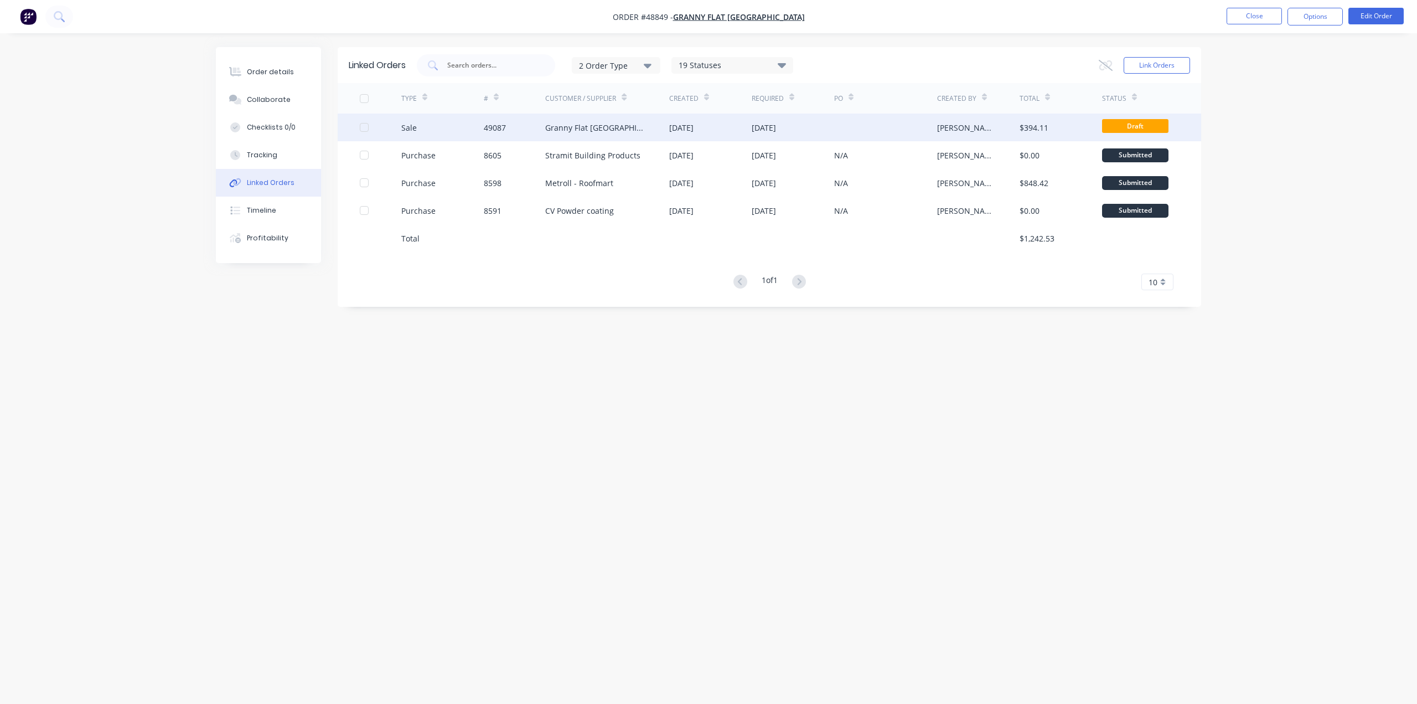
click at [616, 131] on div "Granny Flat [GEOGRAPHIC_DATA]" at bounding box center [607, 127] width 124 height 28
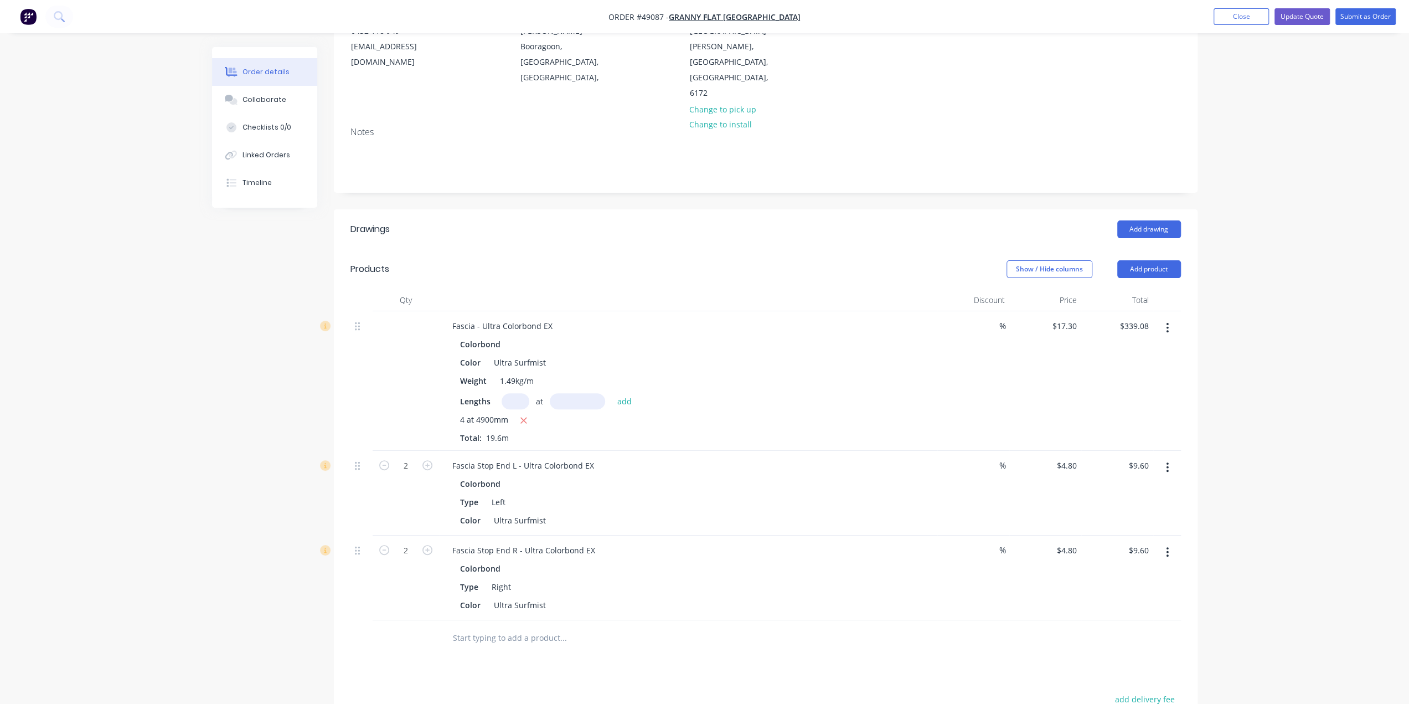
scroll to position [37, 0]
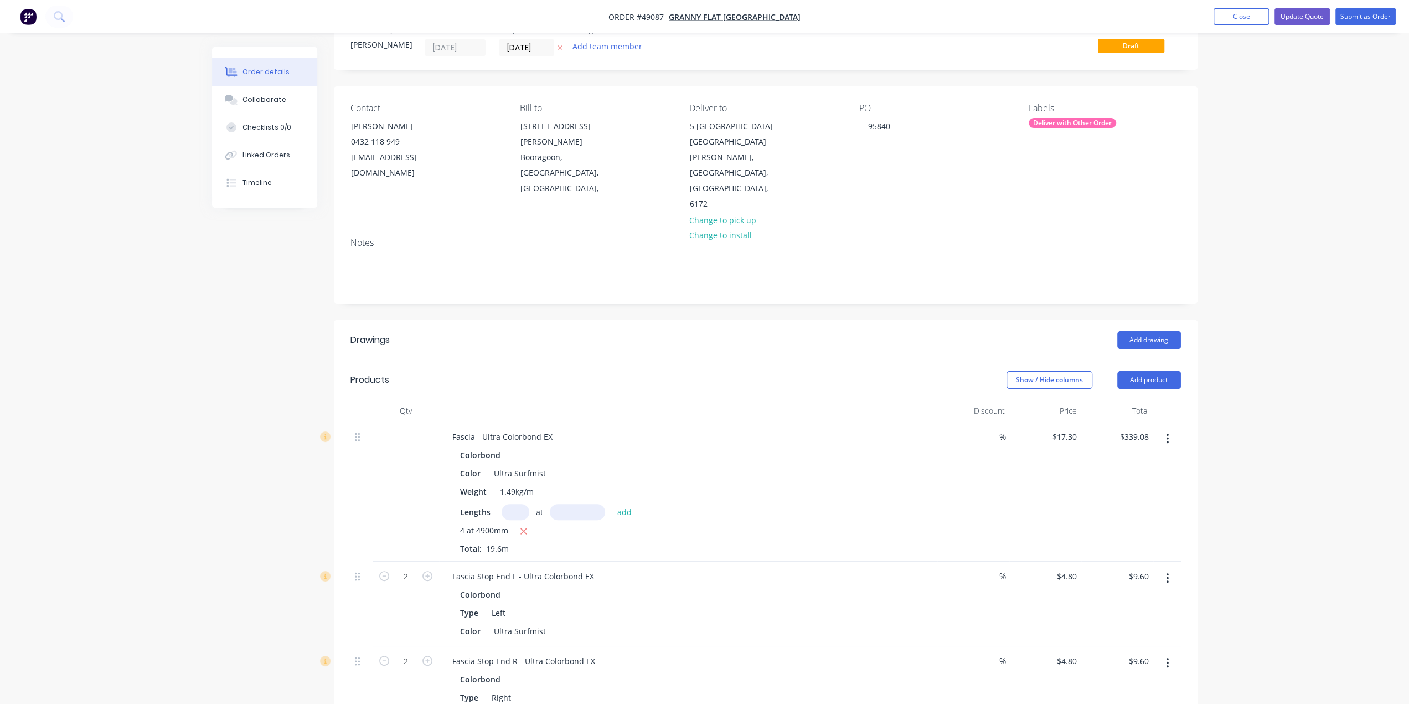
click at [1170, 428] on button "button" at bounding box center [1167, 438] width 26 height 20
click at [1134, 526] on div "Delete" at bounding box center [1127, 534] width 85 height 16
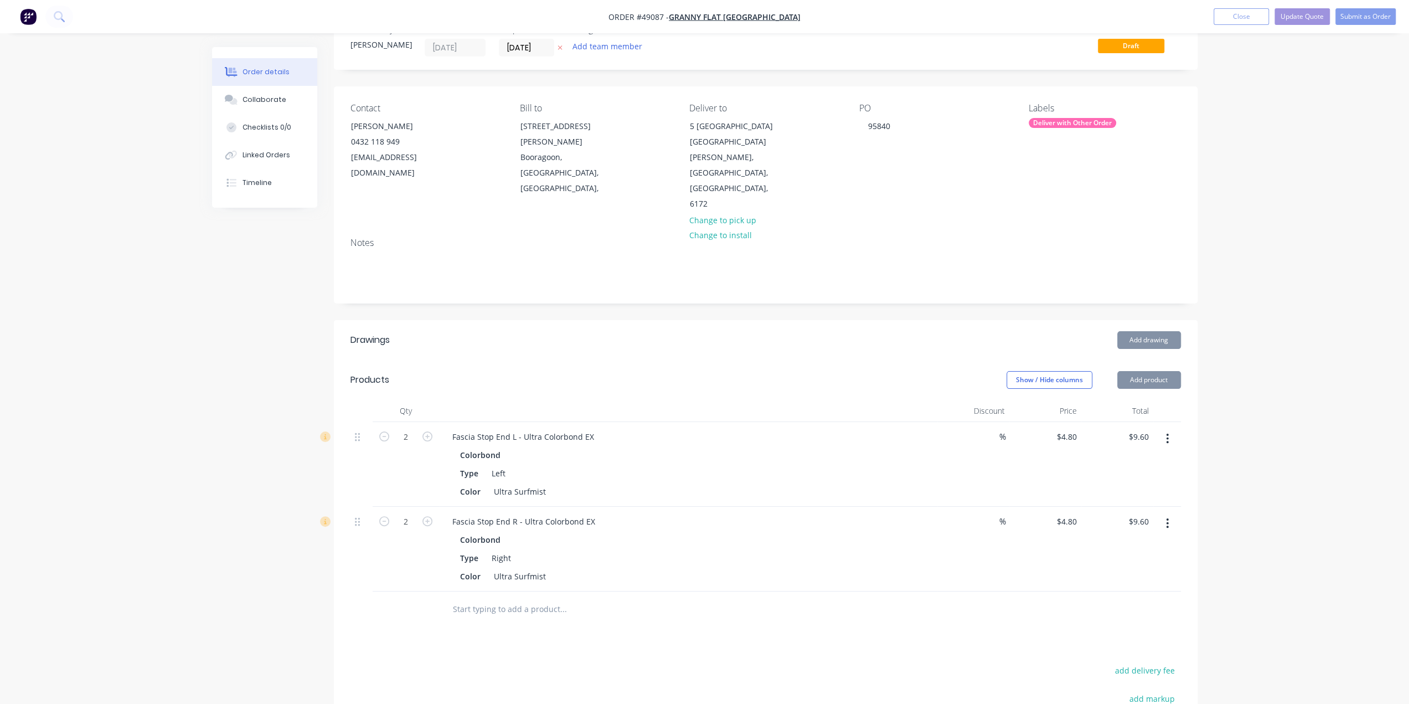
click at [1167, 432] on icon "button" at bounding box center [1167, 438] width 3 height 12
click at [1141, 526] on div "Delete" at bounding box center [1127, 534] width 85 height 16
click at [1163, 428] on button "button" at bounding box center [1167, 438] width 26 height 20
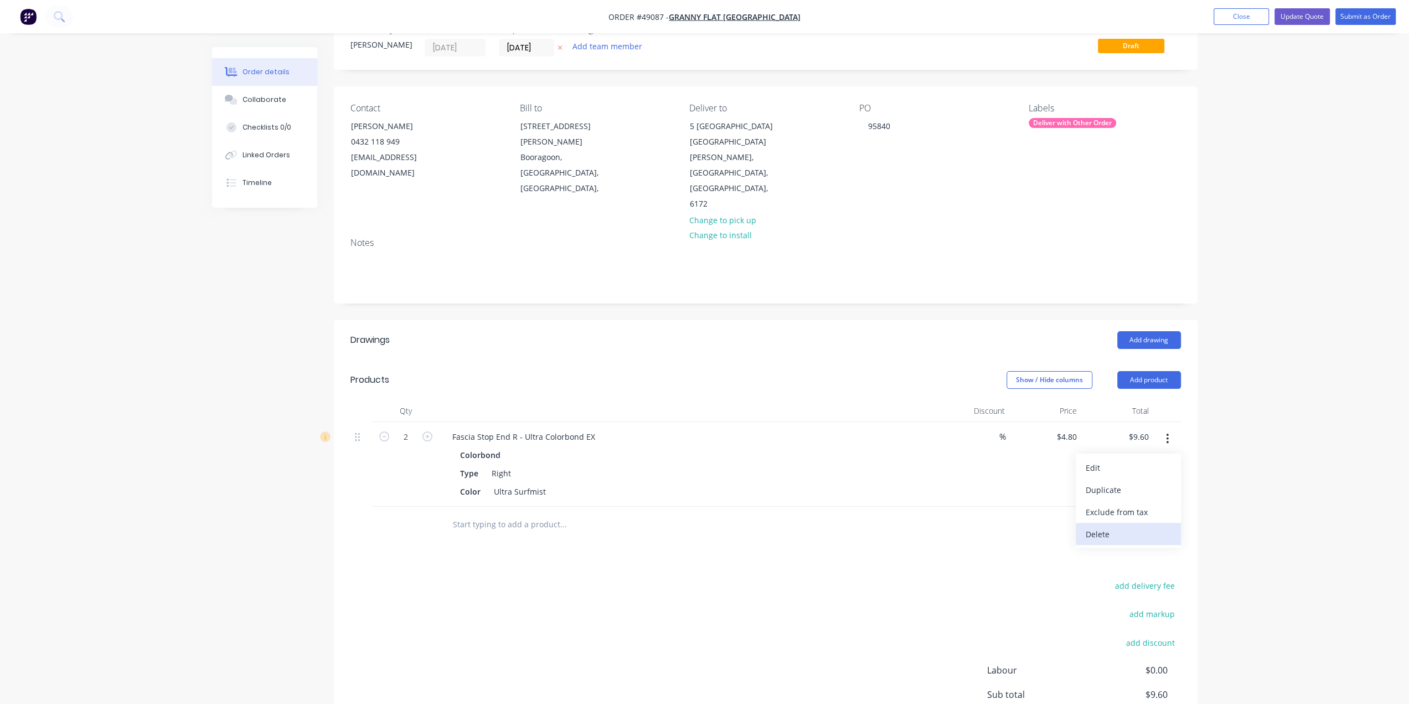
click at [1132, 526] on div "Delete" at bounding box center [1127, 534] width 85 height 16
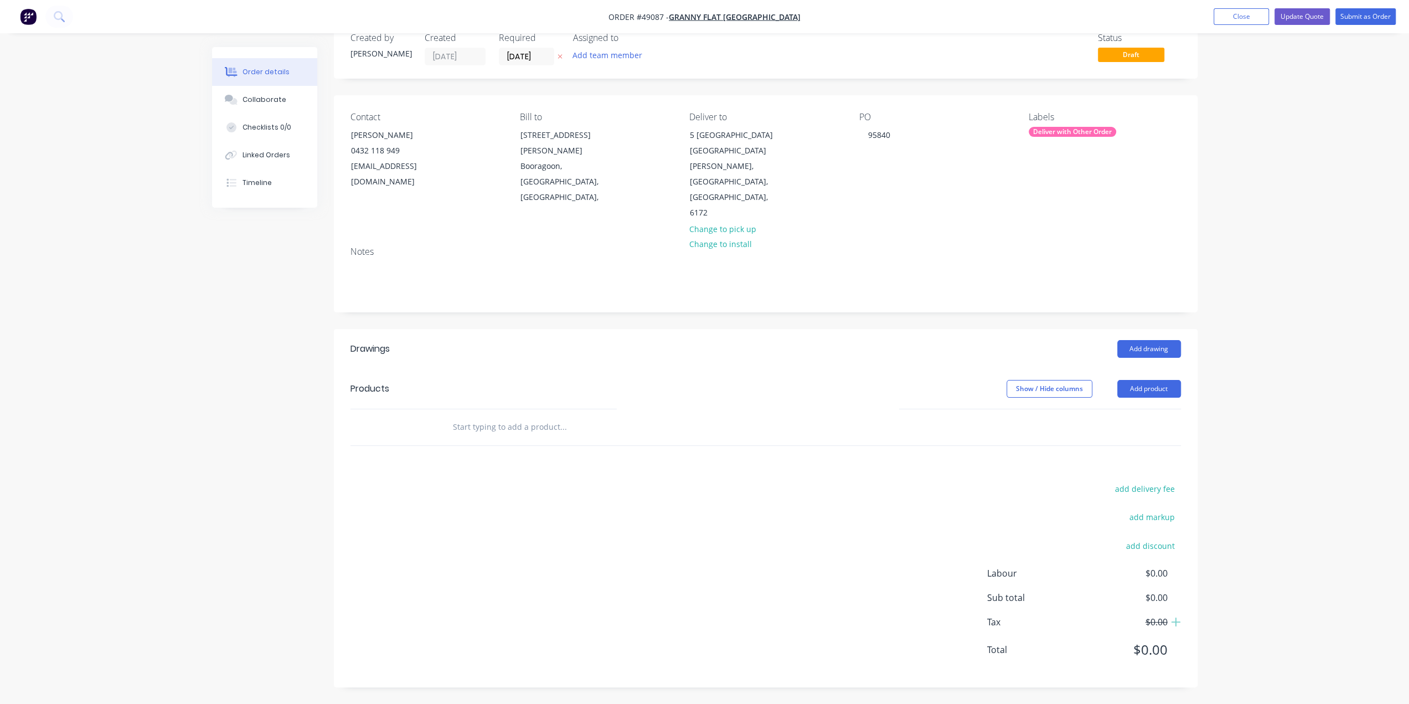
scroll to position [0, 0]
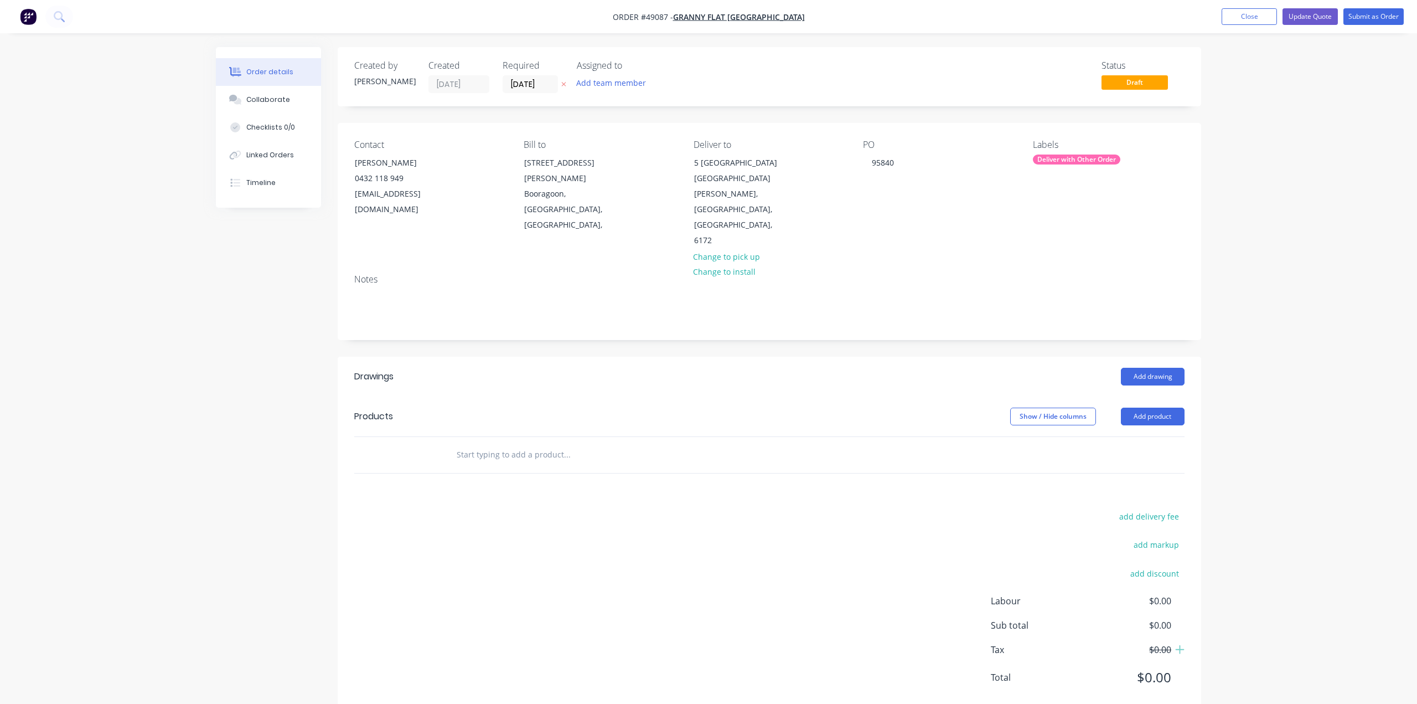
click at [1233, 289] on div "Order details Collaborate Checklists 0/0 Linked Orders Timeline Order details C…" at bounding box center [708, 365] width 1417 height 731
click at [1235, 251] on div "Order details Collaborate Checklists 0/0 Linked Orders Timeline Order details C…" at bounding box center [708, 365] width 1417 height 731
click at [1258, 19] on button "Close" at bounding box center [1249, 16] width 55 height 17
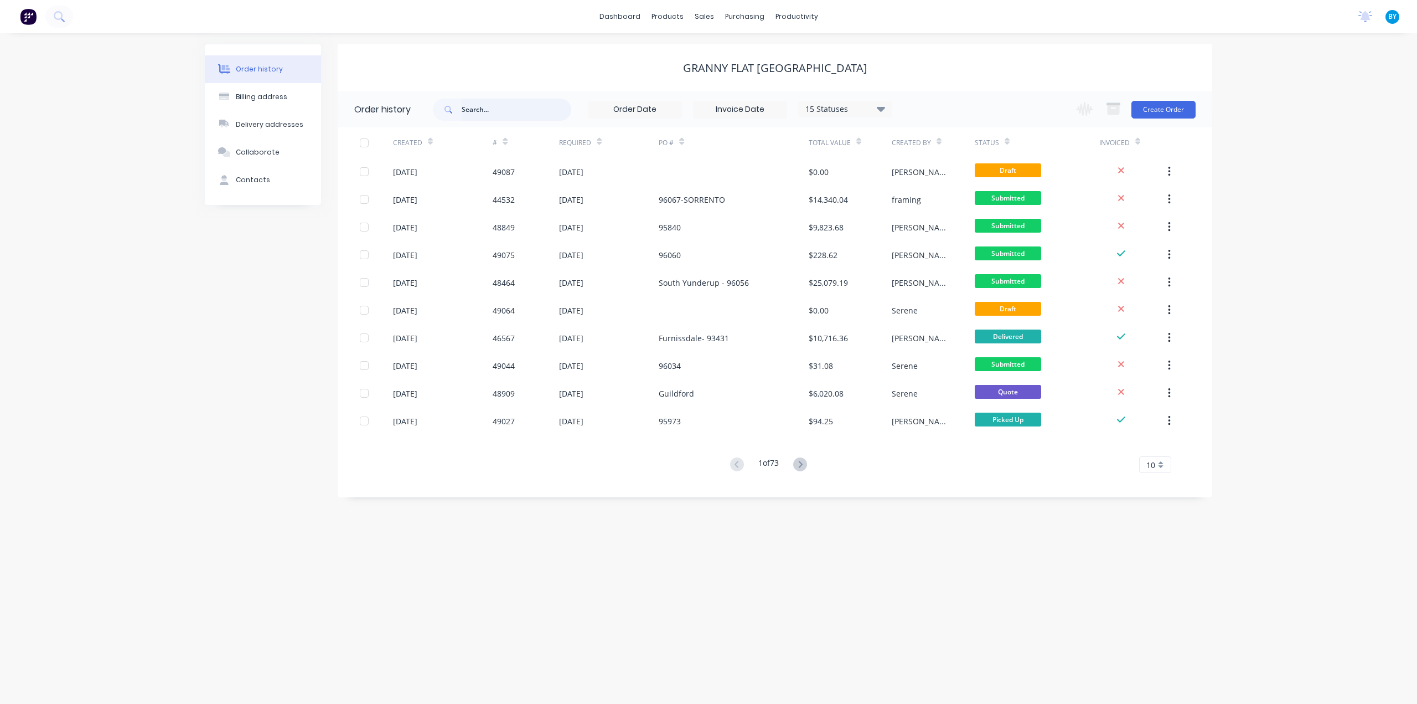
click at [527, 108] on input "text" at bounding box center [517, 110] width 110 height 22
click at [58, 17] on icon at bounding box center [59, 16] width 11 height 11
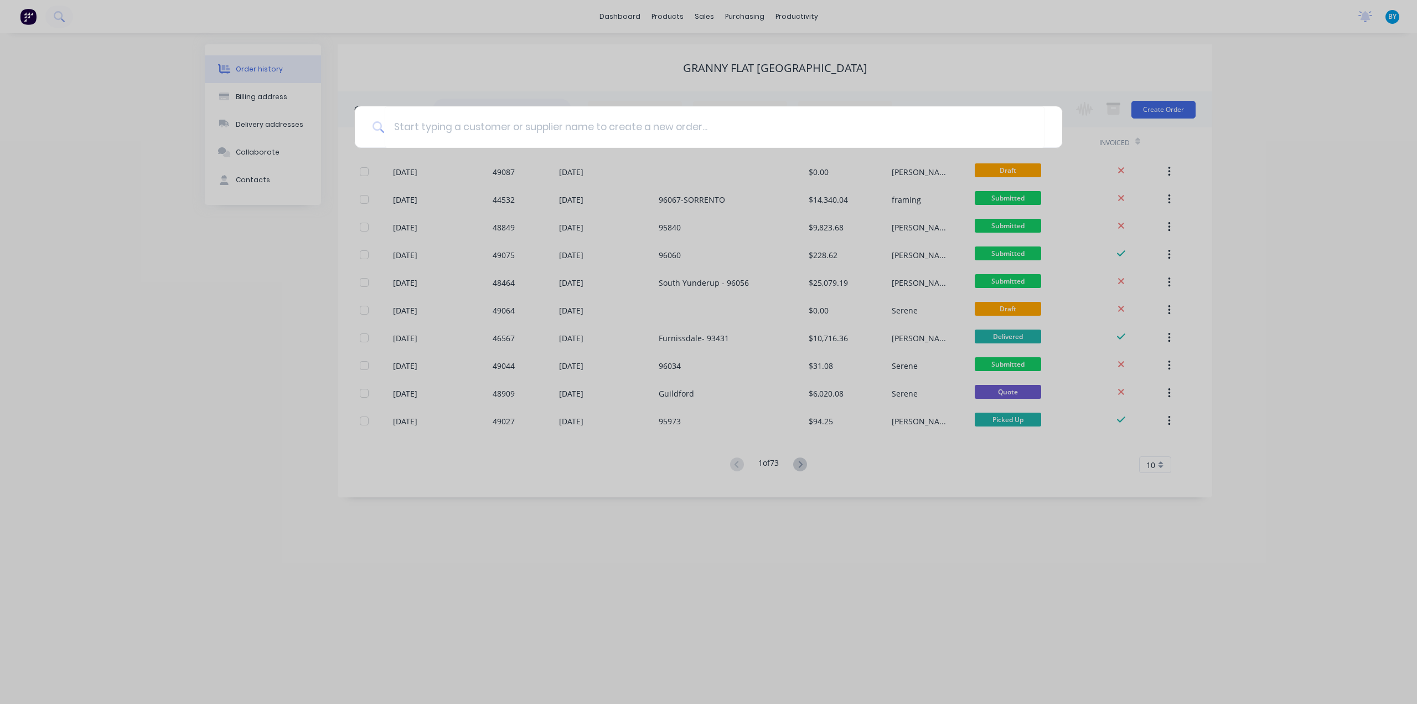
click at [690, 29] on div at bounding box center [708, 352] width 1417 height 704
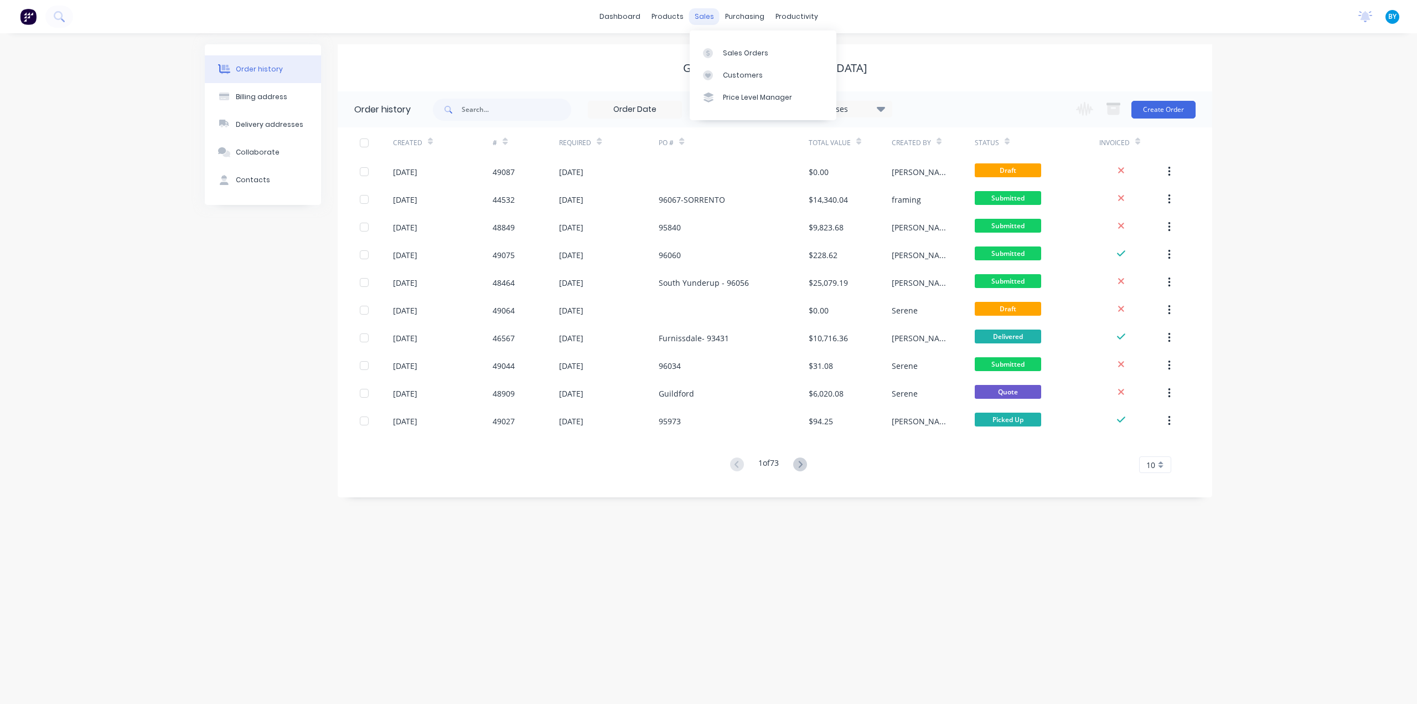
drag, startPoint x: 711, startPoint y: 14, endPoint x: 708, endPoint y: 19, distance: 6.2
click at [711, 13] on div "sales" at bounding box center [704, 16] width 30 height 17
click at [714, 55] on div at bounding box center [711, 53] width 17 height 10
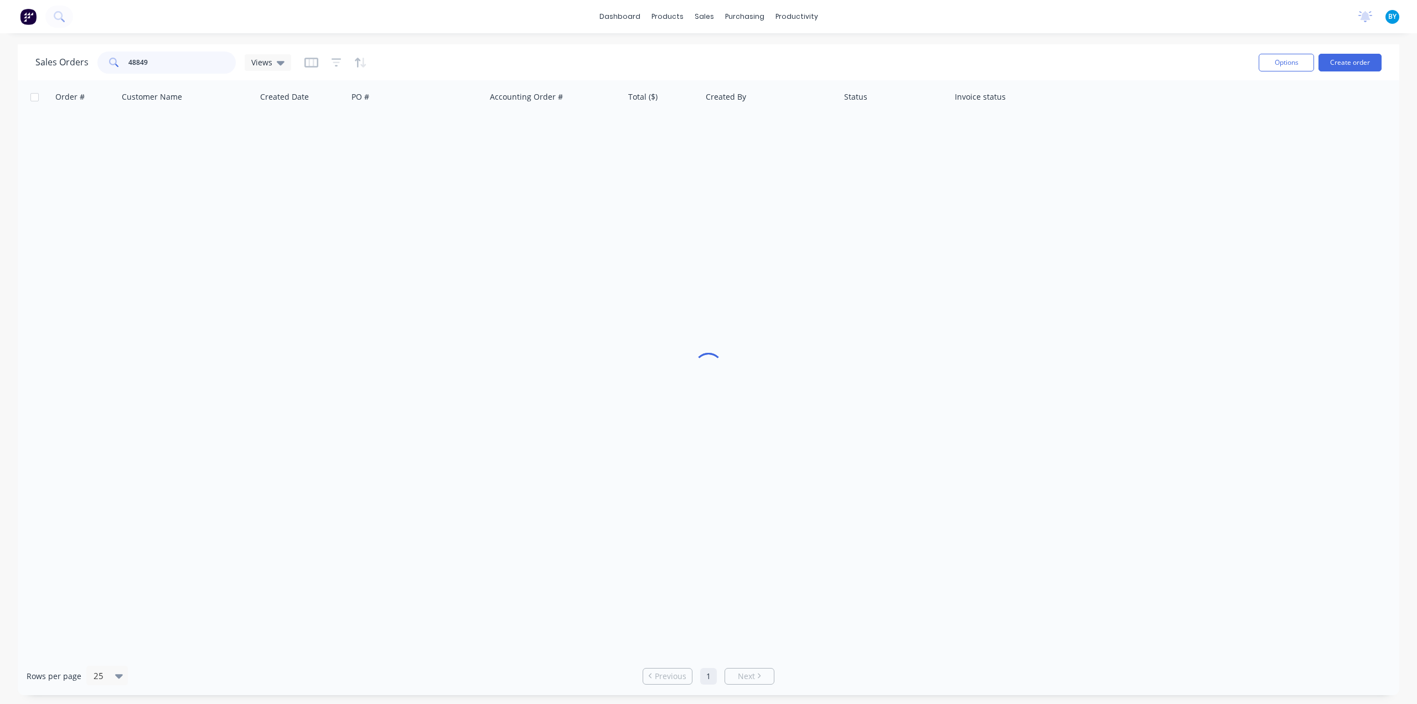
click at [168, 63] on input "48849" at bounding box center [182, 62] width 108 height 22
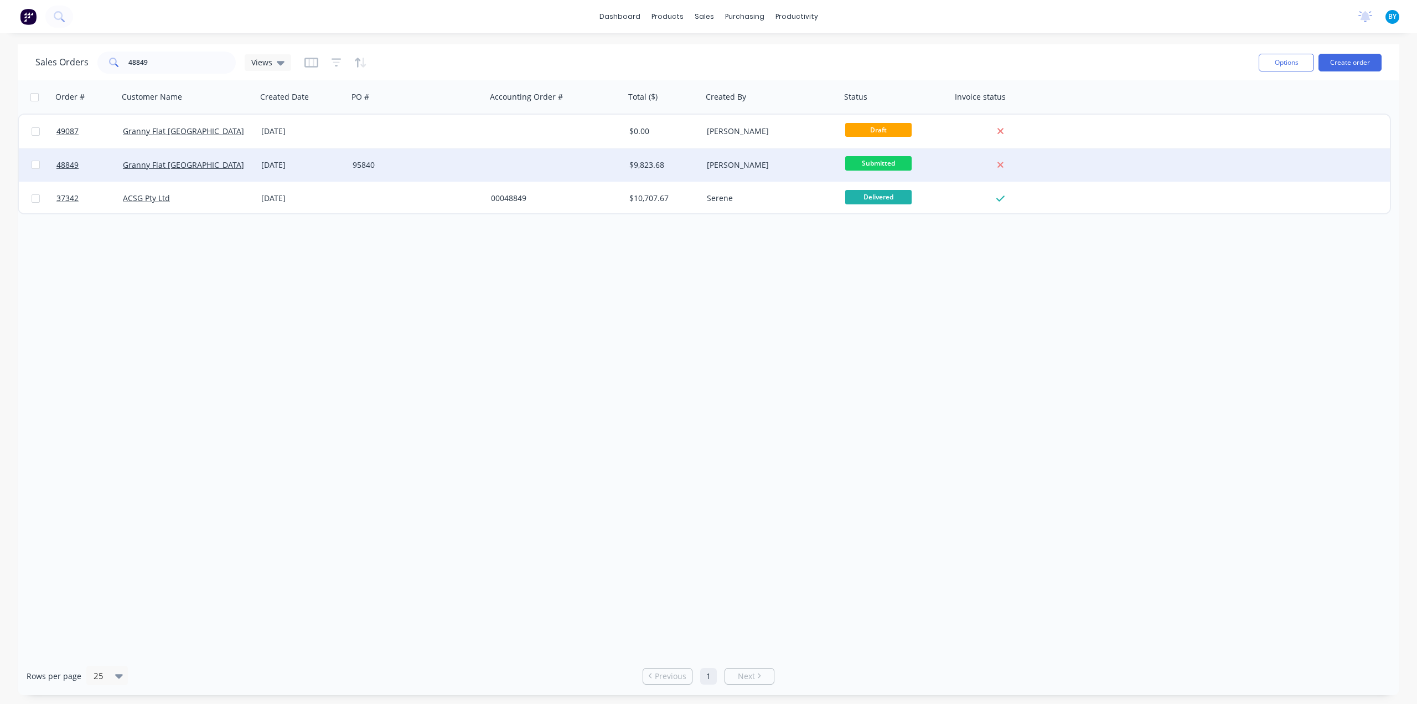
click at [229, 170] on div "Granny Flat [GEOGRAPHIC_DATA]" at bounding box center [187, 164] width 138 height 33
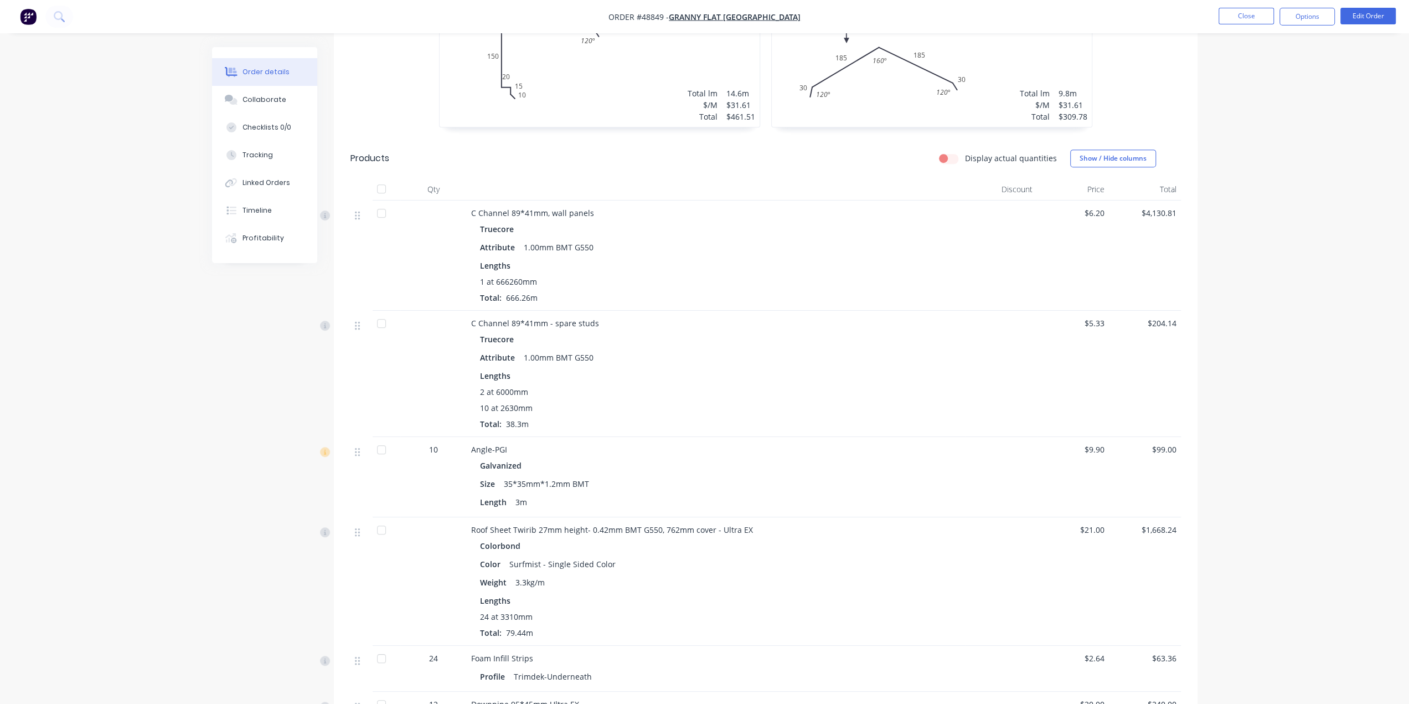
scroll to position [424, 0]
click at [1272, 397] on div "Order details Collaborate Checklists 0/0 Tracking Linked Orders Timeline Profit…" at bounding box center [704, 681] width 1409 height 2210
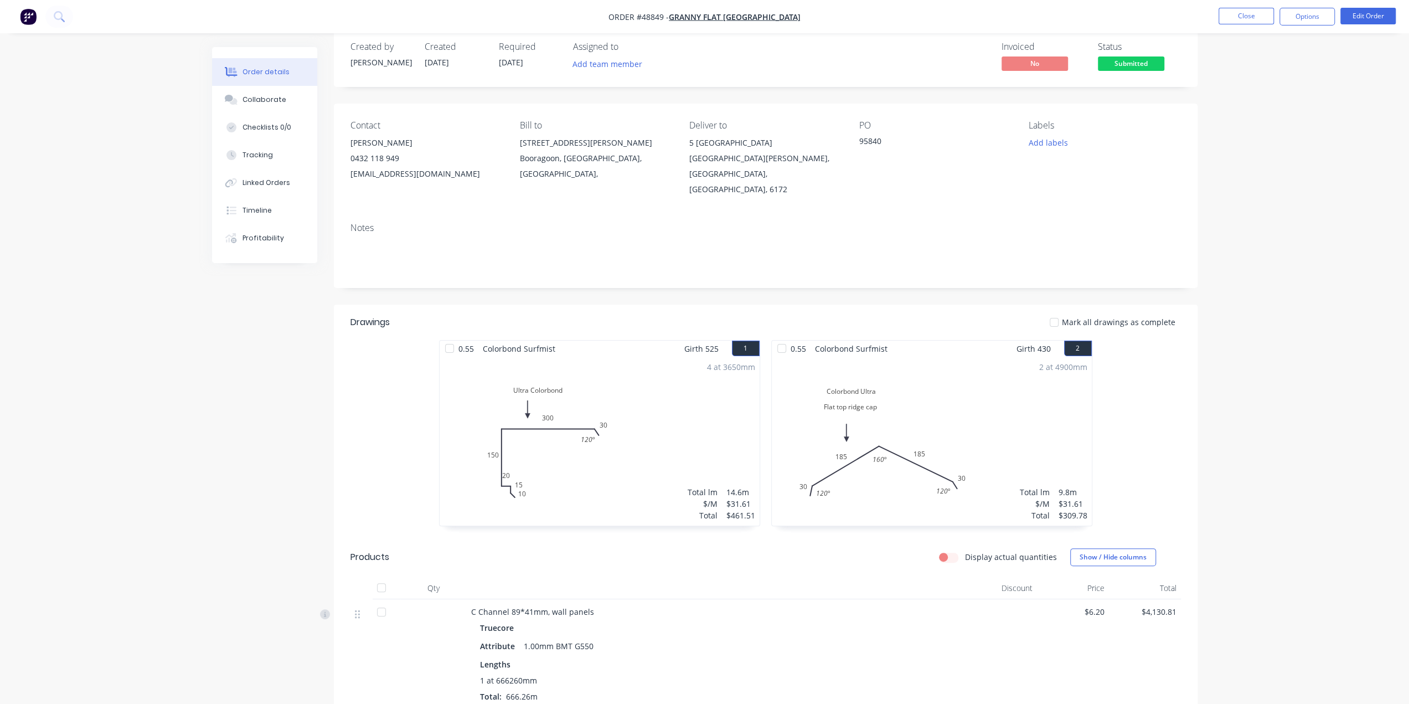
scroll to position [18, 0]
click at [1304, 11] on button "Options" at bounding box center [1306, 17] width 55 height 18
click at [1266, 194] on div "Purchase Products" at bounding box center [1274, 200] width 102 height 16
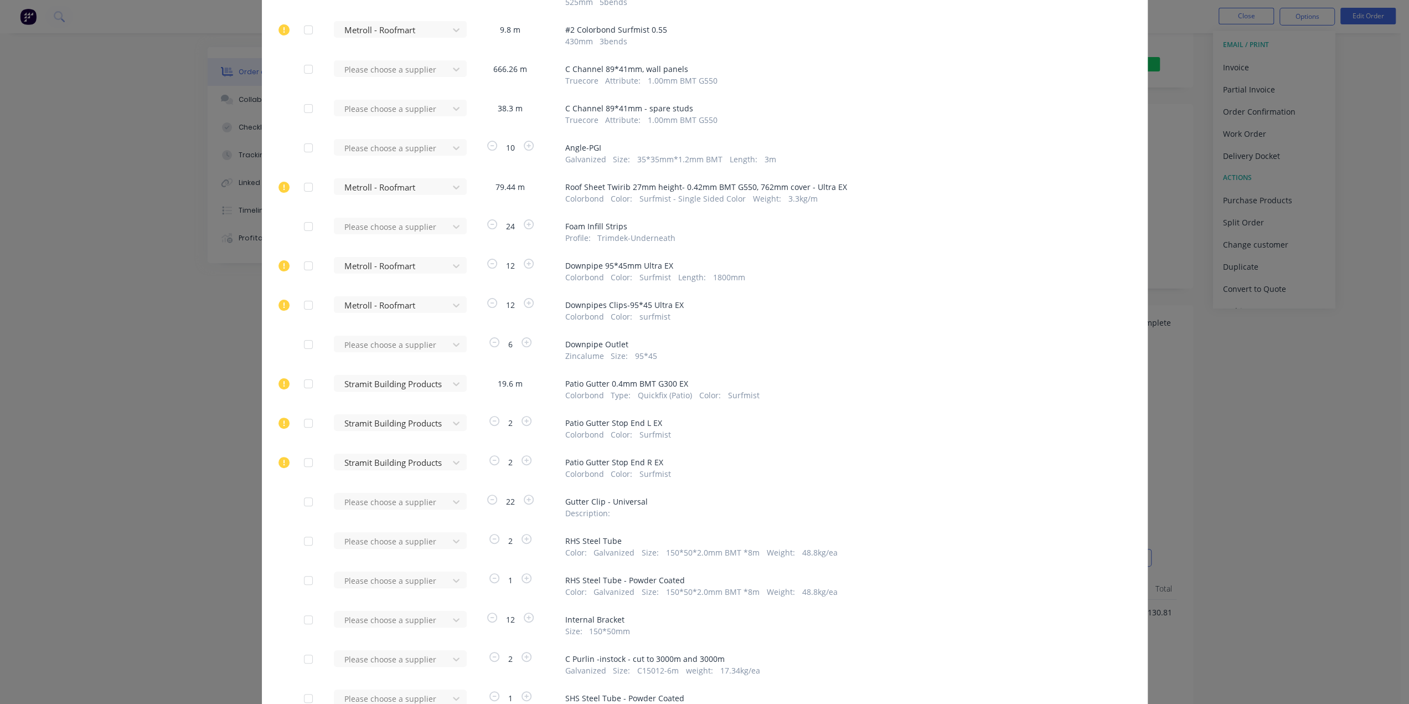
scroll to position [258, 0]
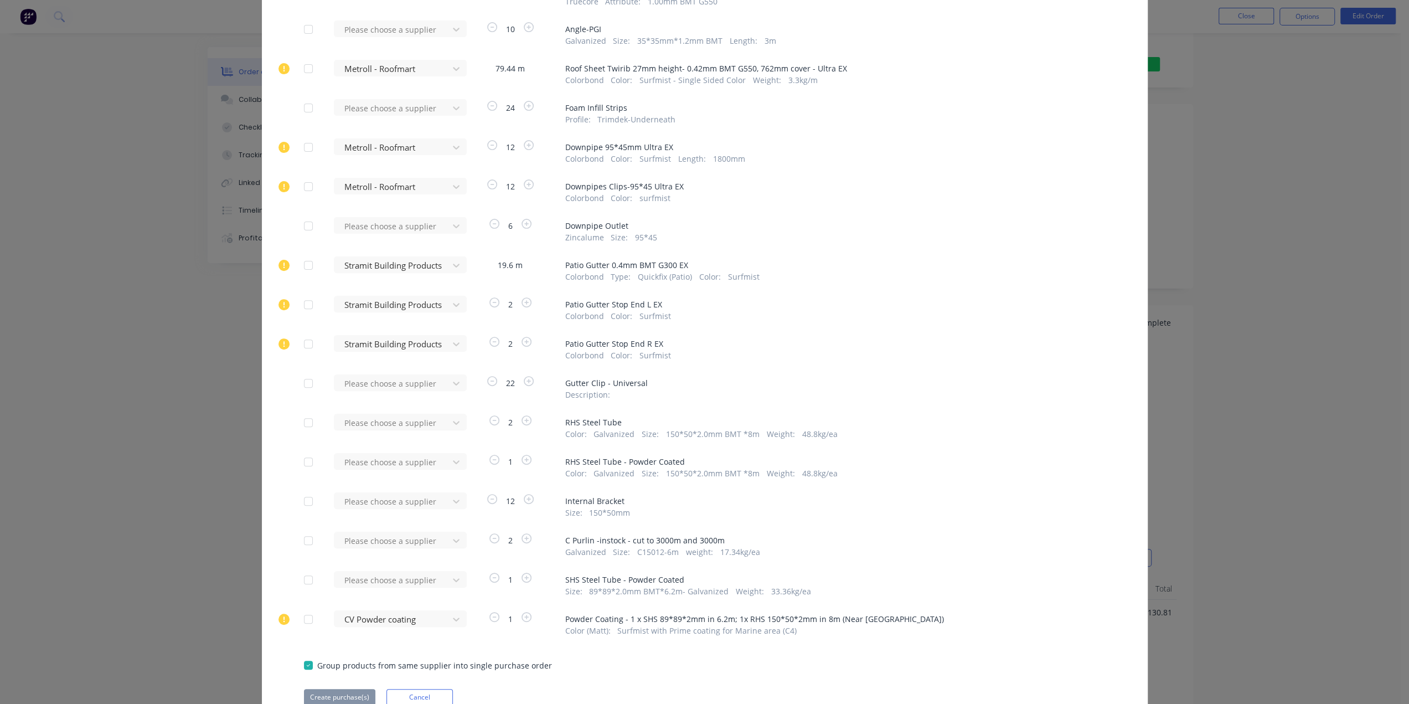
click at [305, 266] on div at bounding box center [308, 265] width 22 height 22
click at [302, 307] on div at bounding box center [308, 304] width 22 height 22
click at [303, 339] on div at bounding box center [308, 344] width 22 height 22
click at [365, 267] on div at bounding box center [393, 265] width 100 height 14
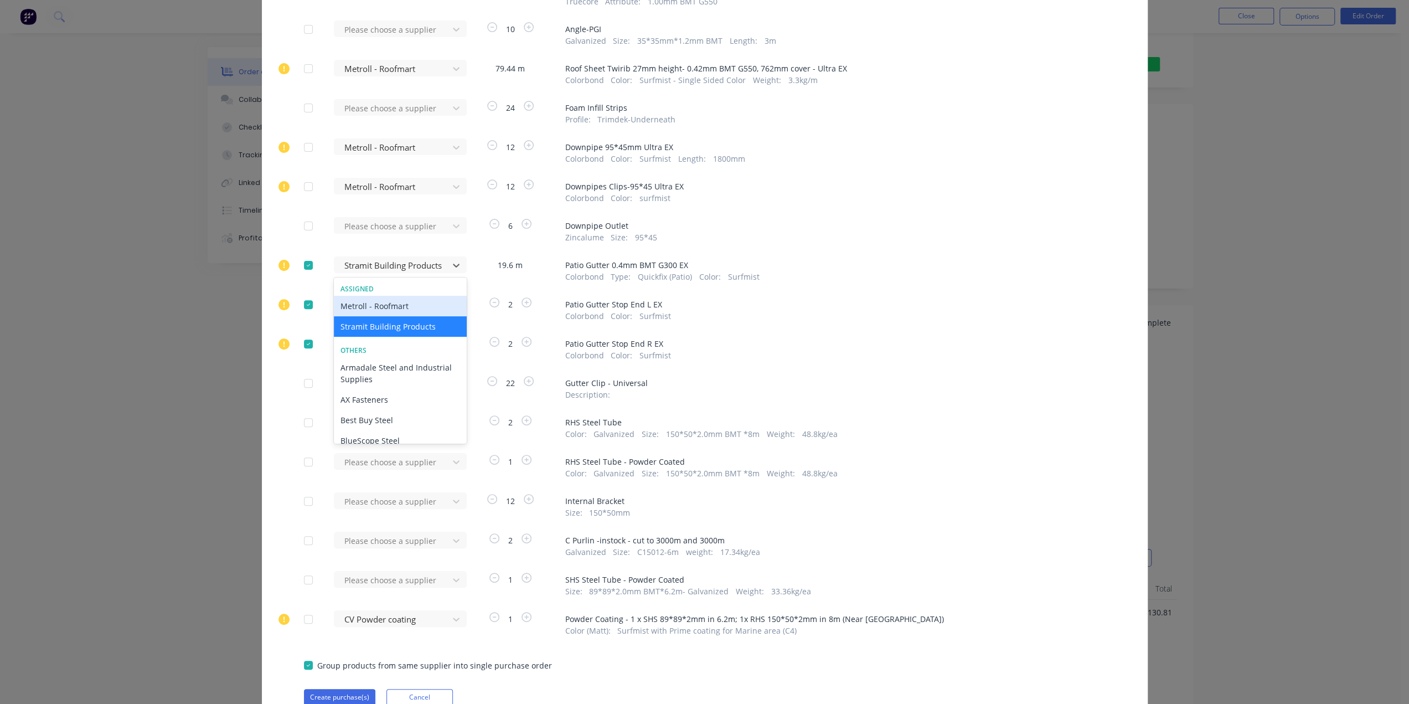
drag, startPoint x: 370, startPoint y: 306, endPoint x: 360, endPoint y: 310, distance: 11.2
click at [371, 306] on div "Metroll - Roofmart" at bounding box center [400, 306] width 133 height 20
click at [364, 307] on div at bounding box center [393, 305] width 100 height 14
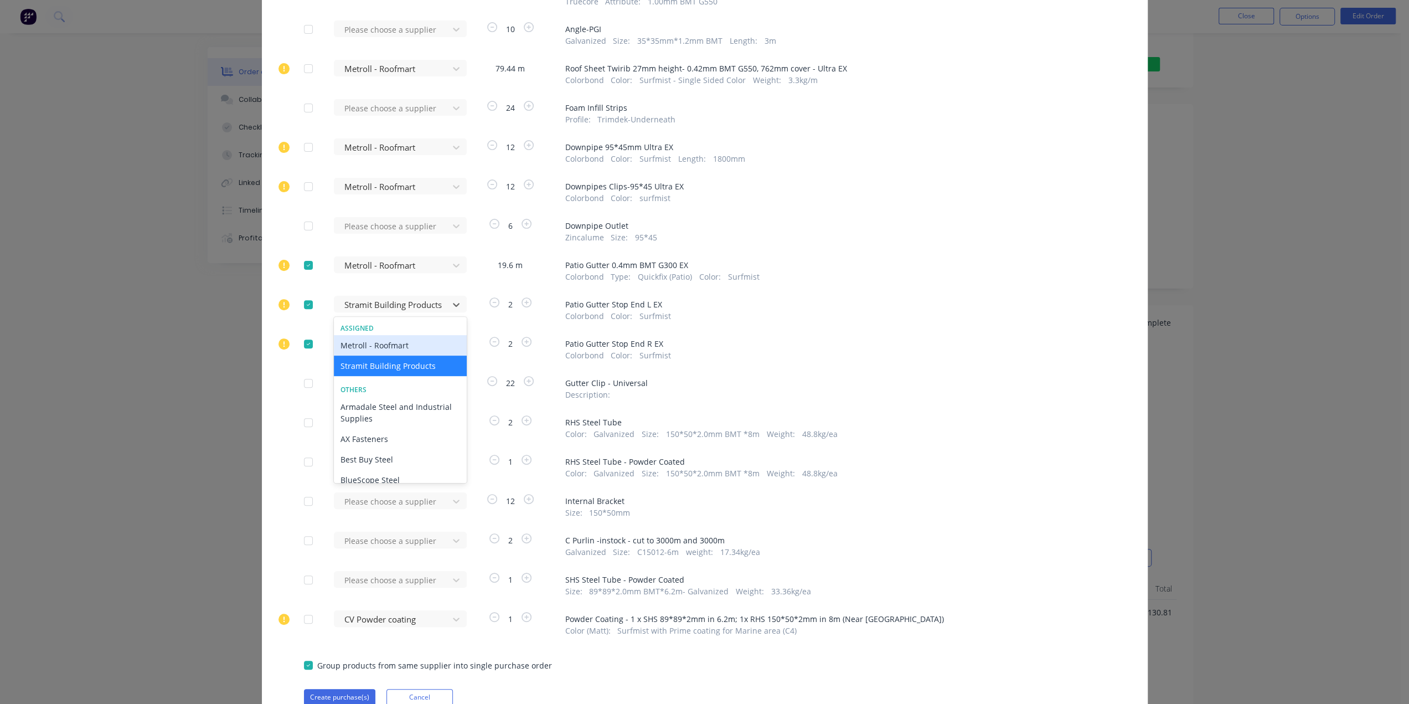
click at [359, 347] on div "Metroll - Roofmart" at bounding box center [400, 345] width 133 height 20
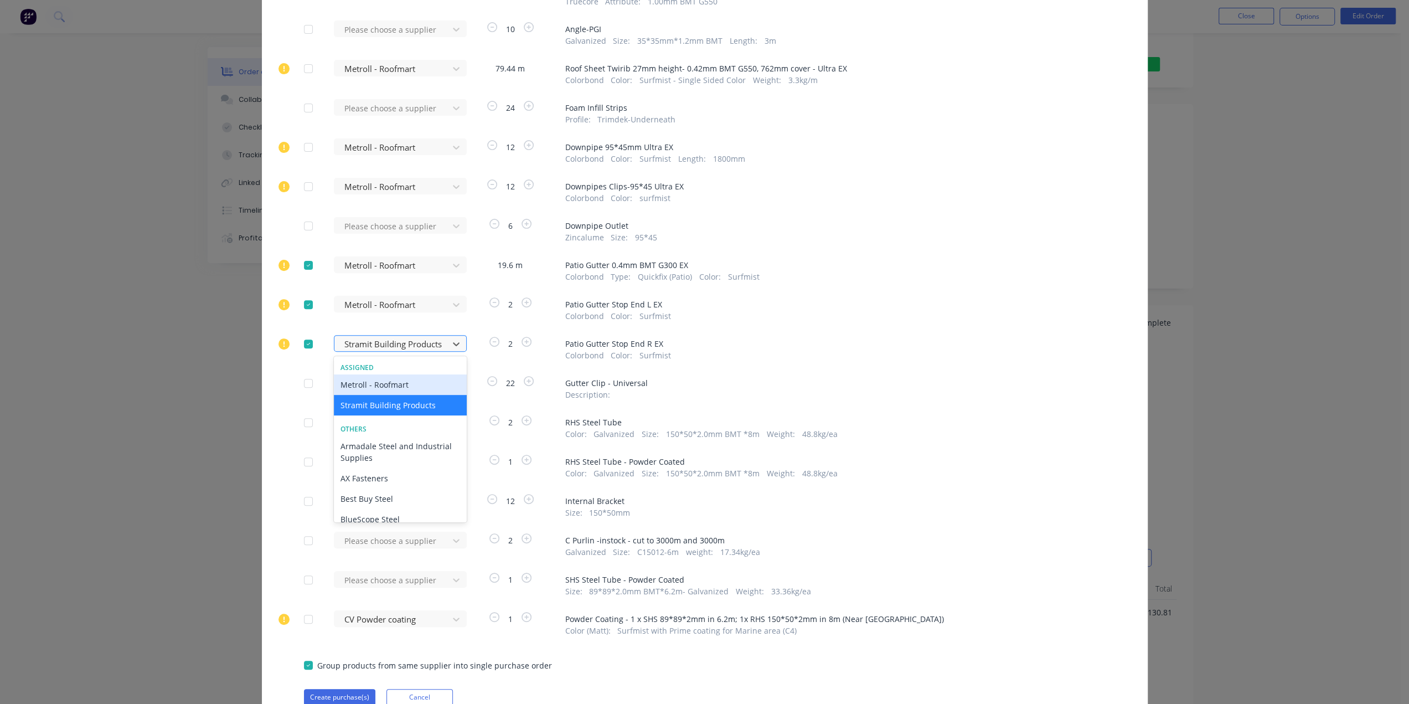
drag, startPoint x: 355, startPoint y: 335, endPoint x: 357, endPoint y: 348, distance: 13.4
click at [356, 337] on div "Stramit Building Products" at bounding box center [393, 343] width 106 height 17
click at [353, 376] on div "Metroll - Roofmart" at bounding box center [400, 384] width 133 height 20
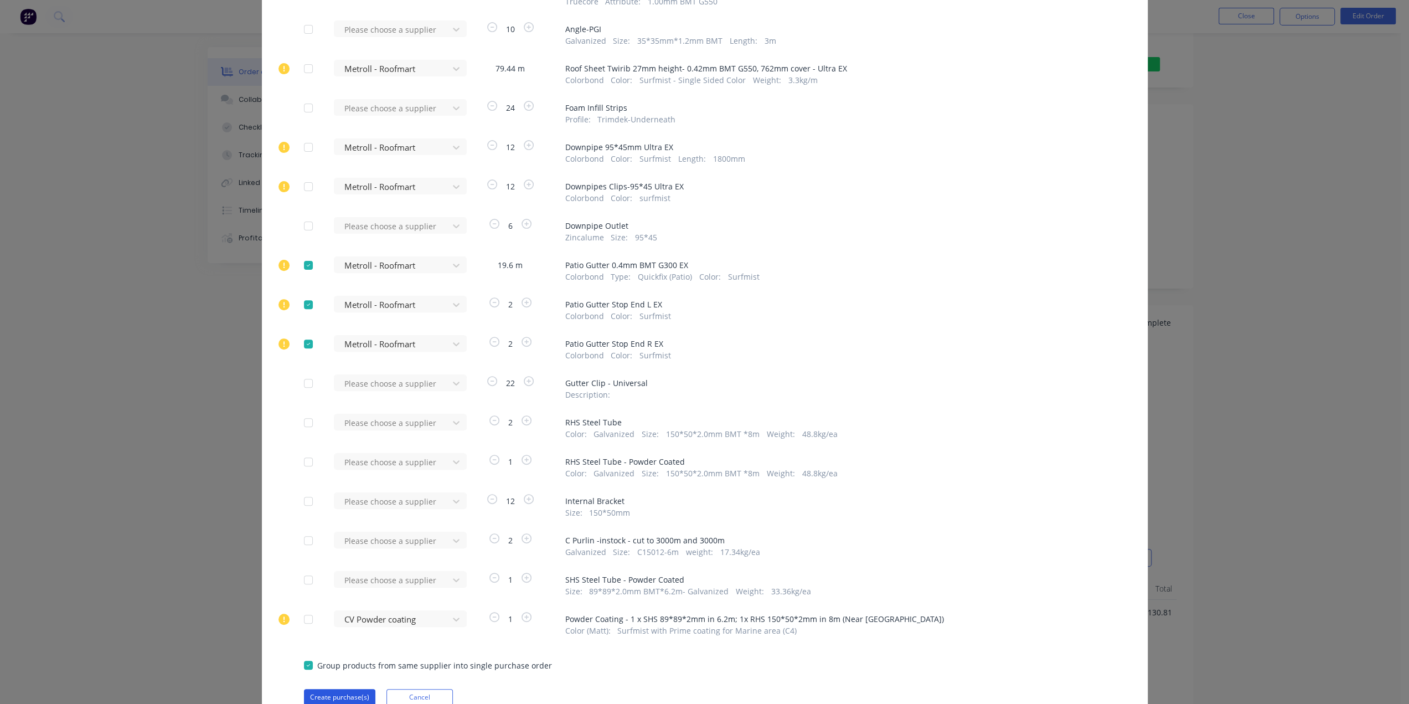
click at [324, 692] on button "Create purchase(s)" at bounding box center [339, 697] width 71 height 17
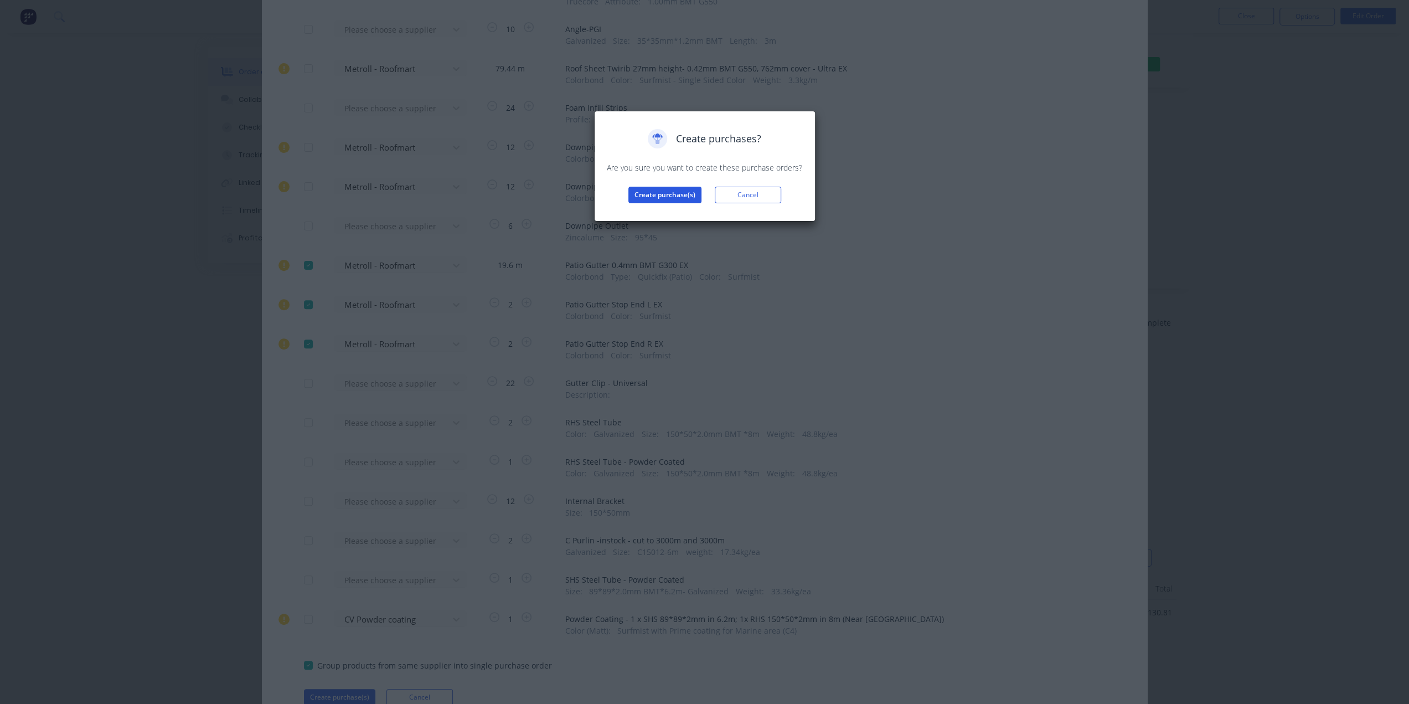
click at [670, 187] on button "Create purchase(s)" at bounding box center [664, 195] width 73 height 17
click at [674, 209] on button "View purchase(s)" at bounding box center [665, 212] width 66 height 17
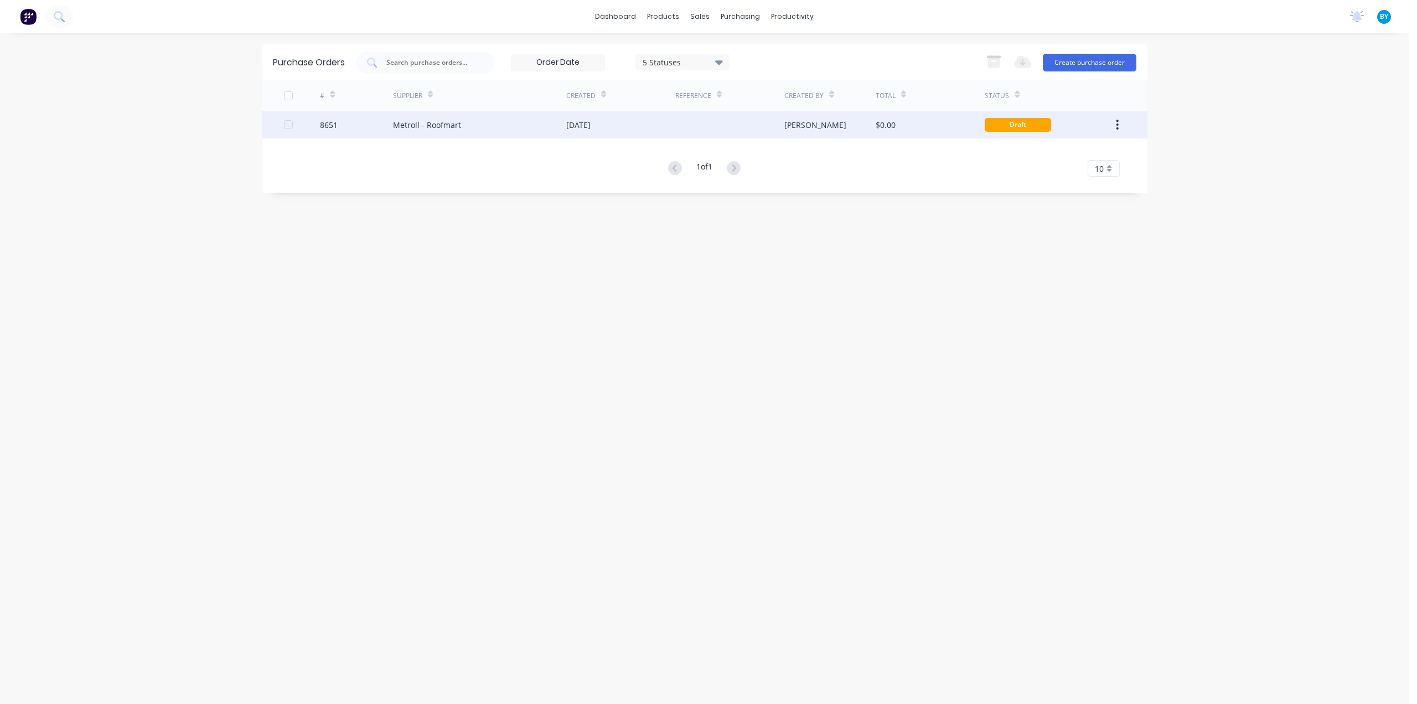
click at [723, 129] on div at bounding box center [729, 125] width 109 height 28
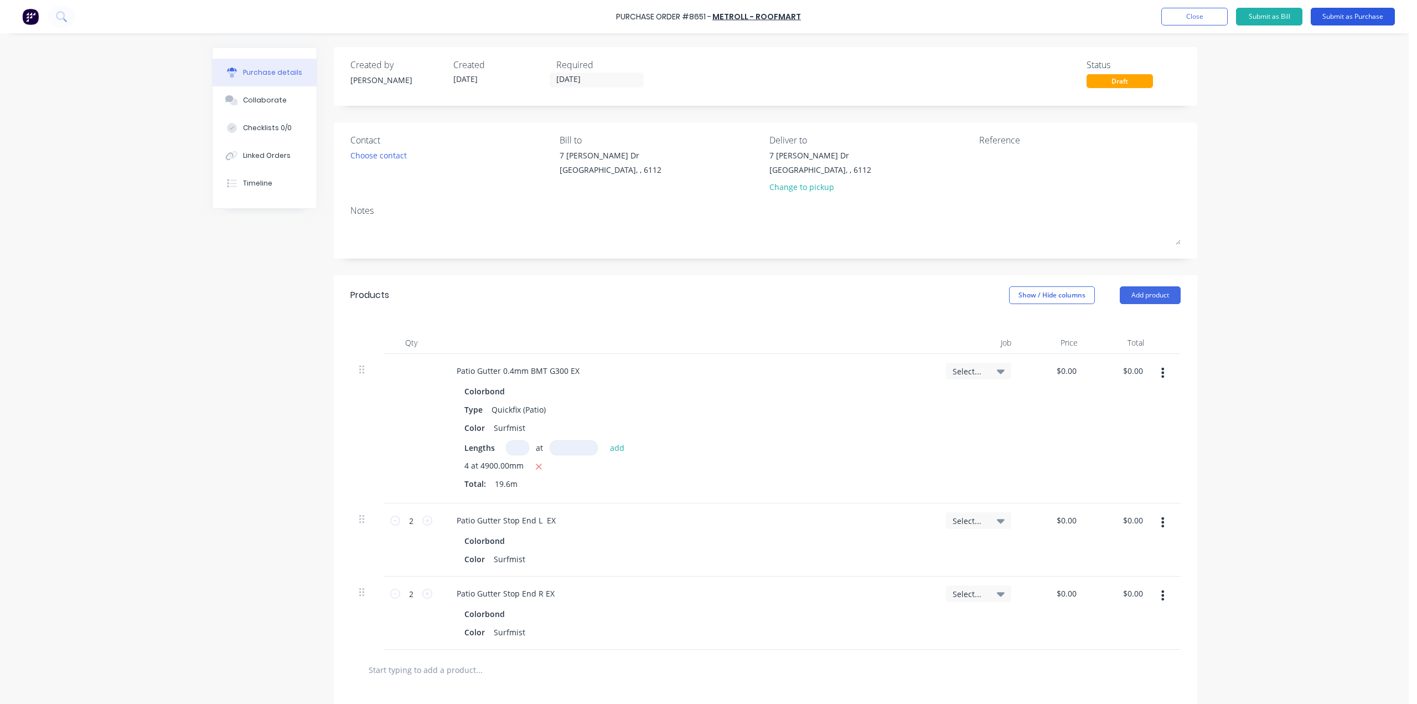
click at [1364, 8] on button "Submit as Purchase" at bounding box center [1353, 17] width 84 height 18
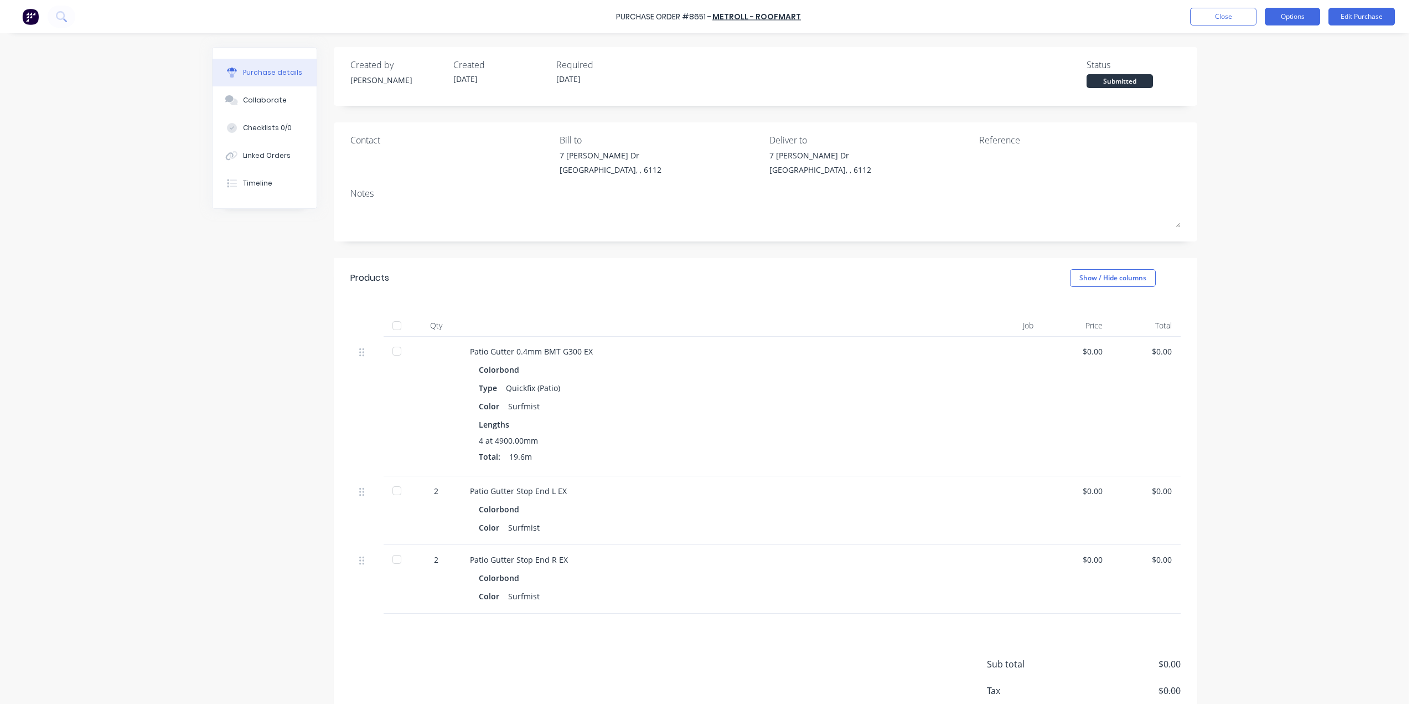
click at [1299, 13] on button "Options" at bounding box center [1292, 17] width 55 height 18
click at [1258, 45] on div "Print / Email" at bounding box center [1267, 45] width 85 height 16
click at [1256, 90] on div "Without pricing" at bounding box center [1267, 89] width 85 height 16
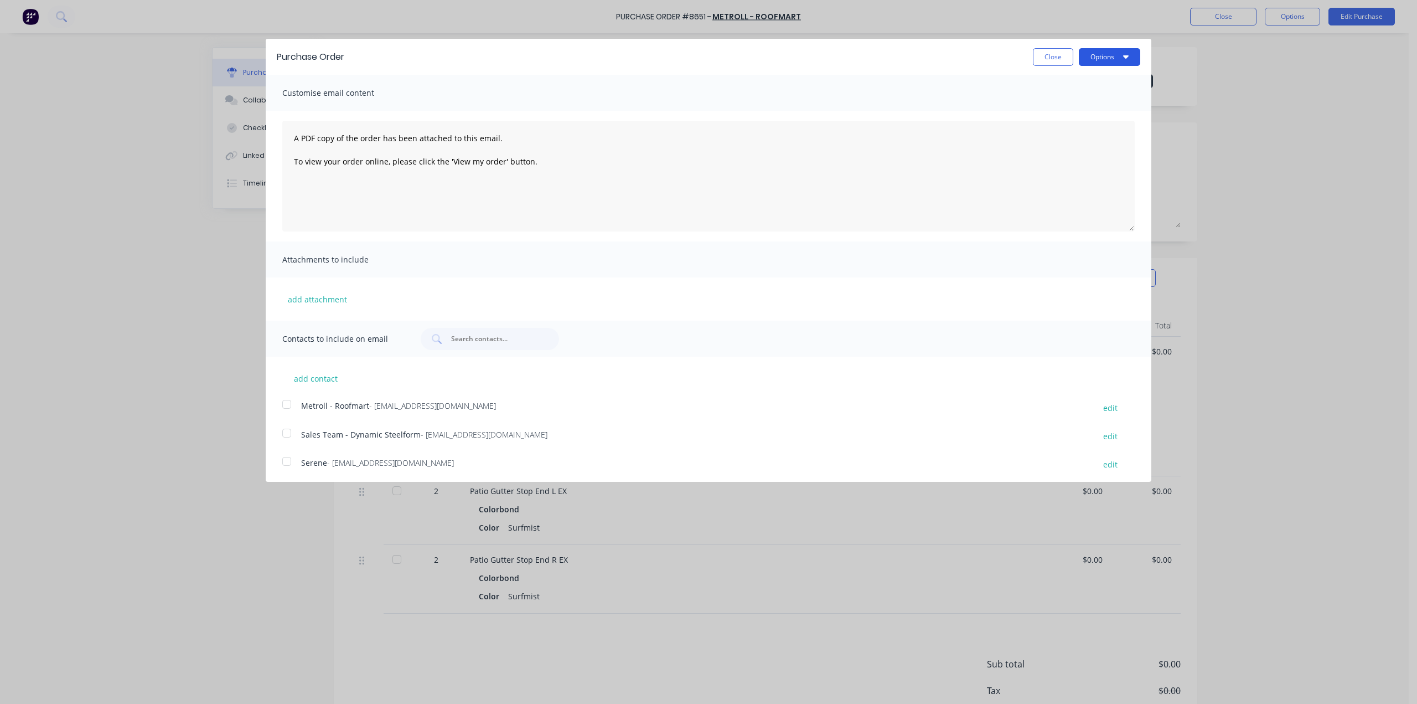
click at [1092, 61] on button "Options" at bounding box center [1109, 57] width 61 height 18
click at [1088, 85] on div "Print" at bounding box center [1087, 85] width 85 height 16
click at [1356, 203] on div "Purchase Order Close Options Customise email content A PDF copy of the order ha…" at bounding box center [708, 352] width 1417 height 704
click at [1384, 135] on div "Purchase Order Close Options Customise email content A PDF copy of the order ha…" at bounding box center [708, 352] width 1417 height 704
click at [1347, 133] on div "Purchase Order Close Options Customise email content A PDF copy of the order ha…" at bounding box center [708, 352] width 1417 height 704
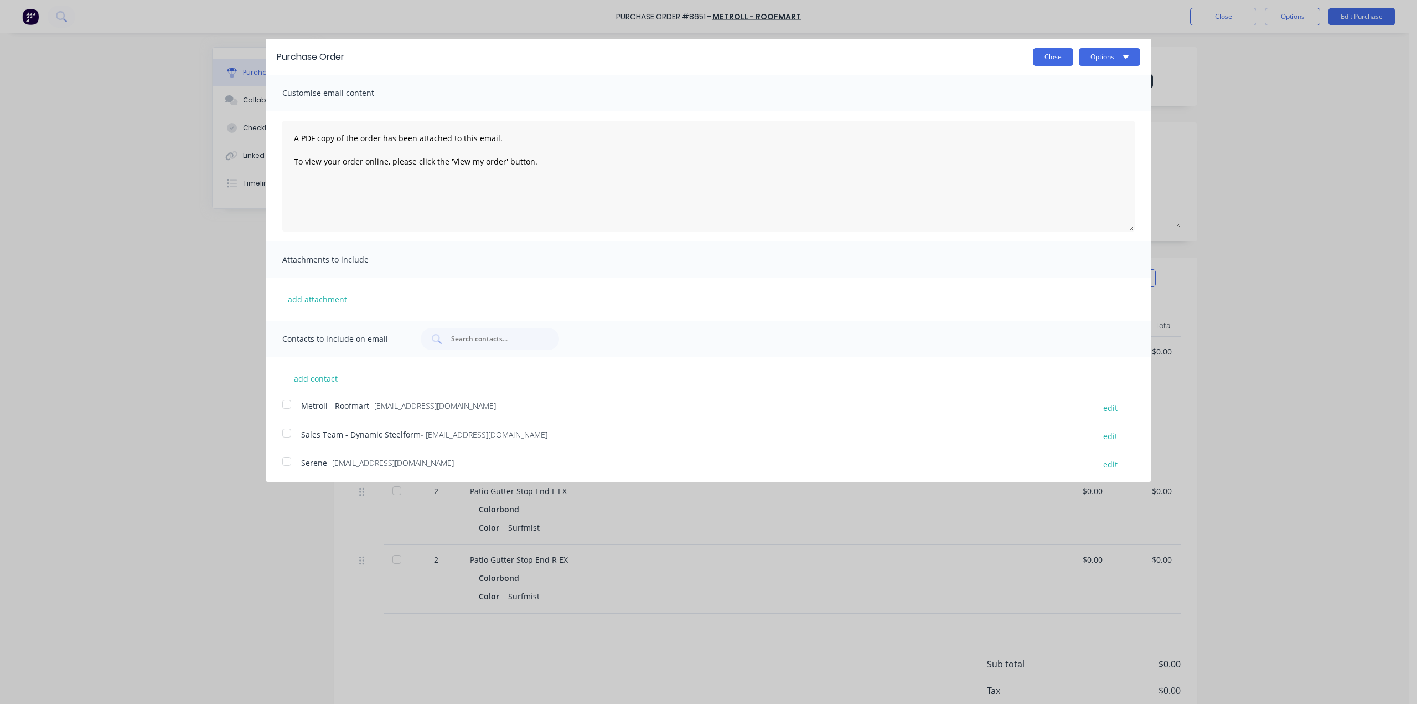
click at [1043, 59] on button "Close" at bounding box center [1053, 57] width 40 height 18
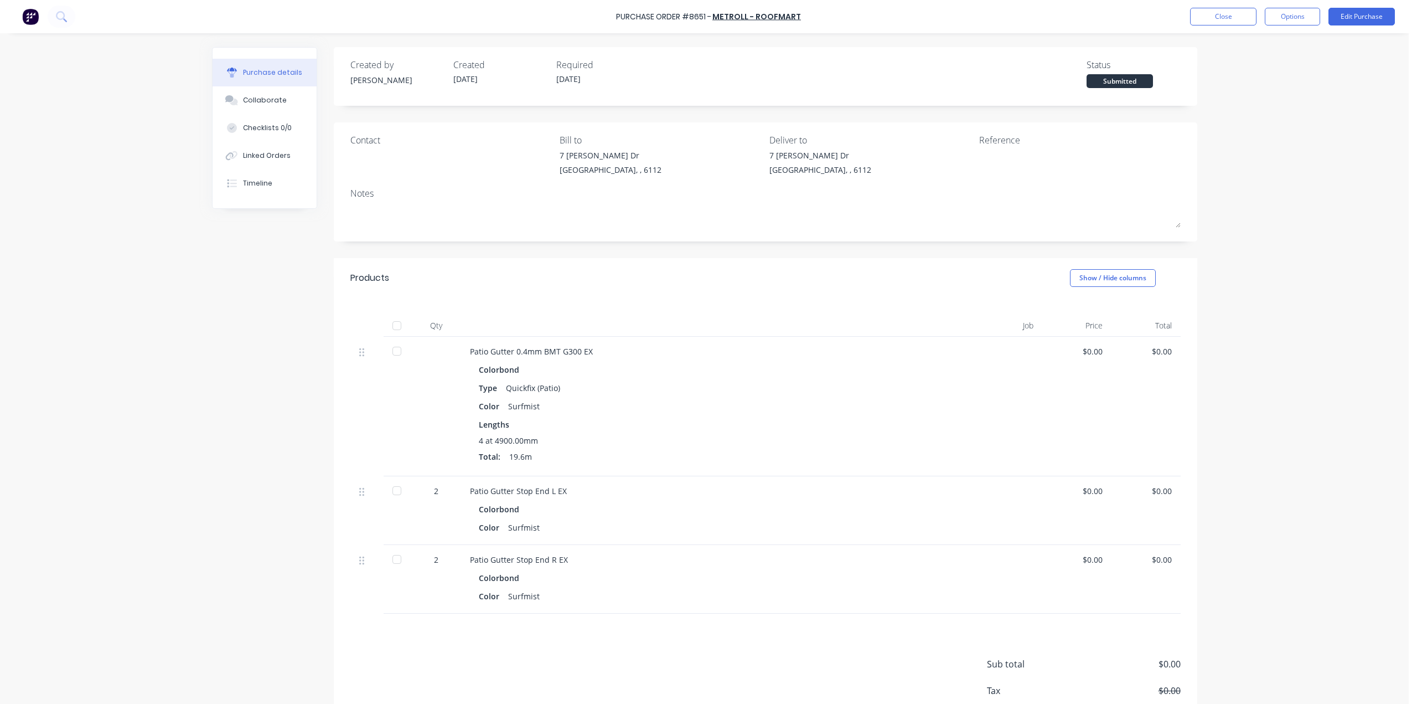
click at [27, 18] on img at bounding box center [30, 16] width 17 height 17
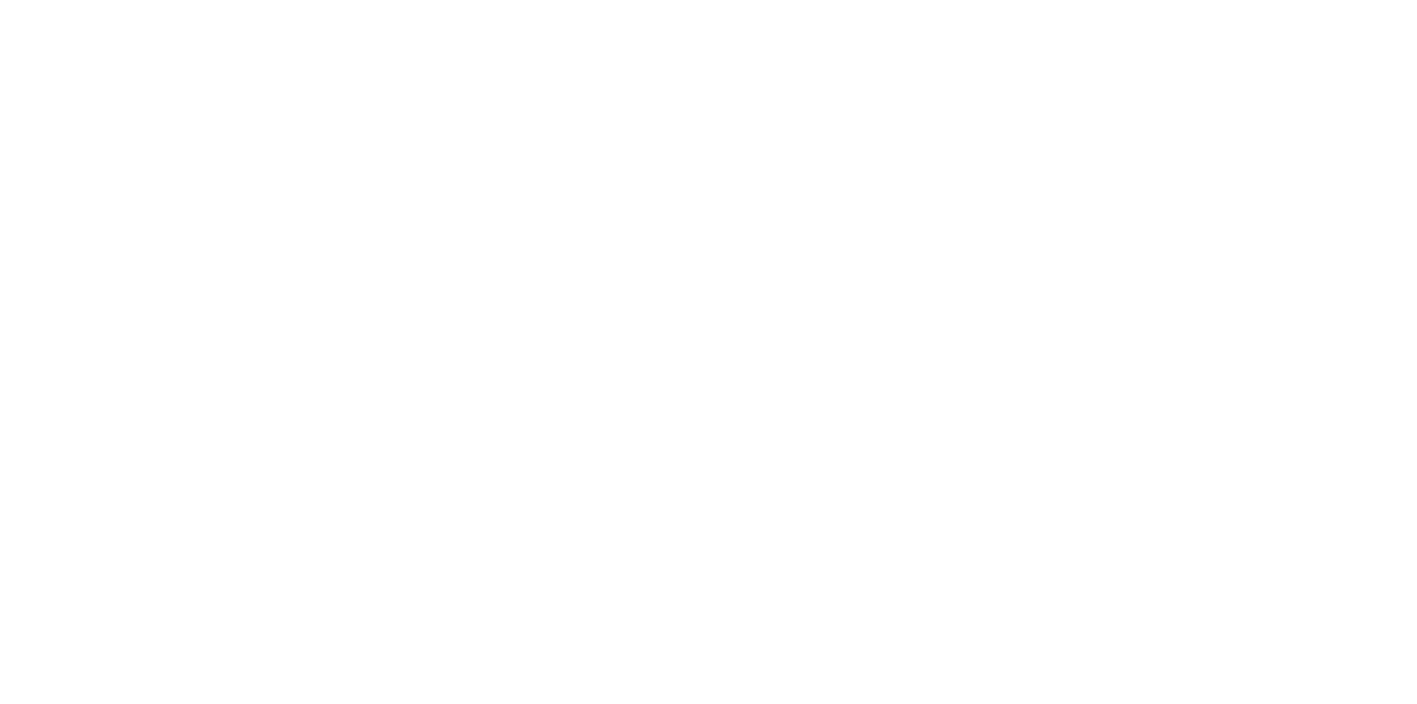
click at [657, 0] on html "x" at bounding box center [708, 0] width 1417 height 0
click at [476, 0] on html "x" at bounding box center [708, 0] width 1417 height 0
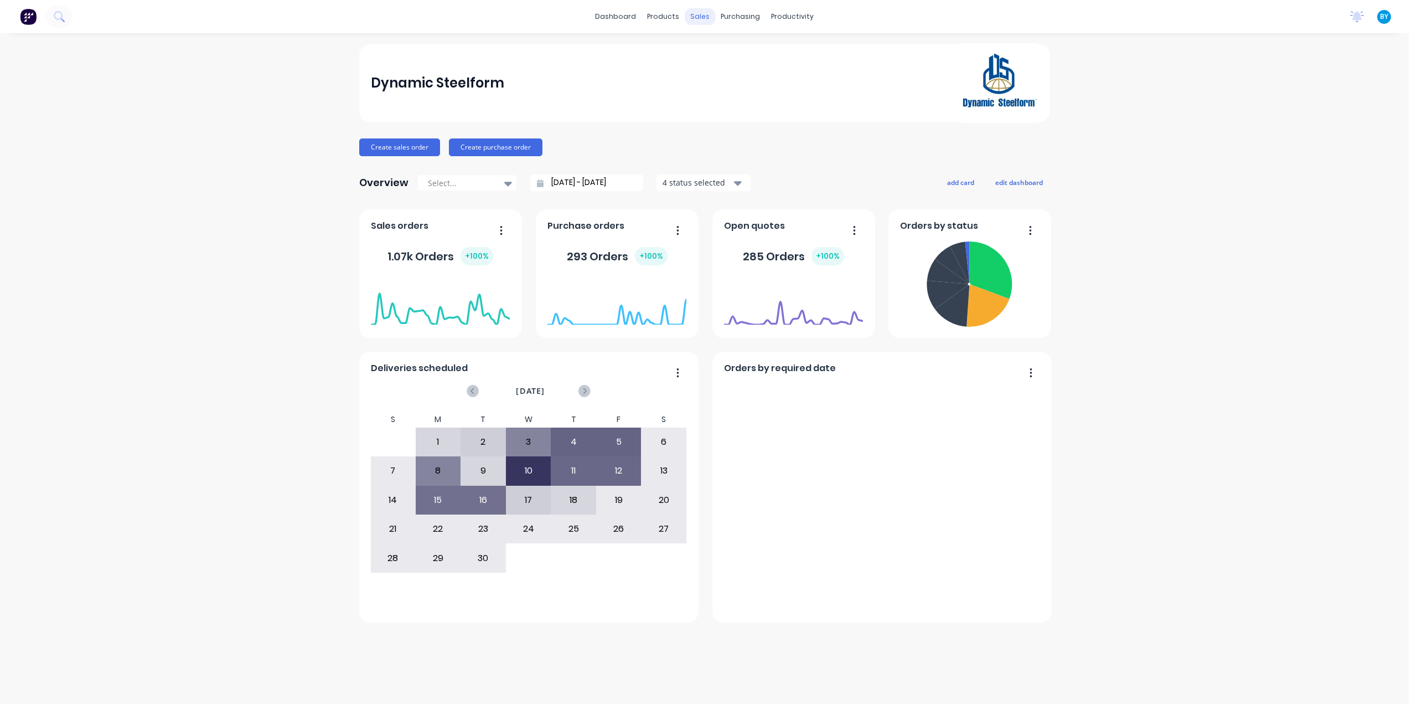
click at [699, 14] on div "sales" at bounding box center [700, 16] width 30 height 17
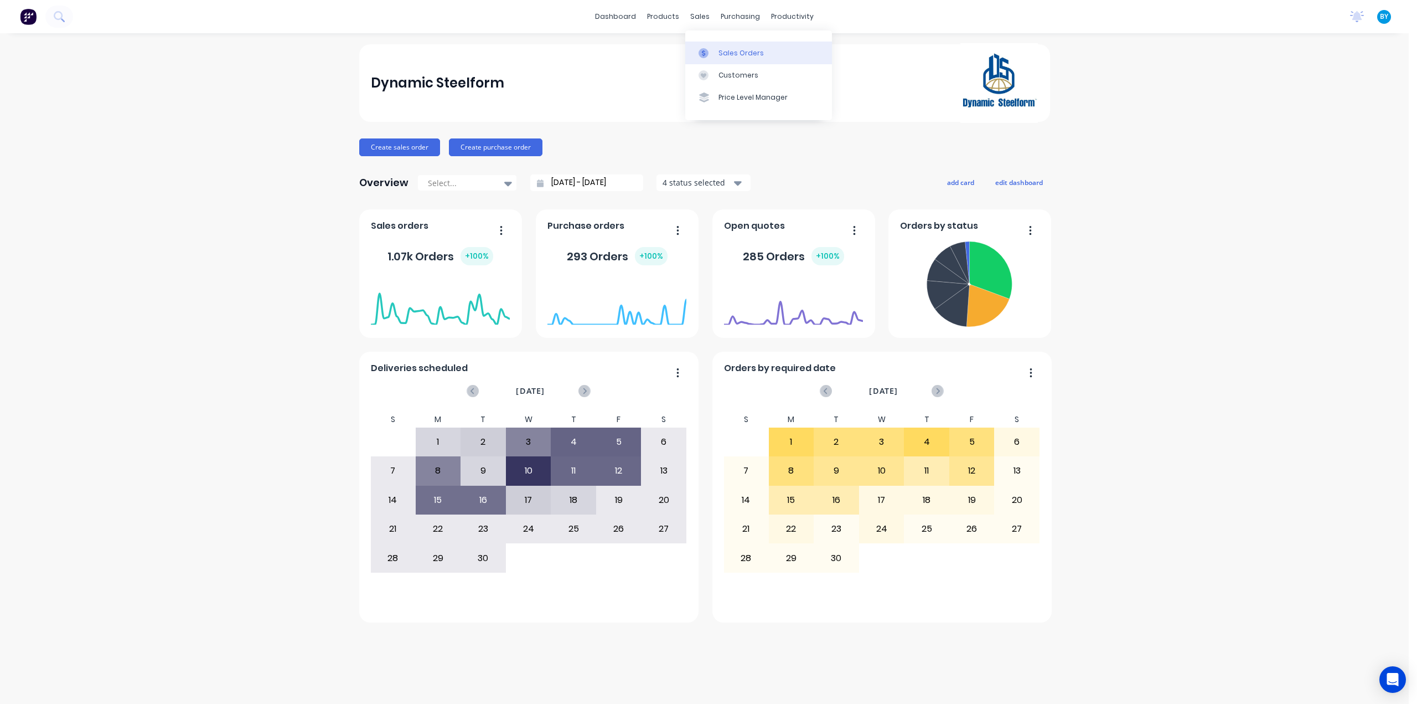
click at [708, 51] on div at bounding box center [707, 53] width 17 height 10
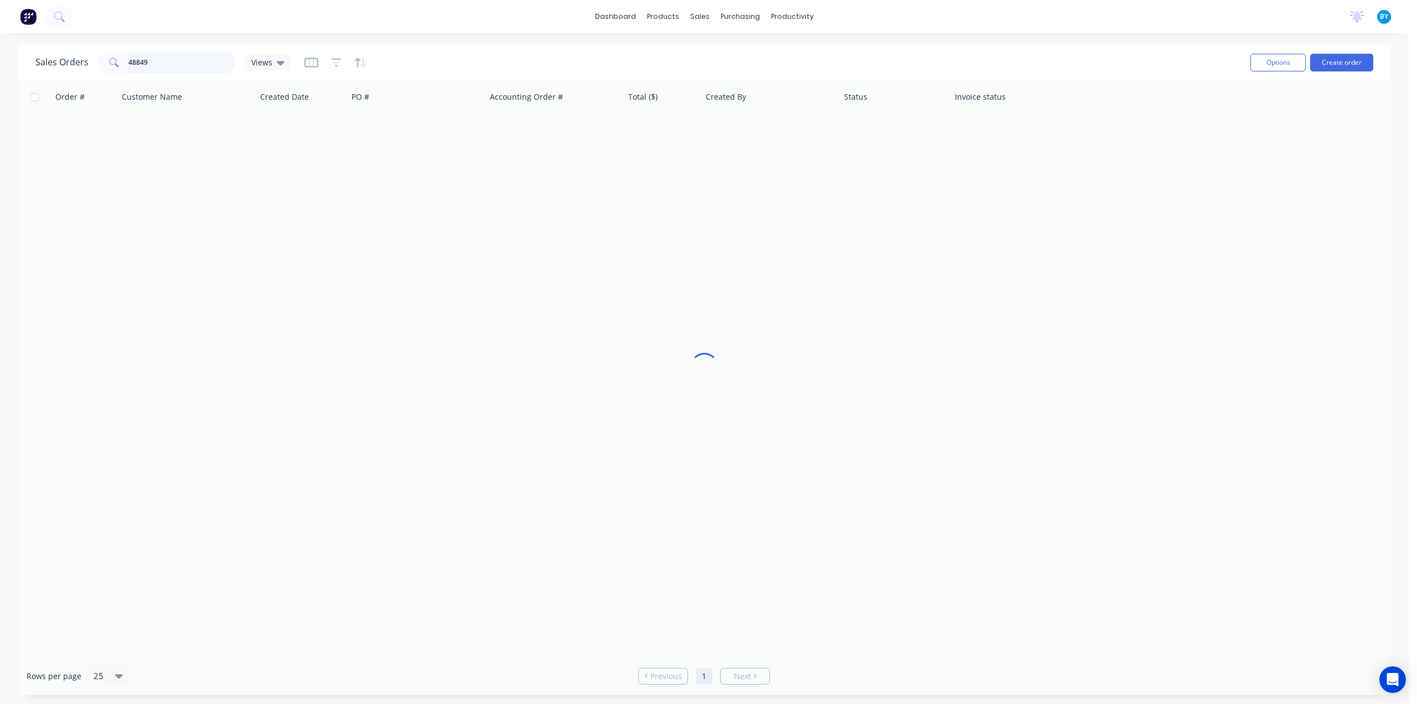
click at [54, 64] on div "Sales Orders 48849 Views" at bounding box center [163, 62] width 256 height 22
type input "chun"
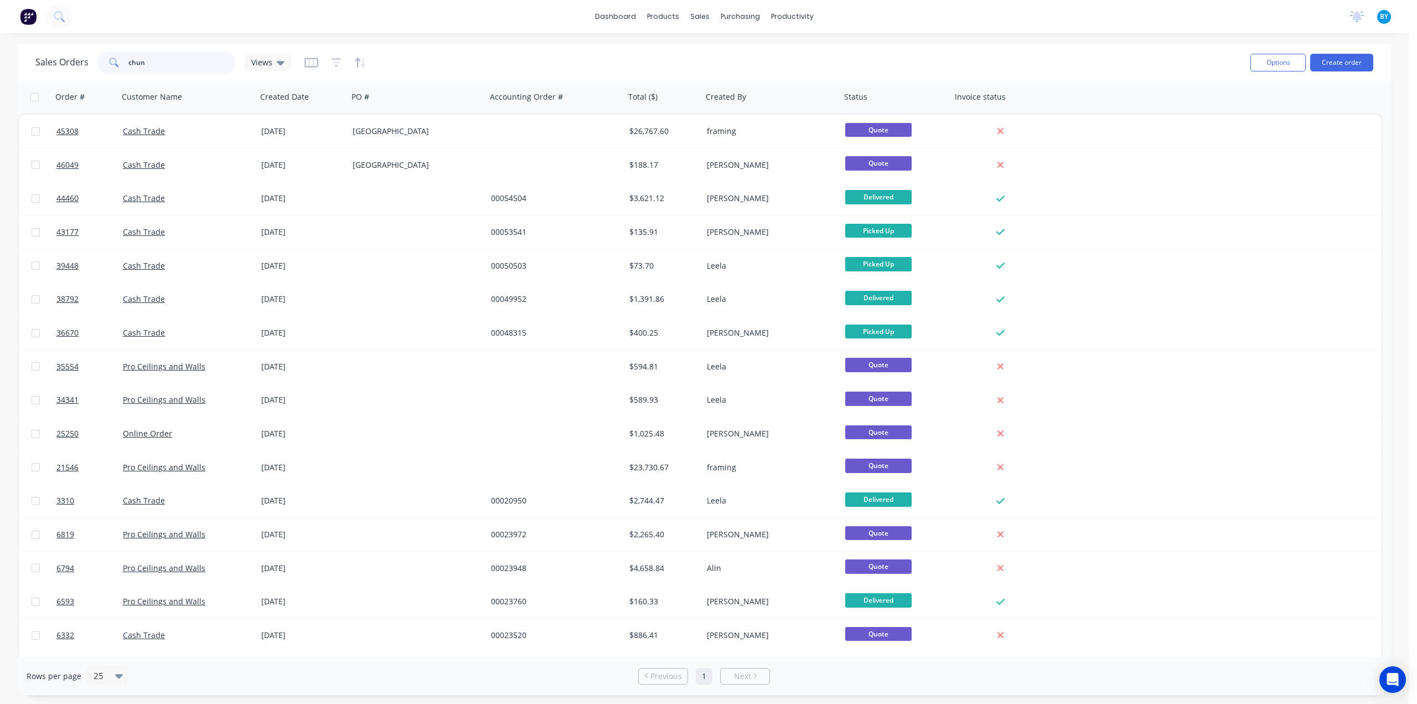
click at [196, 61] on input "chun" at bounding box center [182, 62] width 108 height 22
click at [447, 54] on div "Sales Orders chun Views" at bounding box center [638, 62] width 1206 height 27
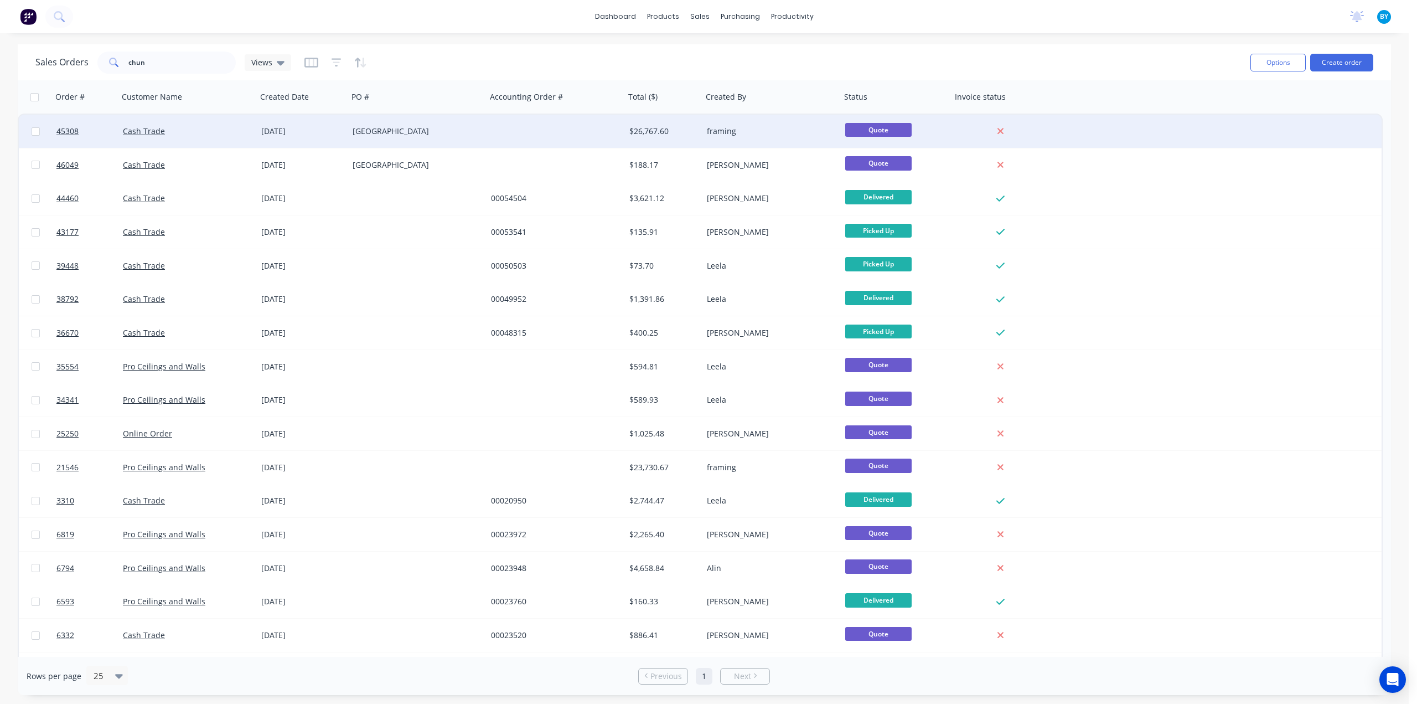
click at [493, 131] on div at bounding box center [556, 131] width 138 height 33
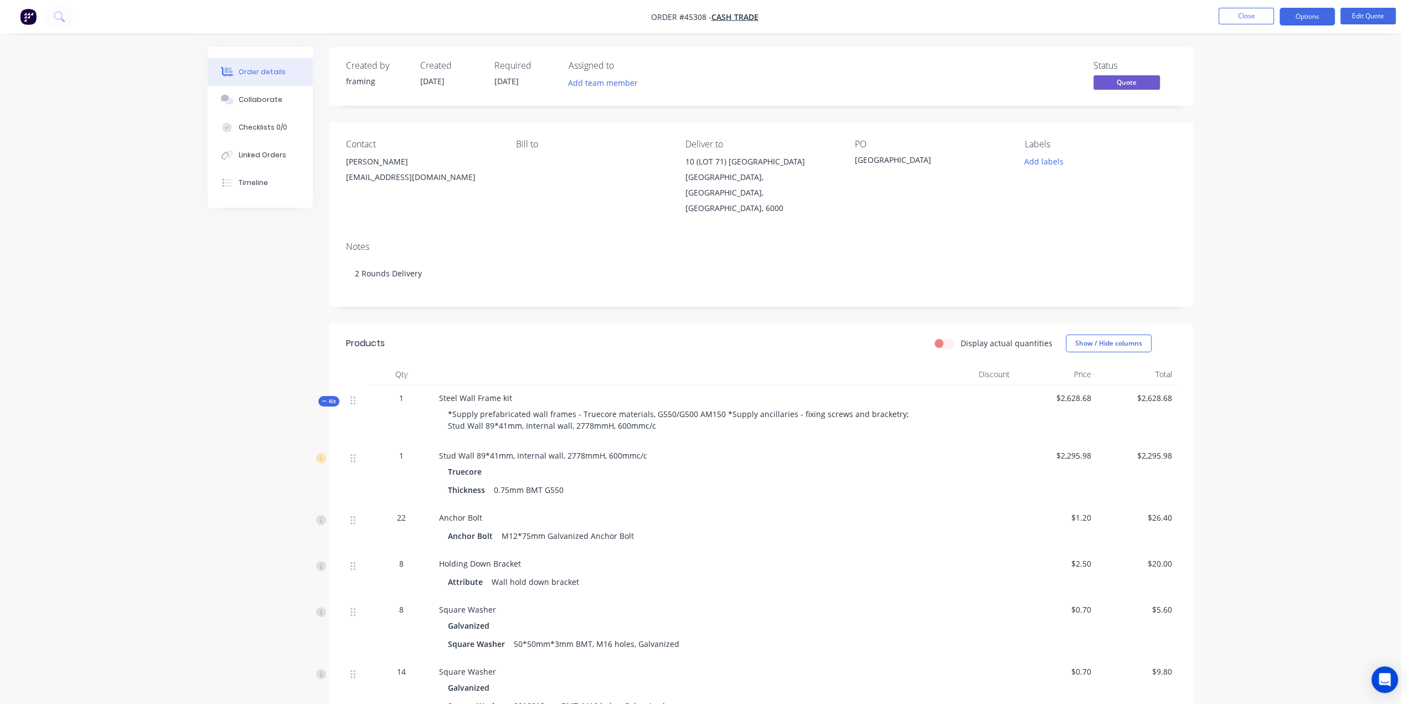
click at [567, 205] on div "Contact Chun Haw hyew@salimleearchitects.com.au Bill to Deliver to 10 (LOT 71) …" at bounding box center [760, 177] width 863 height 110
click at [568, 203] on div "Contact Chun Haw hyew@salimleearchitects.com.au Bill to Deliver to 10 (LOT 71) …" at bounding box center [760, 177] width 863 height 110
drag, startPoint x: 37, startPoint y: 17, endPoint x: 58, endPoint y: 37, distance: 29.0
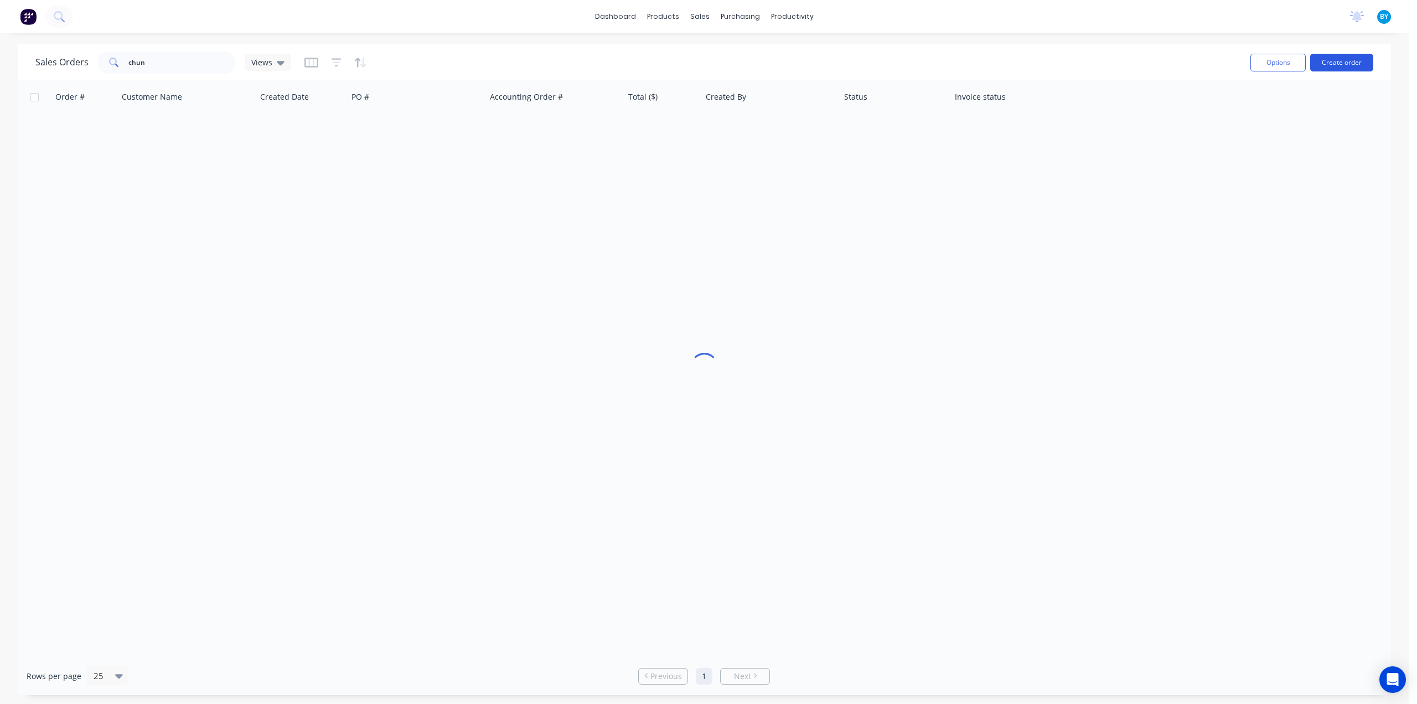
click at [1352, 63] on button "Create order" at bounding box center [1341, 63] width 63 height 18
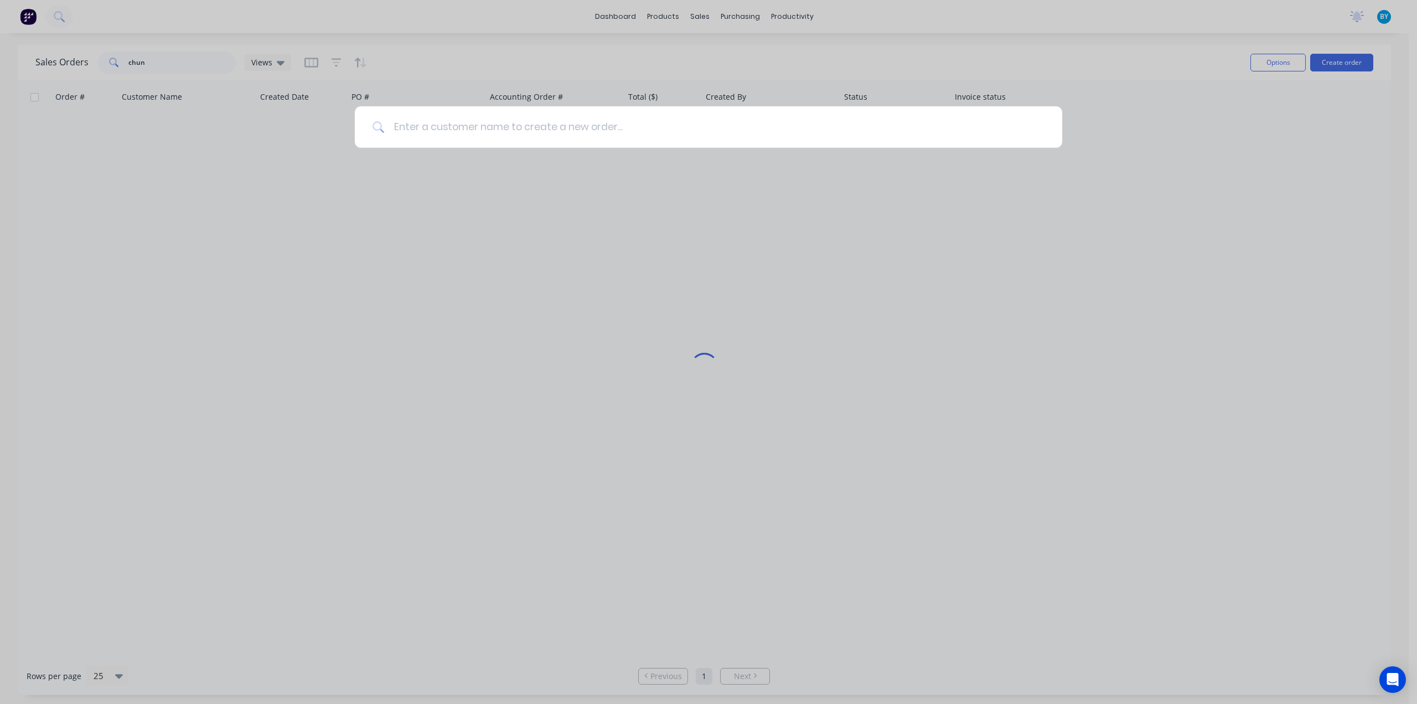
click at [466, 133] on input at bounding box center [715, 127] width 660 height 42
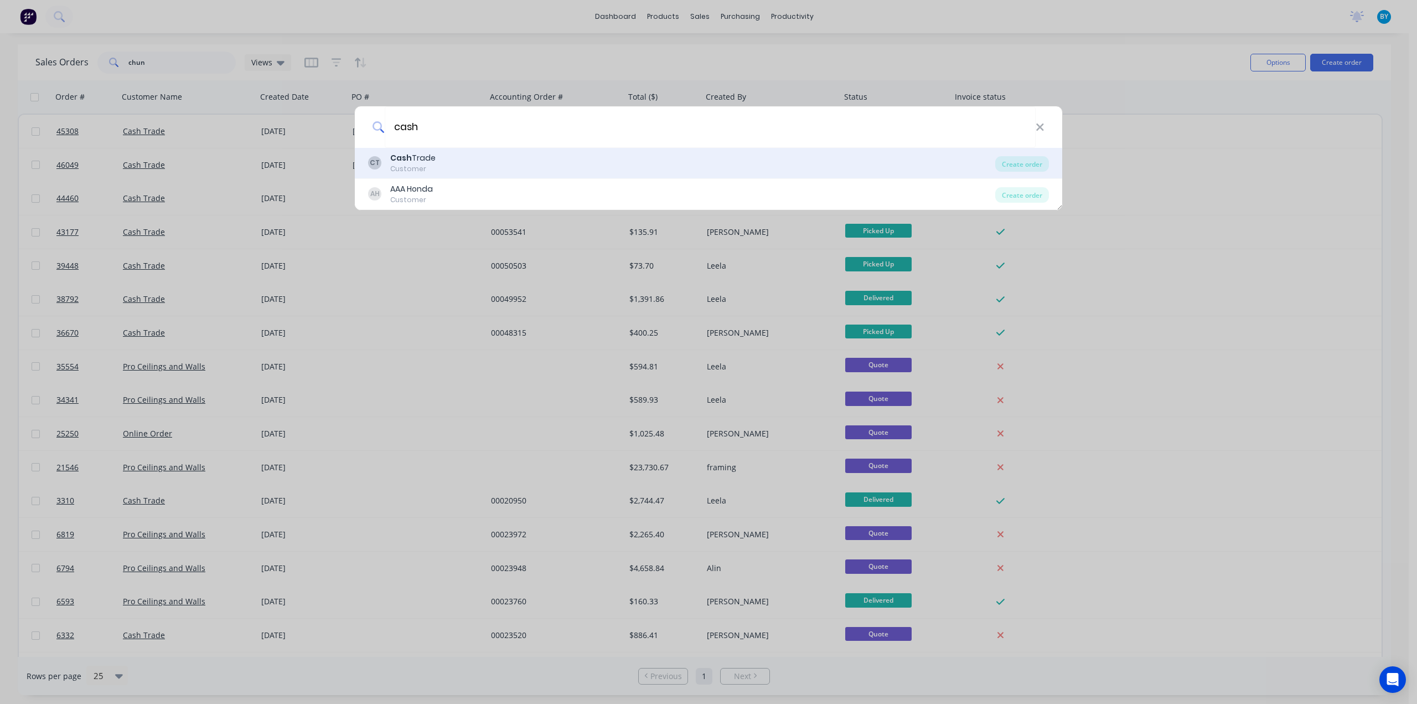
type input "cash"
click at [460, 160] on div "CT Cash Trade Customer" at bounding box center [681, 163] width 627 height 22
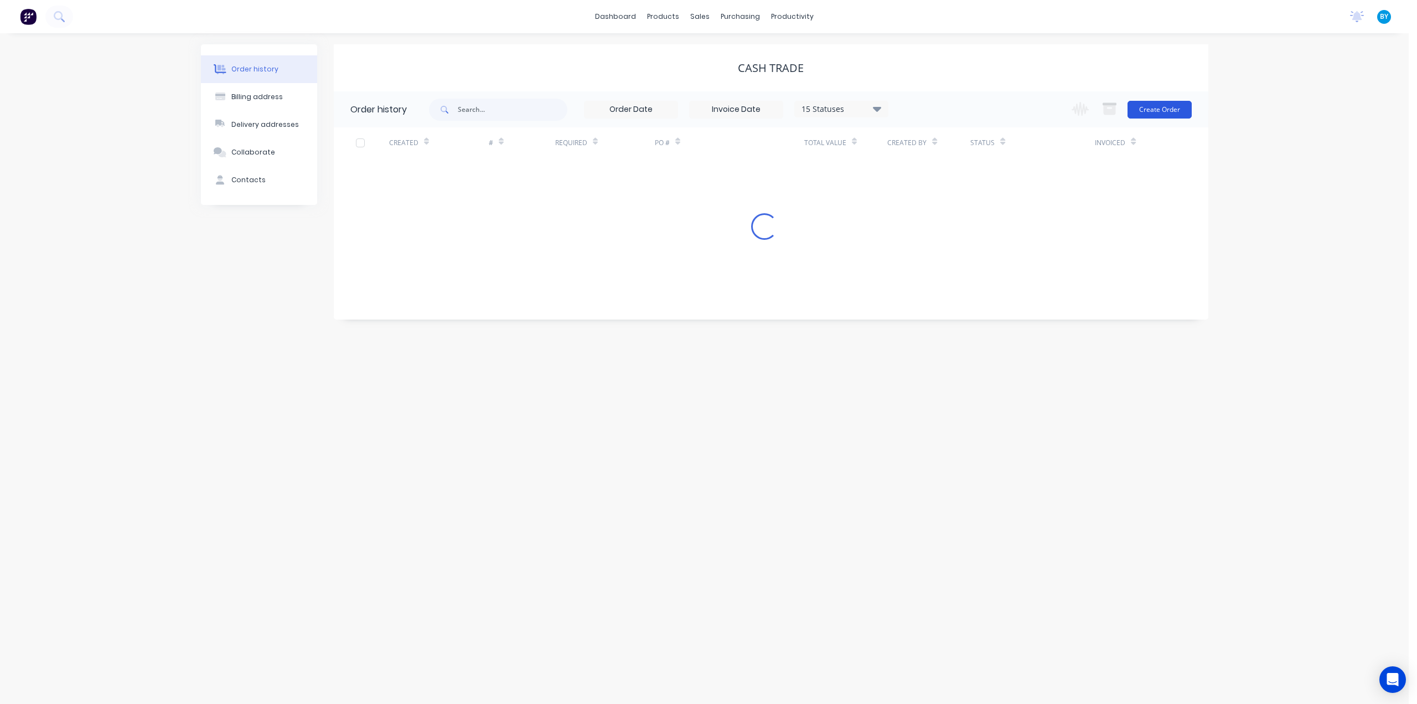
click at [1160, 112] on button "Create Order" at bounding box center [1159, 110] width 64 height 18
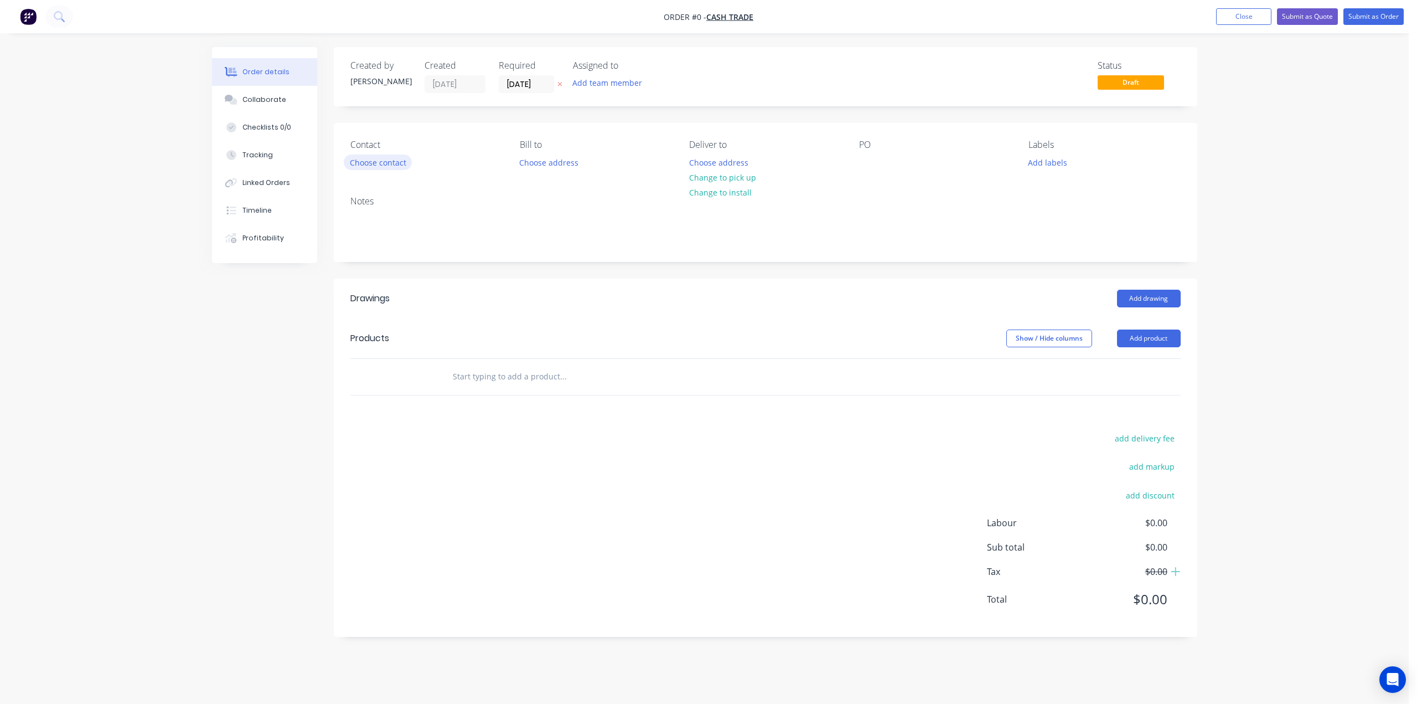
click at [385, 163] on button "Choose contact" at bounding box center [378, 161] width 68 height 15
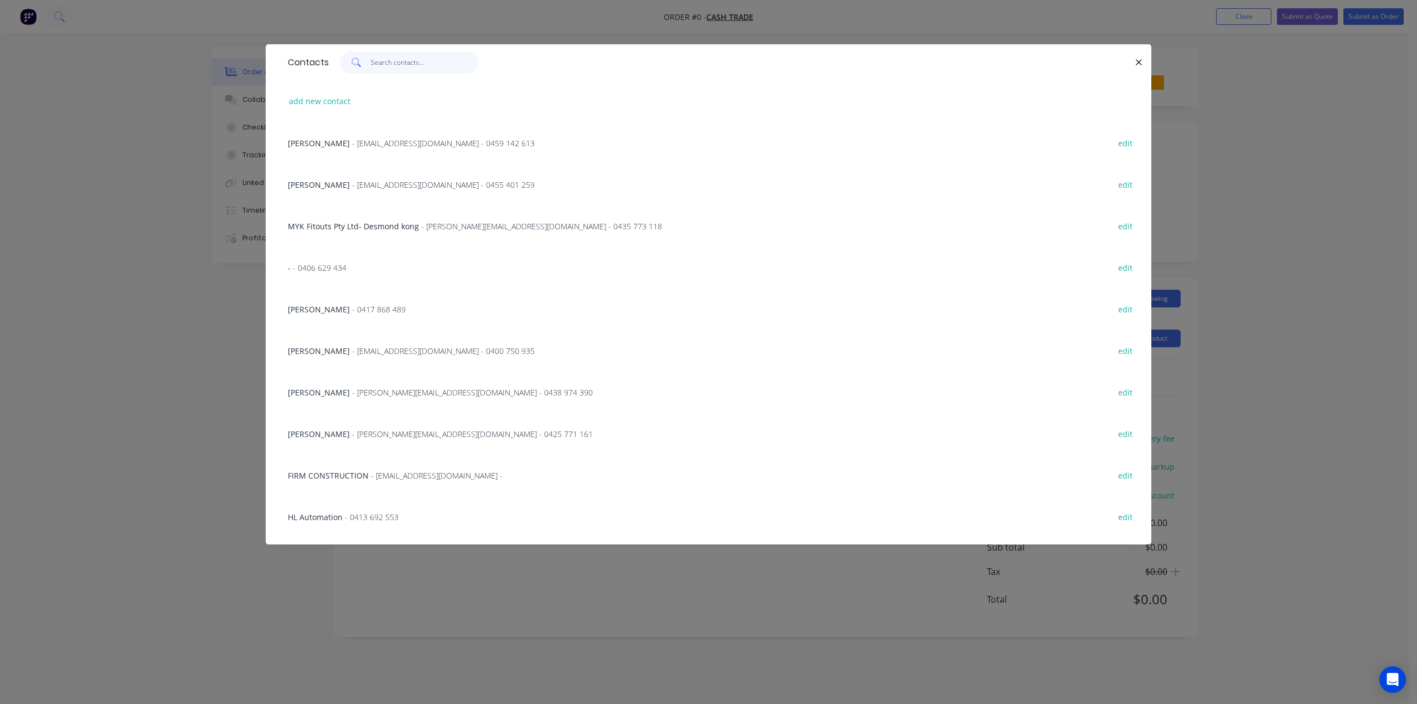
click at [387, 62] on input "text" at bounding box center [425, 62] width 108 height 22
type input "c"
click at [128, 348] on div "Contacts add new contact Adrain - amcshedswa@gmail.com - 0459 142 613 edit Mich…" at bounding box center [708, 352] width 1417 height 704
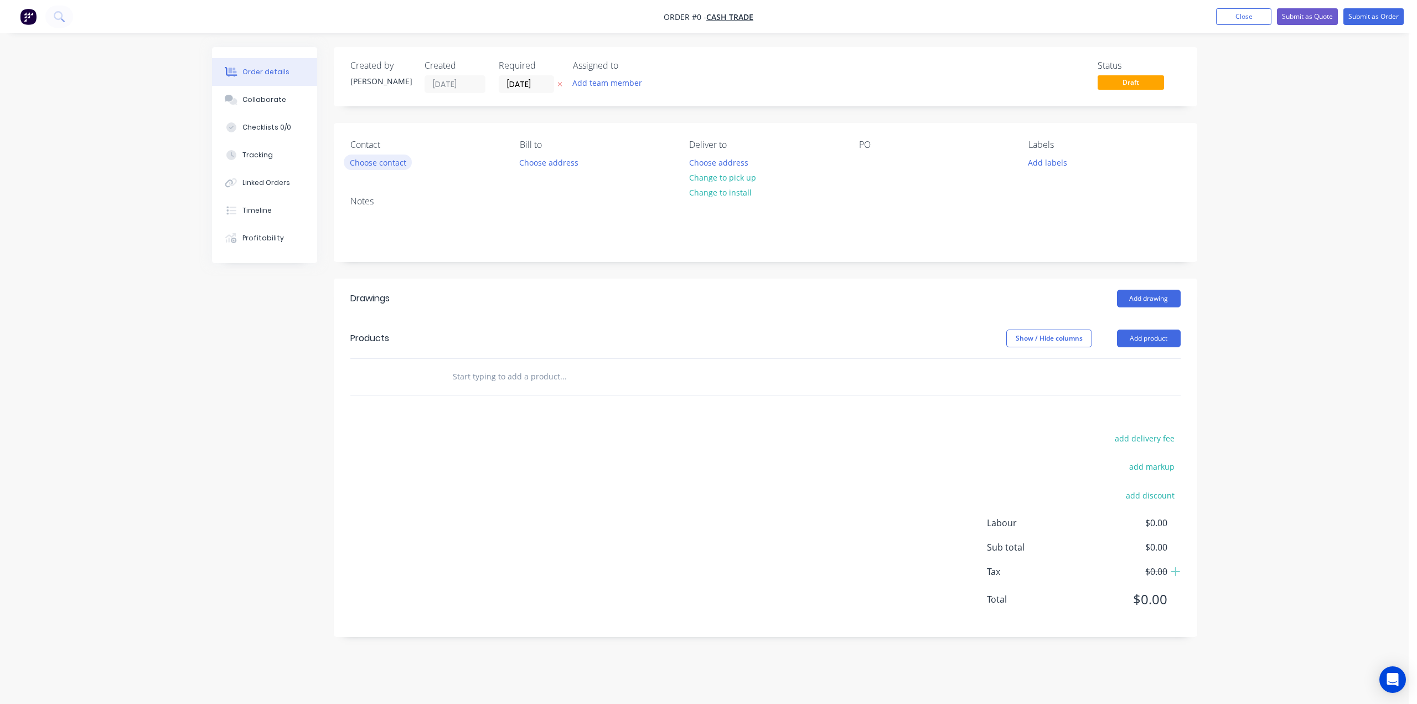
click at [389, 161] on button "Choose contact" at bounding box center [378, 161] width 68 height 15
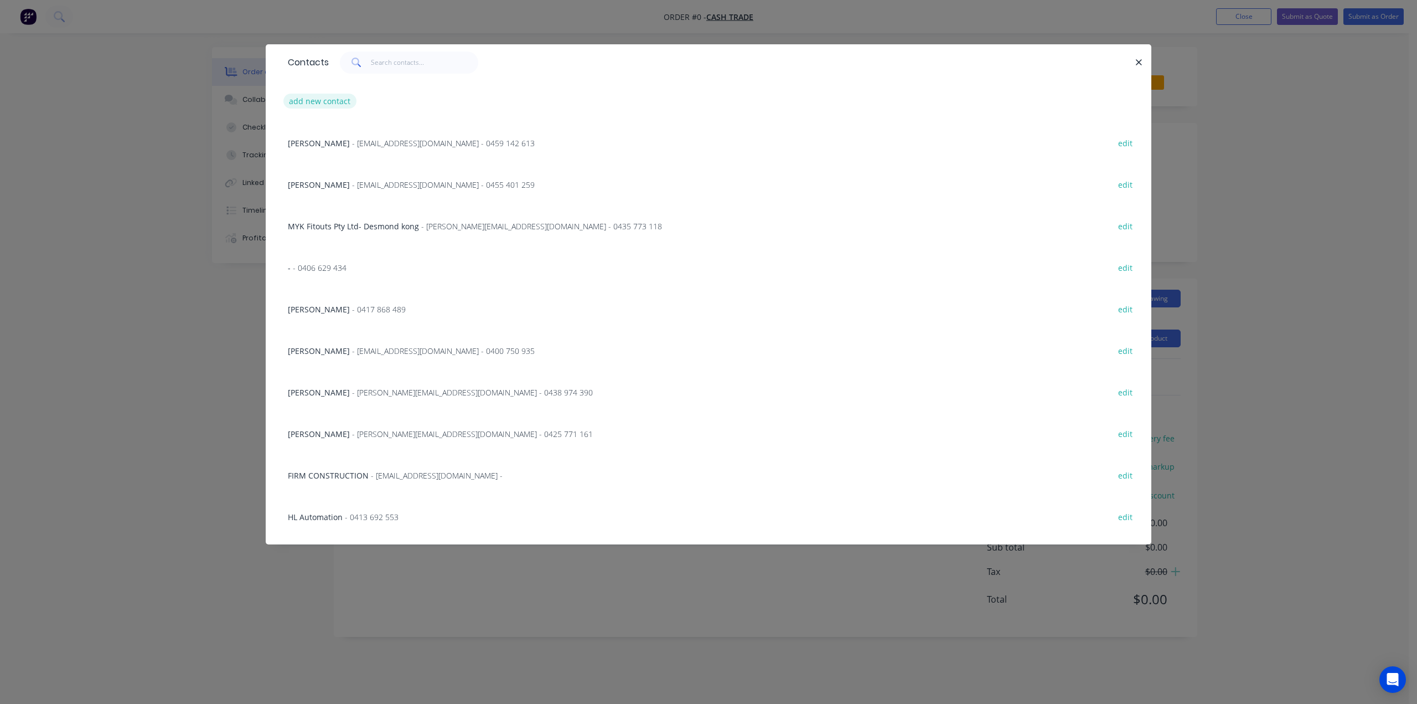
click at [329, 102] on button "add new contact" at bounding box center [319, 101] width 73 height 15
select select "AU"
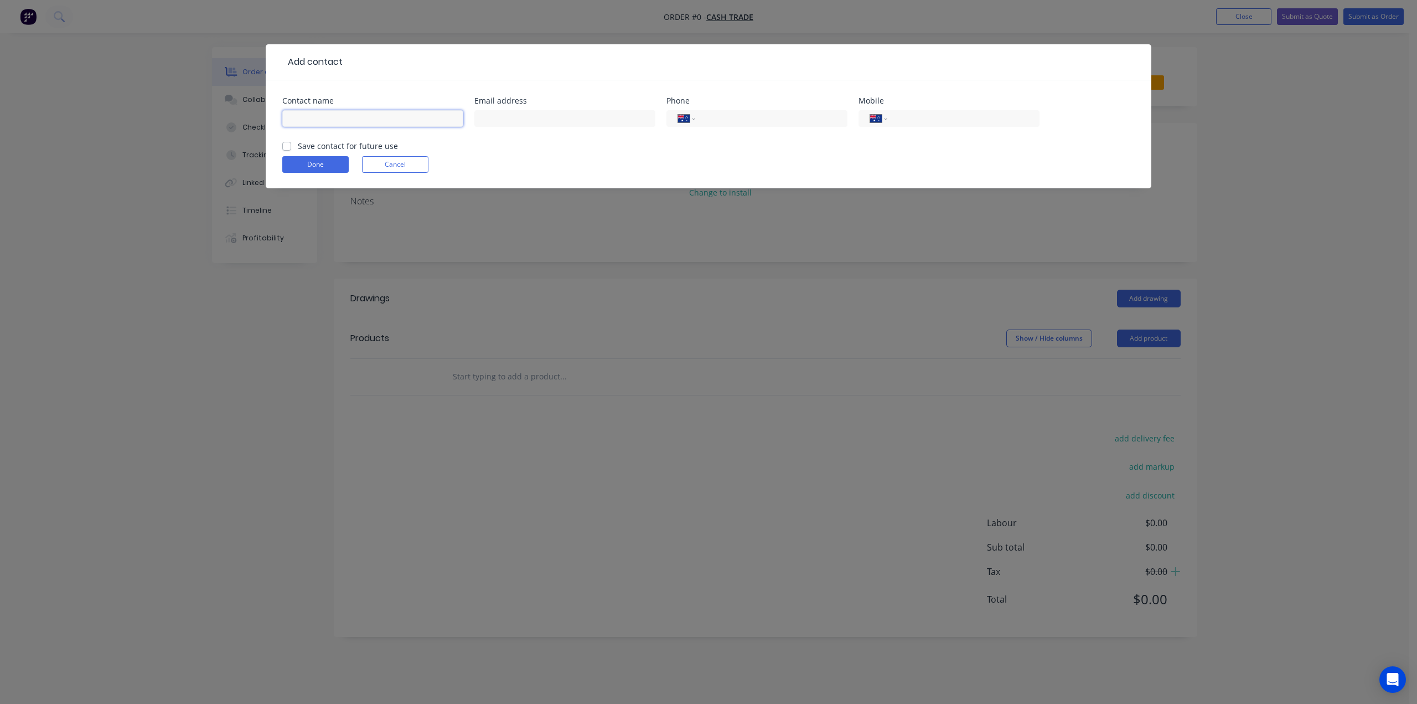
click at [332, 115] on input "text" at bounding box center [372, 118] width 181 height 17
paste input "Chun Haw hyew@salimleearchitects.com.au"
drag, startPoint x: 446, startPoint y: 116, endPoint x: 329, endPoint y: 122, distance: 116.9
click at [329, 122] on input "Chun Haw hyew@salimleearchitects.com.au" at bounding box center [372, 118] width 181 height 17
type input "Chun Haw"
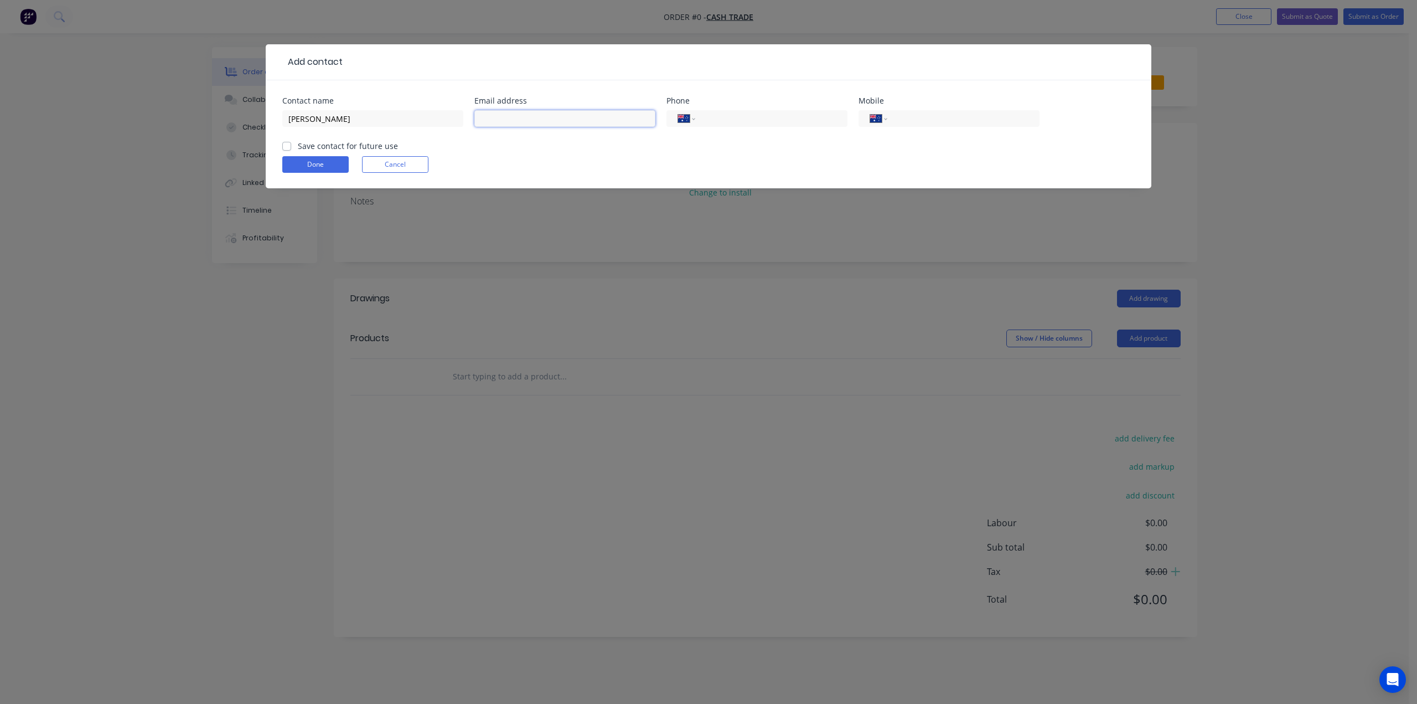
click at [571, 121] on input "text" at bounding box center [564, 118] width 181 height 17
paste input "hyew@salimleearchitects.com.au"
type input "hyew@salimleearchitects.com.au"
click at [300, 159] on button "Done" at bounding box center [315, 164] width 66 height 17
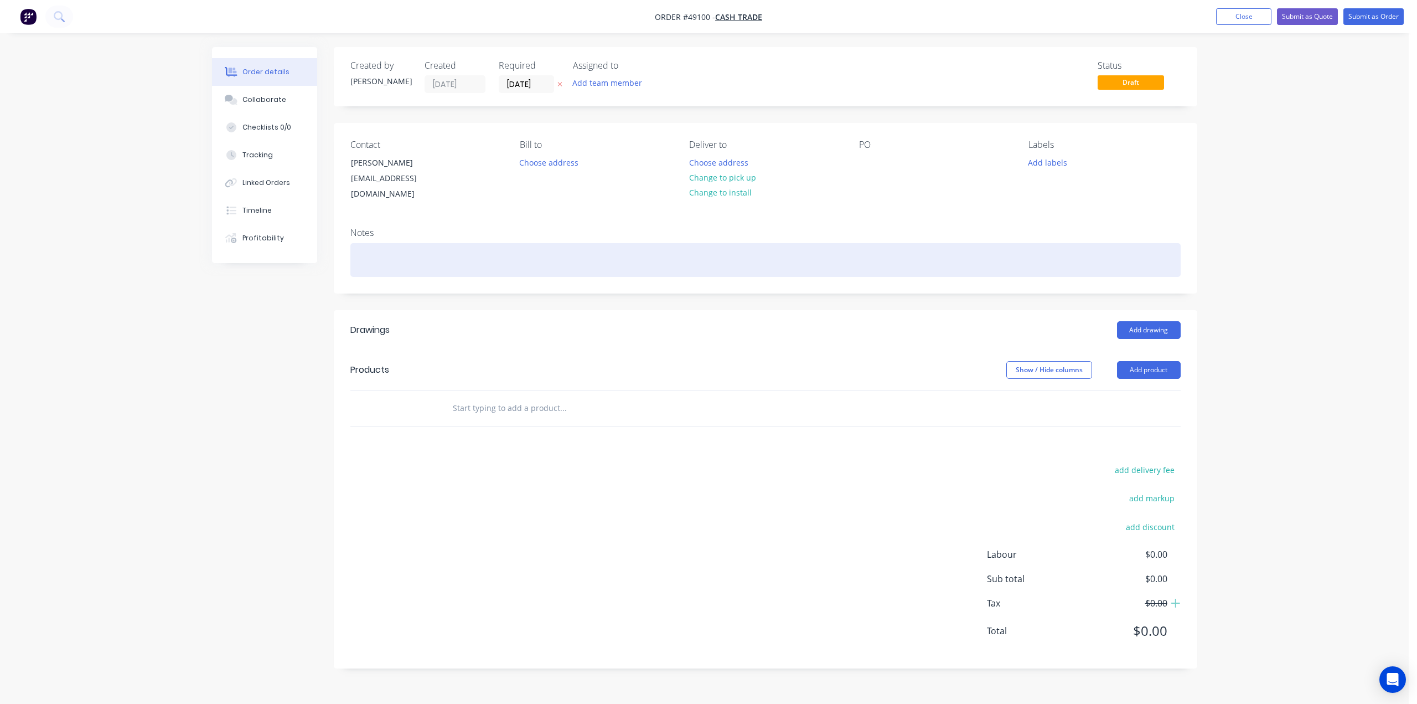
click at [472, 247] on div at bounding box center [765, 260] width 830 height 34
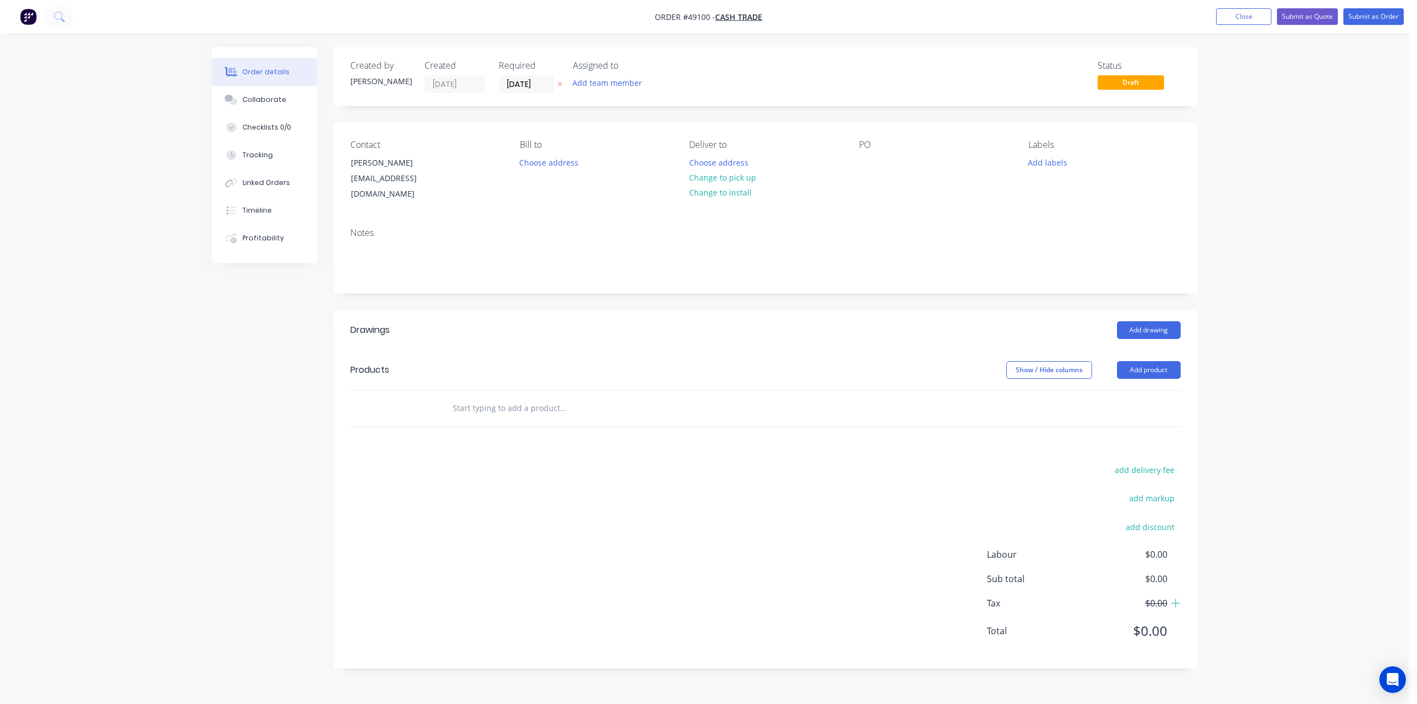
click at [628, 310] on header "Drawings Add drawing" at bounding box center [765, 330] width 863 height 40
click at [1140, 361] on button "Add product" at bounding box center [1149, 370] width 64 height 18
click at [1129, 412] on div "Basic product" at bounding box center [1127, 420] width 85 height 16
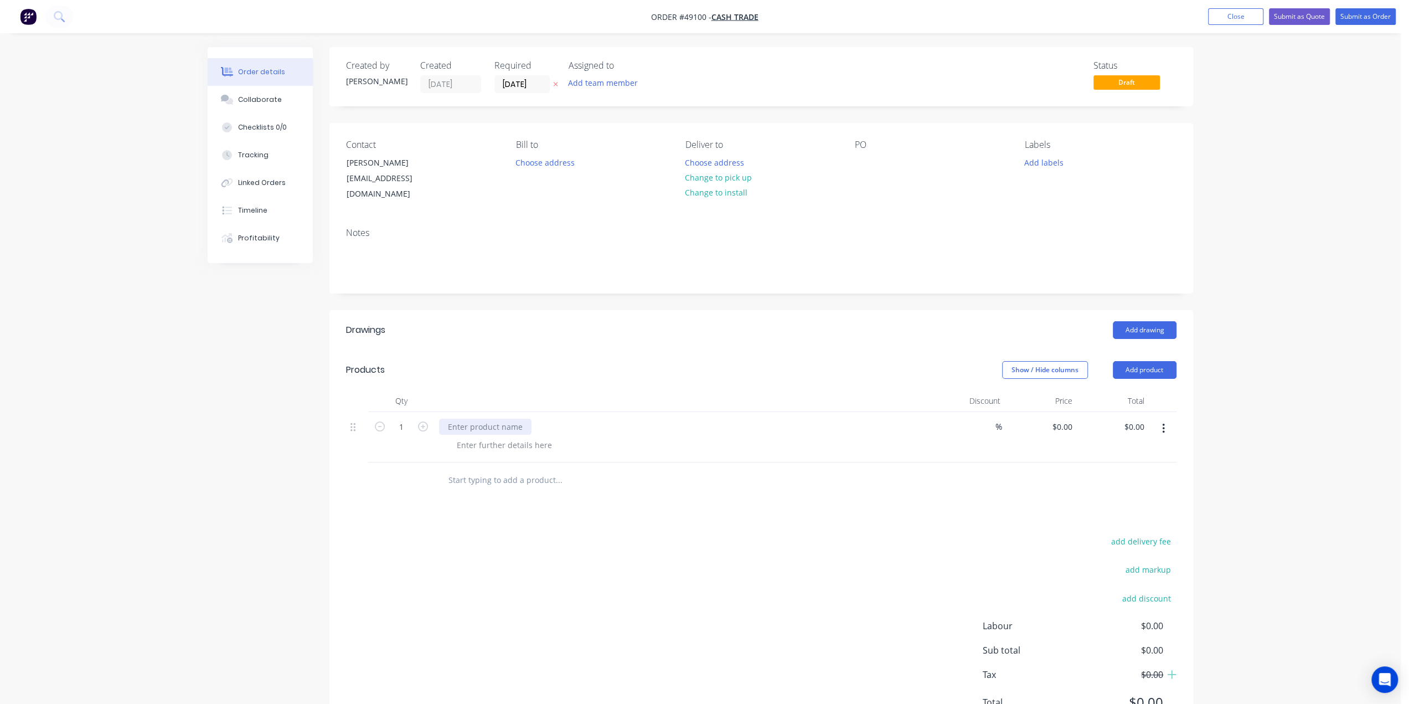
click at [485, 418] on div at bounding box center [485, 426] width 92 height 16
click at [552, 418] on div "Shop Drawings Deposit For" at bounding box center [498, 426] width 118 height 16
click at [550, 418] on div "Shop Drawings Deposit For 45308" at bounding box center [510, 426] width 142 height 16
click at [548, 418] on div "Shop Drawings Deposit For 45308" at bounding box center [510, 426] width 142 height 16
click at [772, 539] on div "add delivery fee add markup add discount Labour $0.00 Sub total $0.00 Tax $0.00…" at bounding box center [761, 628] width 830 height 189
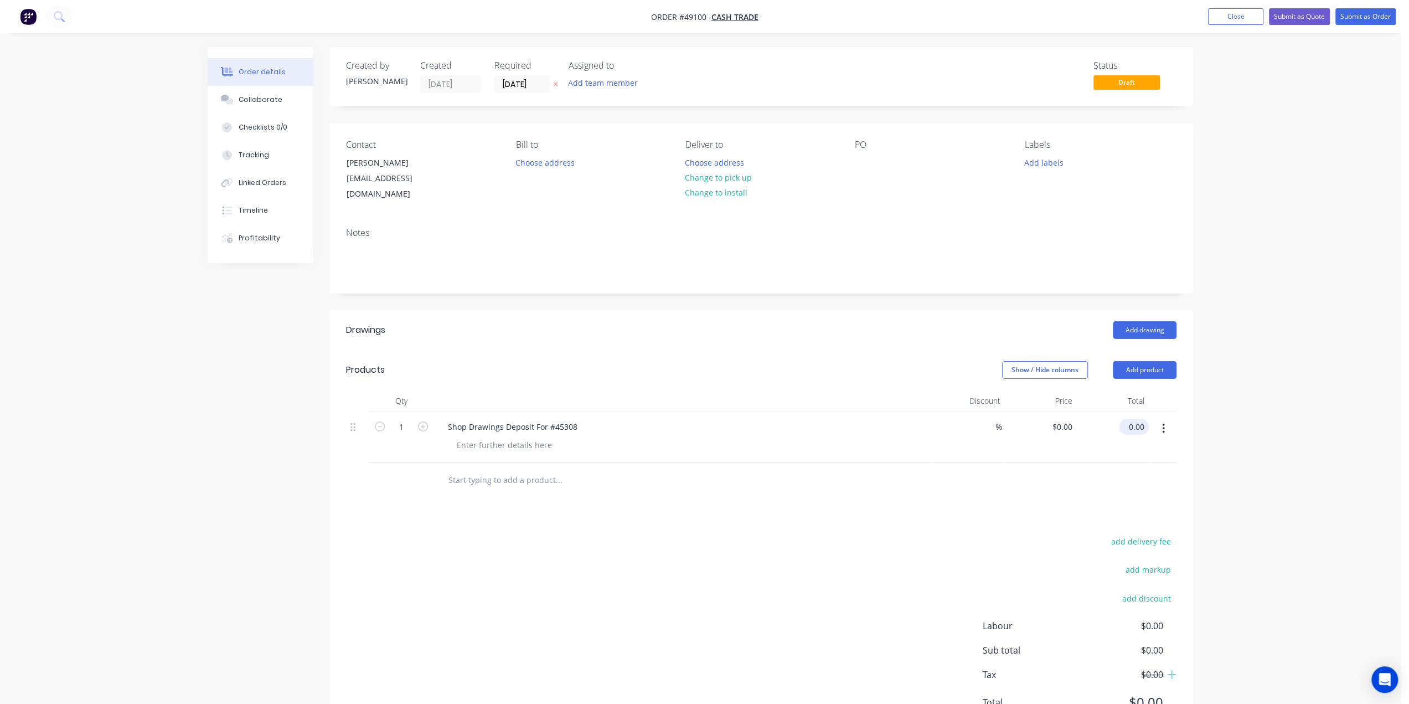
click at [1136, 418] on input "0.00" at bounding box center [1135, 426] width 25 height 16
type input "909.09"
type input "$909.09"
click at [1249, 450] on div "Order details Collaborate Checklists 0/0 Tracking Linked Orders Timeline Profit…" at bounding box center [700, 378] width 1400 height 756
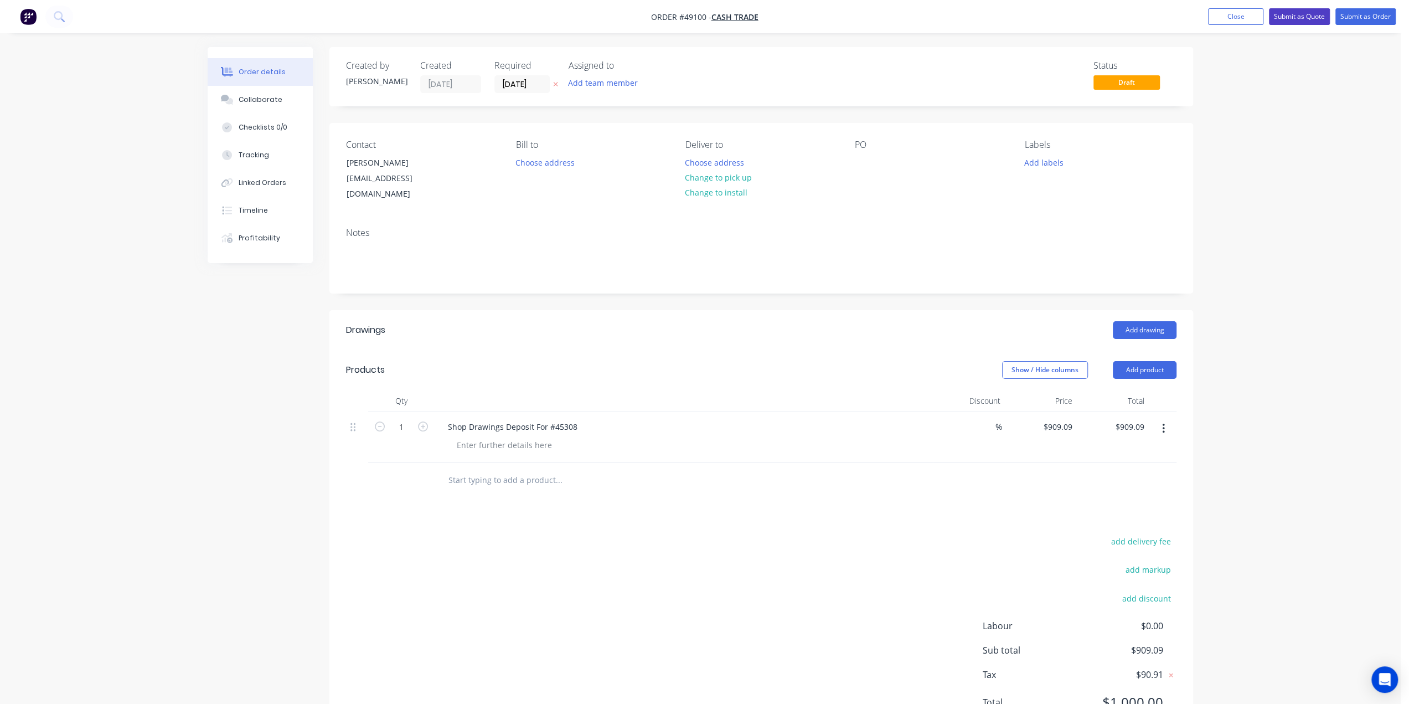
click at [1312, 17] on button "Submit as Quote" at bounding box center [1299, 16] width 61 height 17
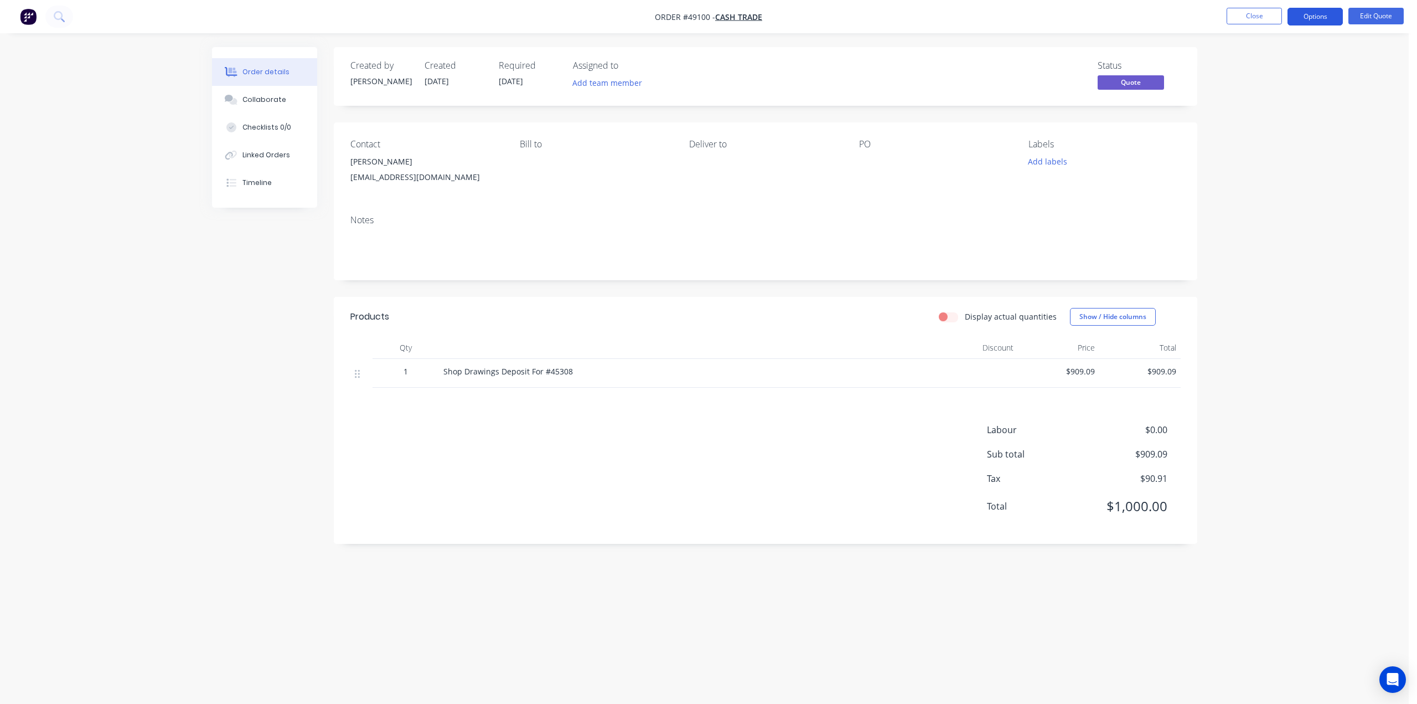
click at [1321, 14] on button "Options" at bounding box center [1314, 17] width 55 height 18
click at [1293, 84] on div "Proforma Invoice" at bounding box center [1282, 89] width 102 height 16
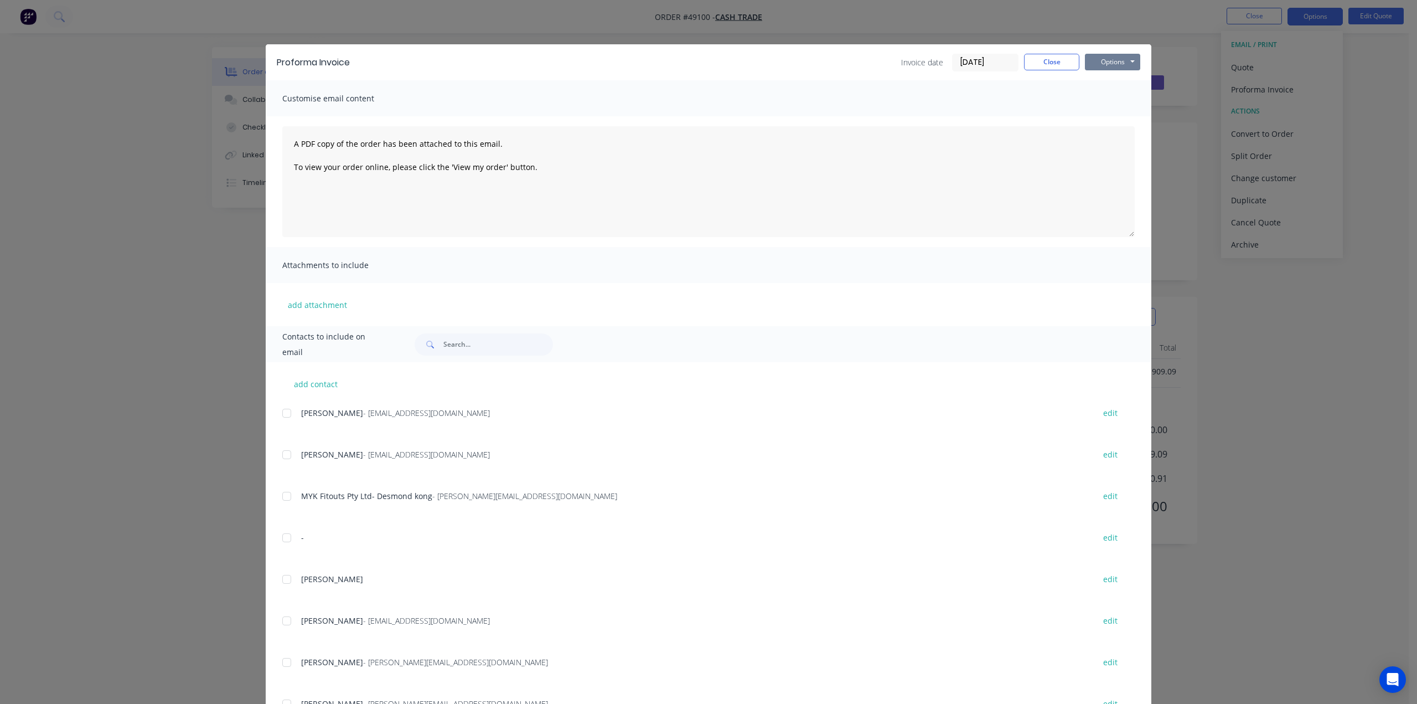
click at [1106, 60] on button "Options" at bounding box center [1112, 62] width 55 height 17
click at [1096, 99] on button "Print" at bounding box center [1120, 100] width 71 height 18
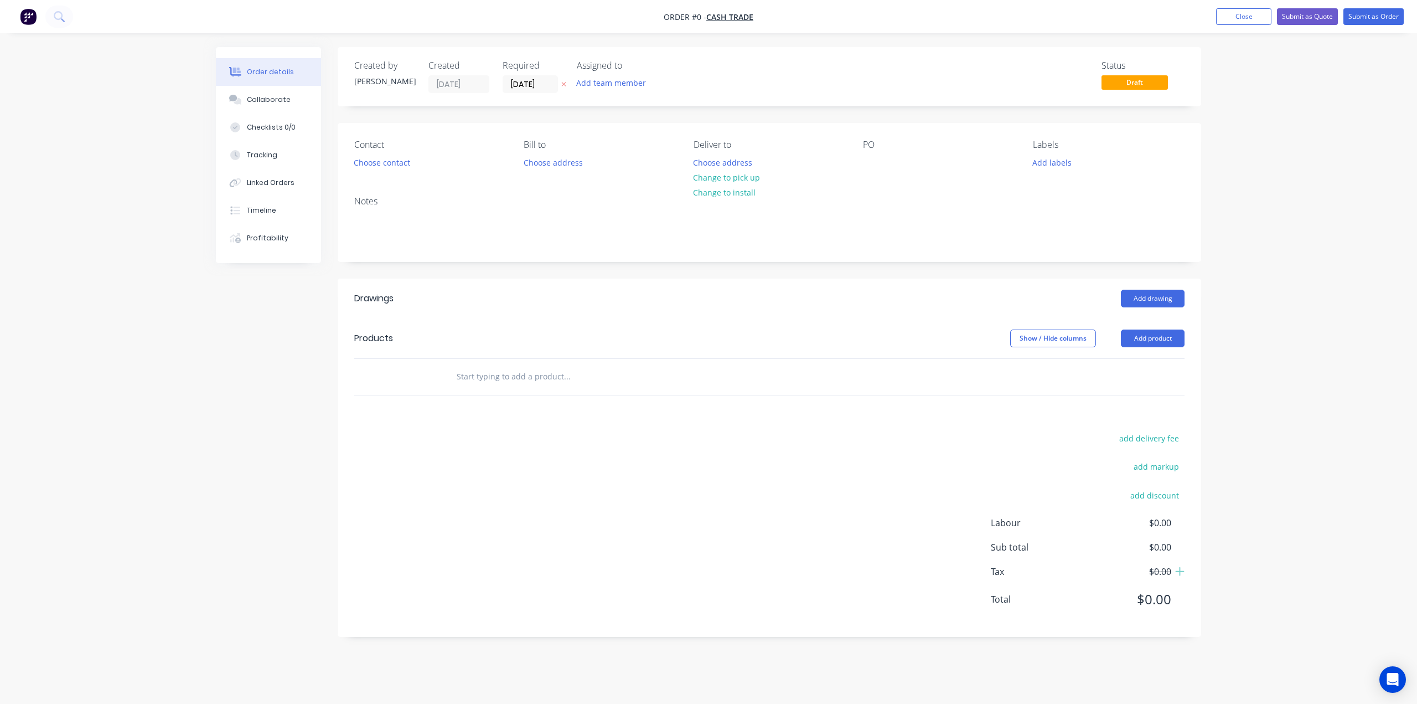
click at [33, 18] on img "button" at bounding box center [28, 16] width 17 height 17
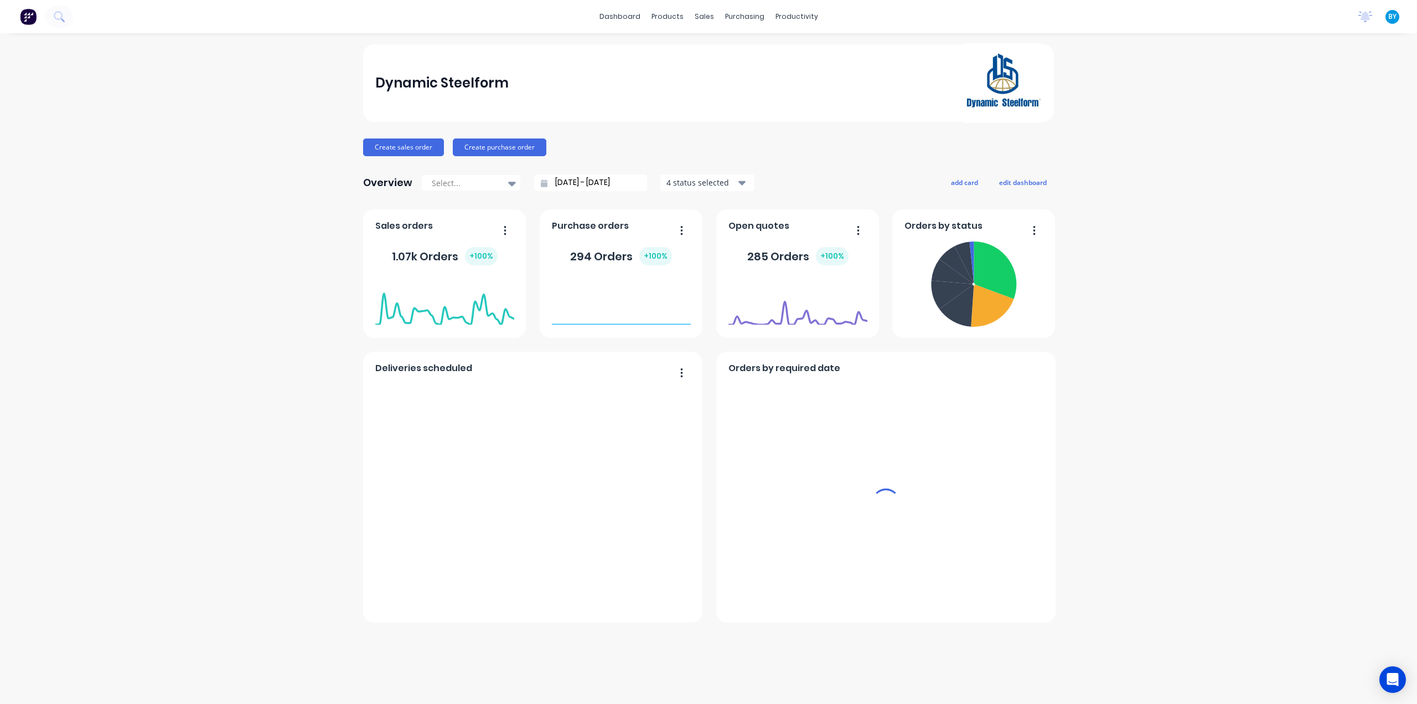
click at [702, 19] on div "sales" at bounding box center [704, 16] width 30 height 17
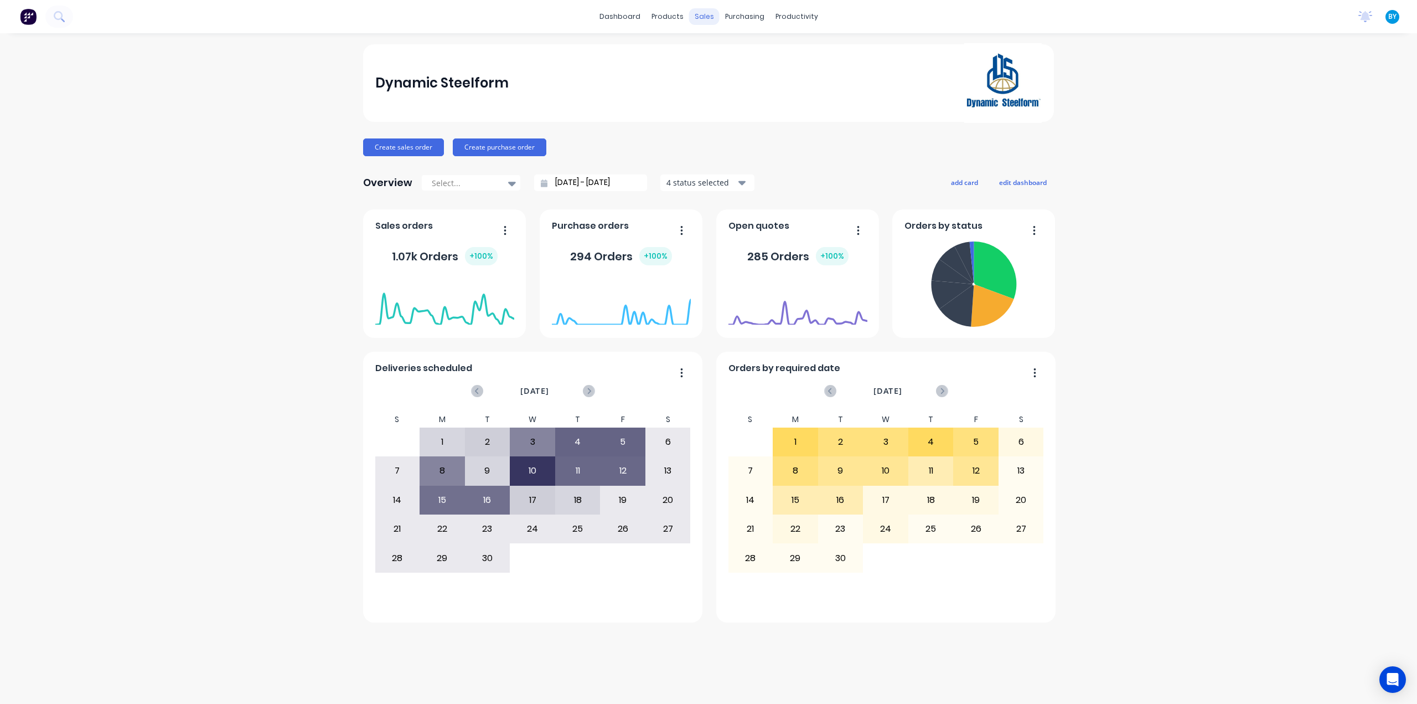
click at [697, 18] on div "sales" at bounding box center [704, 16] width 30 height 17
click at [721, 53] on link "Sales Orders" at bounding box center [763, 53] width 147 height 22
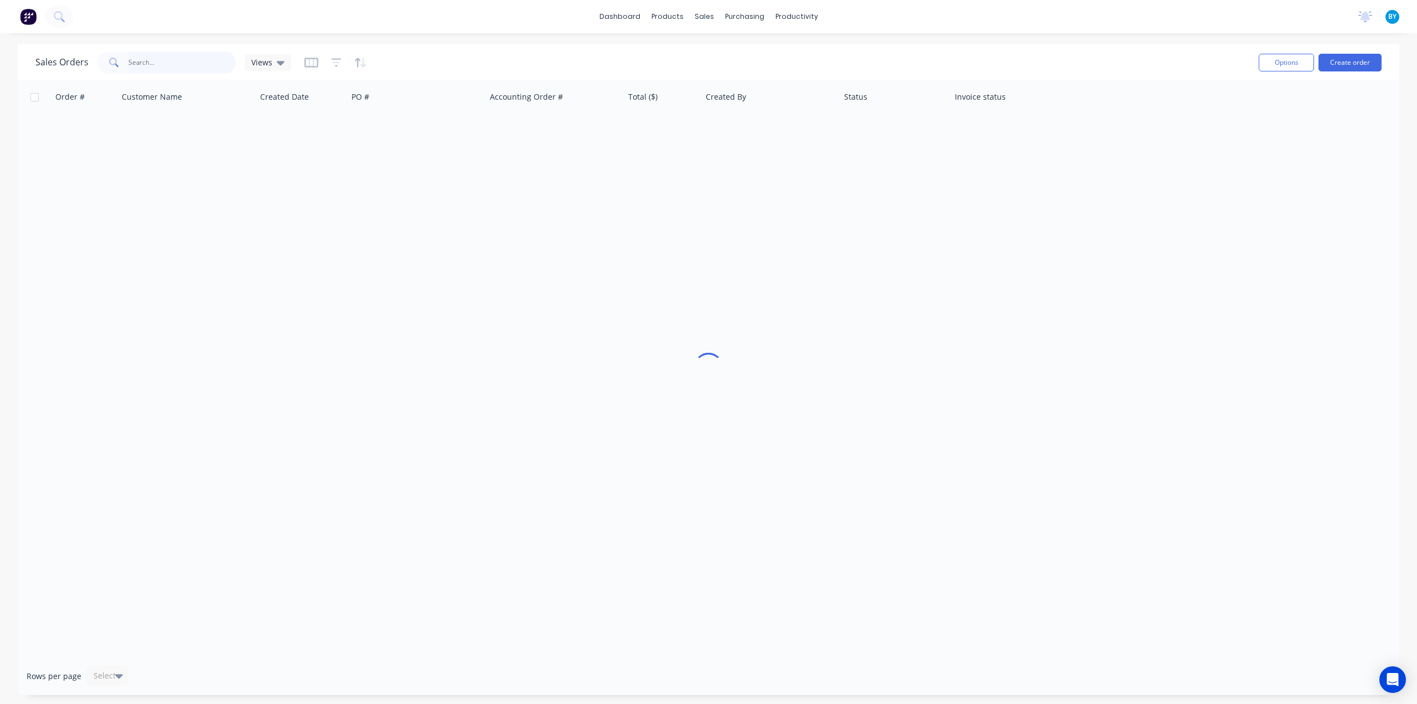
click at [158, 60] on input "text" at bounding box center [182, 62] width 108 height 22
type input "chun"
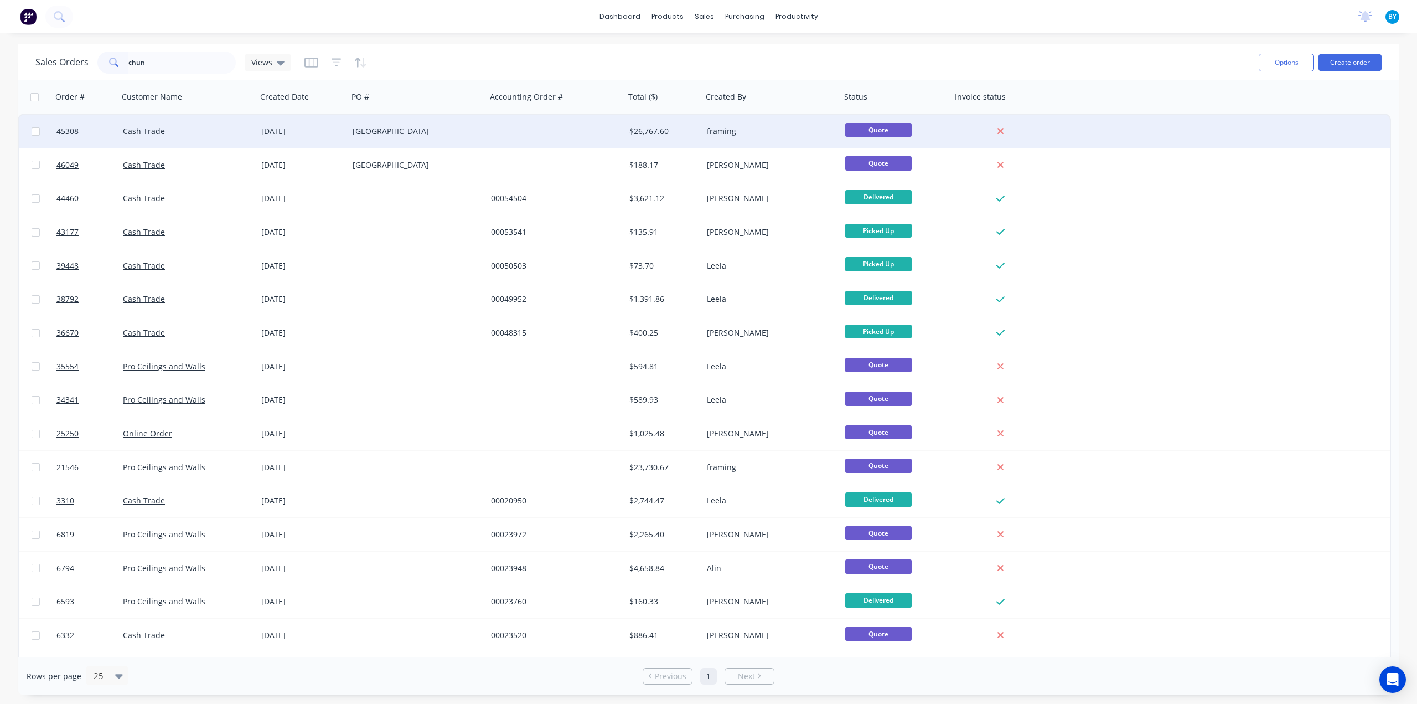
click at [474, 135] on div "Shenton Park" at bounding box center [414, 131] width 123 height 11
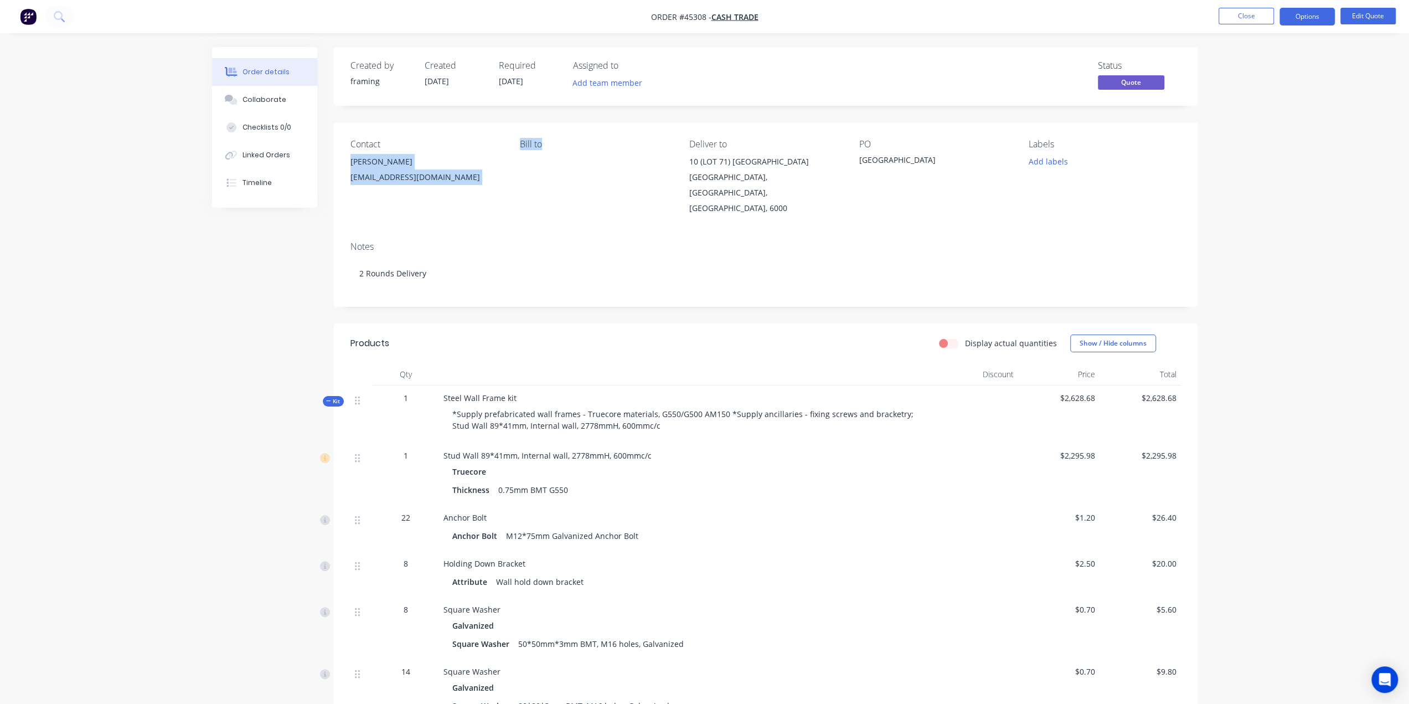
drag, startPoint x: 349, startPoint y: 163, endPoint x: 556, endPoint y: 184, distance: 208.6
click at [556, 184] on div "Contact Chun Haw hyew@salimleearchitects.com.au Bill to Deliver to 10 (LOT 71) …" at bounding box center [765, 177] width 863 height 110
click at [487, 211] on div "Contact Chun Haw hyew@salimleearchitects.com.au Bill to Deliver to 10 (LOT 71) …" at bounding box center [765, 177] width 863 height 110
drag, startPoint x: 346, startPoint y: 168, endPoint x: 483, endPoint y: 185, distance: 137.2
click at [483, 185] on div "Contact Chun Haw hyew@salimleearchitects.com.au Bill to Deliver to 10 (LOT 71) …" at bounding box center [765, 177] width 863 height 110
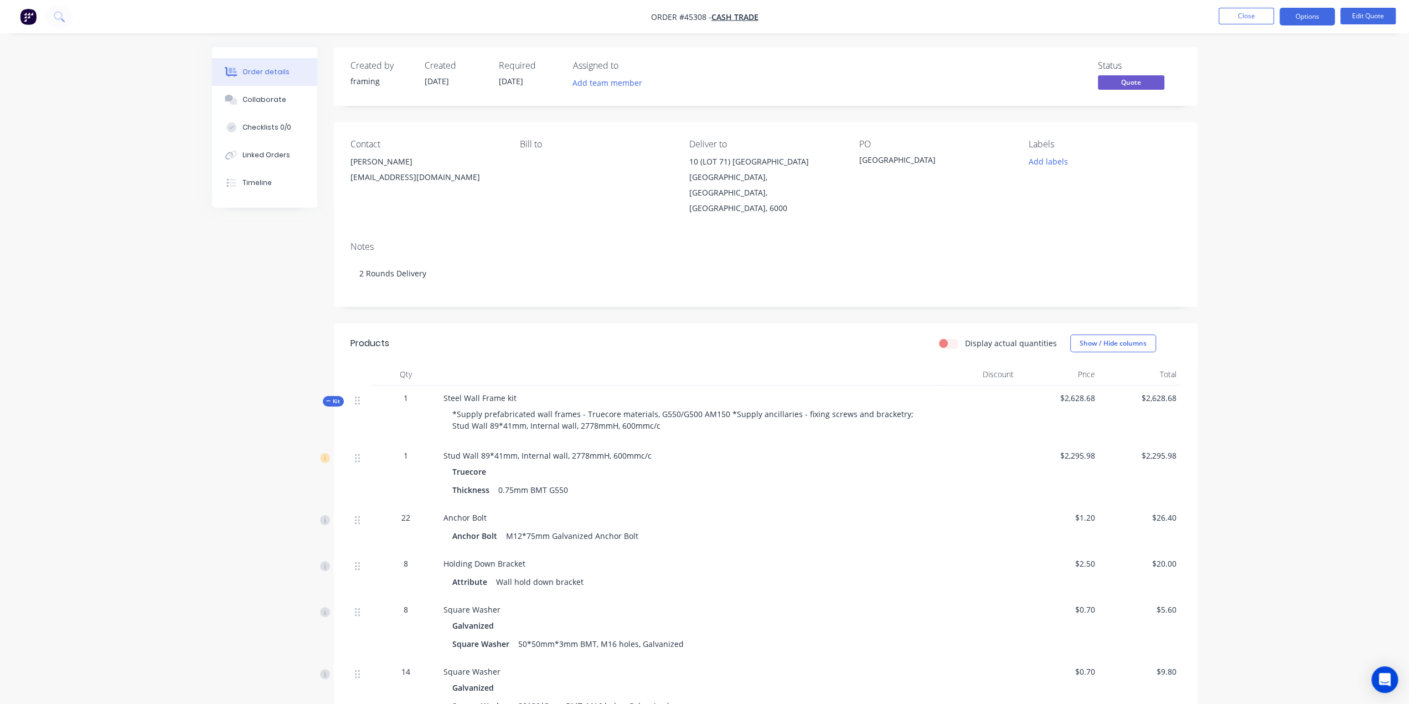
copy div "Chun Haw hyew@salimleearchitects.com.au"
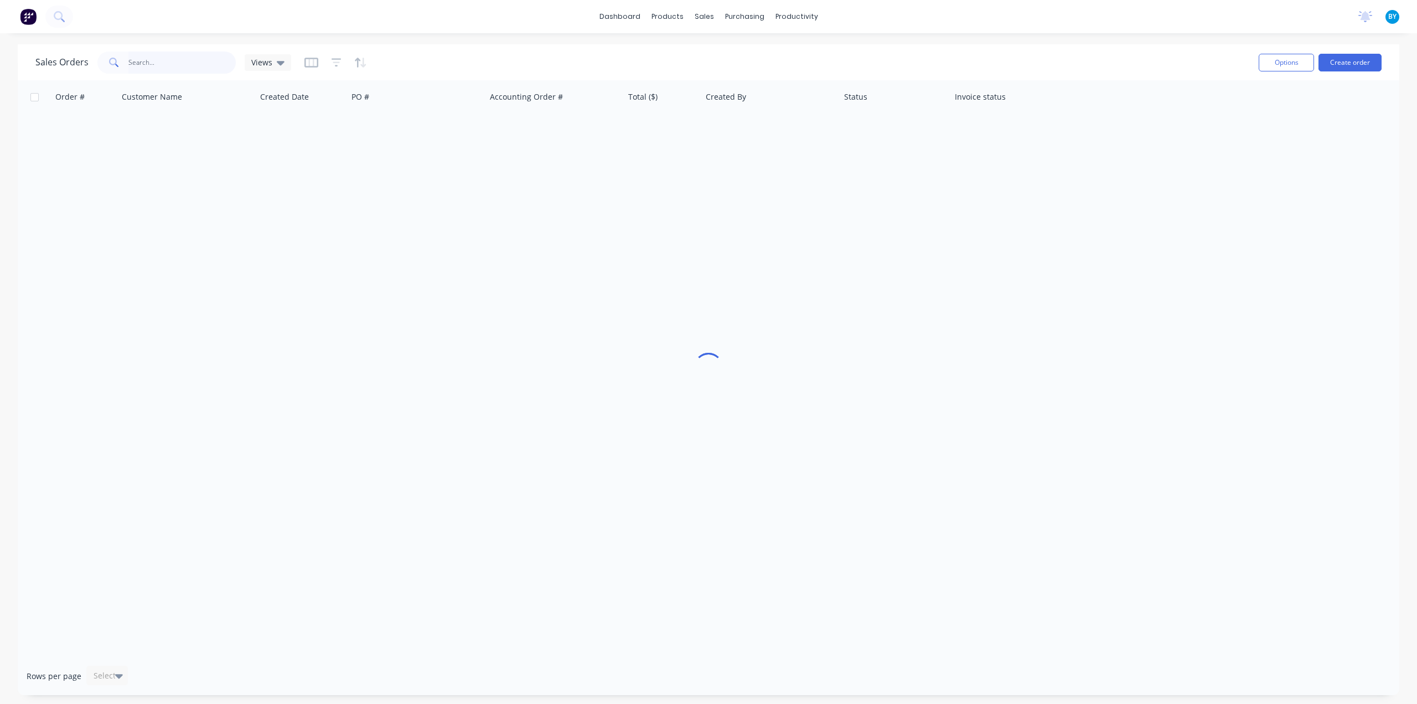
click at [139, 65] on input "text" at bounding box center [182, 62] width 108 height 22
type input "47213"
